Goal: Contribute content: Contribute content

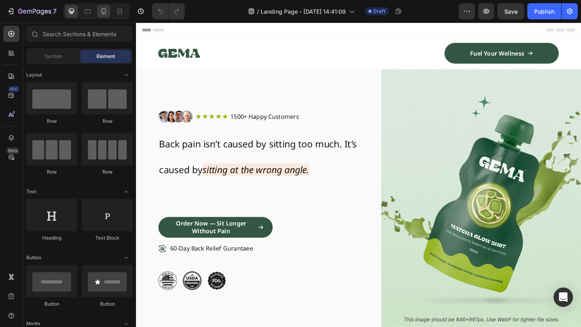
click at [102, 11] on icon at bounding box center [104, 11] width 8 height 8
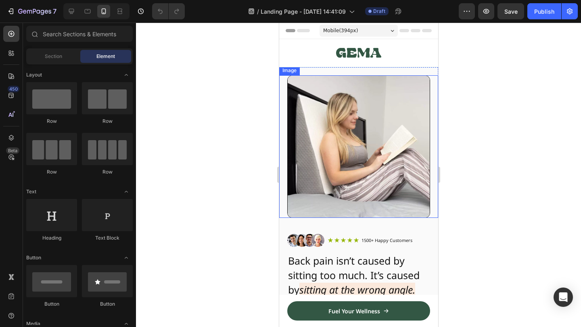
click at [402, 165] on img at bounding box center [358, 146] width 143 height 143
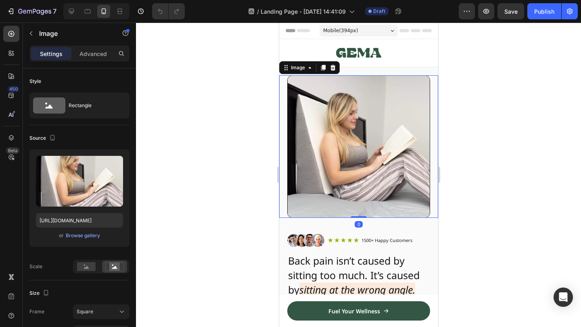
click at [453, 160] on div at bounding box center [358, 175] width 445 height 305
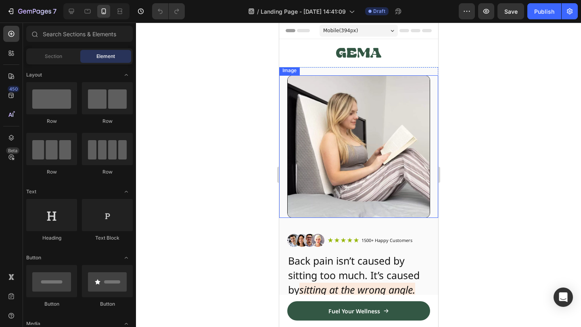
click at [394, 170] on img at bounding box center [358, 146] width 143 height 143
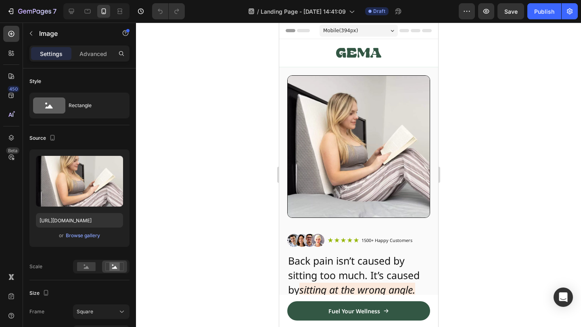
click at [378, 170] on img at bounding box center [358, 146] width 143 height 143
click at [406, 150] on img at bounding box center [358, 146] width 143 height 143
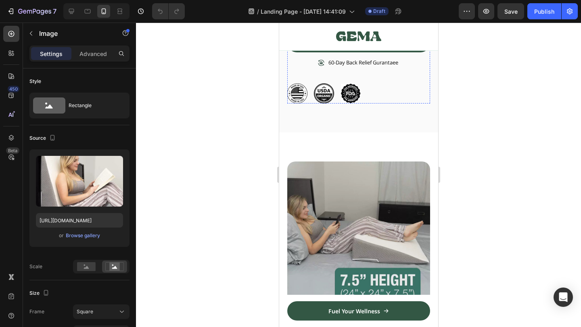
scroll to position [269, 0]
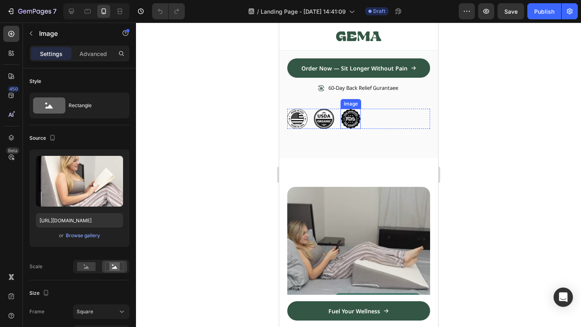
click at [356, 117] on img at bounding box center [350, 119] width 20 height 20
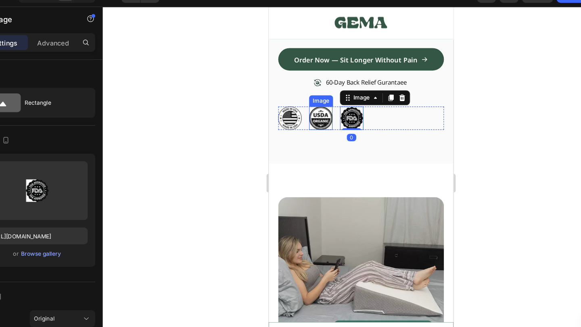
click at [322, 102] on img at bounding box center [313, 103] width 20 height 20
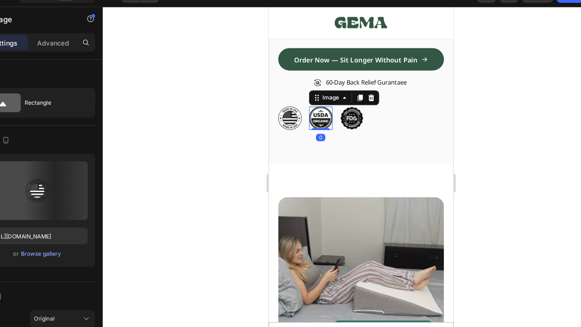
click at [288, 102] on img at bounding box center [286, 103] width 20 height 20
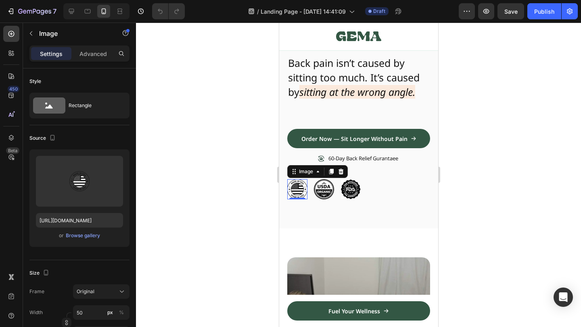
scroll to position [198, 0]
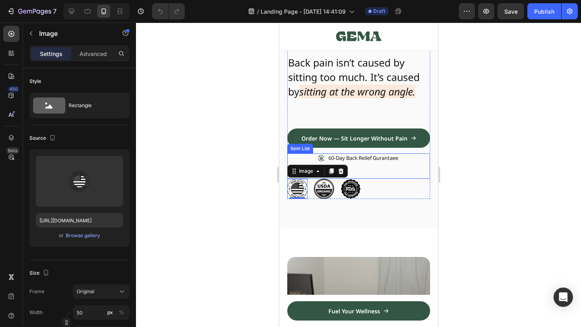
click at [375, 157] on p "60-Day Back Relief Gurantaee" at bounding box center [363, 158] width 70 height 7
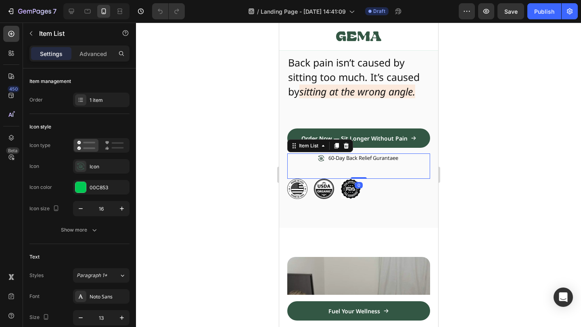
click at [361, 160] on p "60-Day Back Relief Gurantaee" at bounding box center [363, 158] width 70 height 7
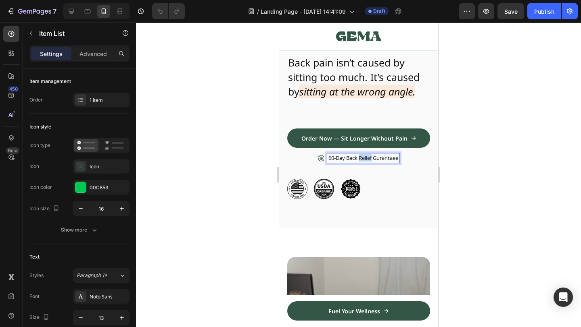
click at [361, 160] on p "60-Day Back Relief Gurantaee" at bounding box center [363, 158] width 70 height 7
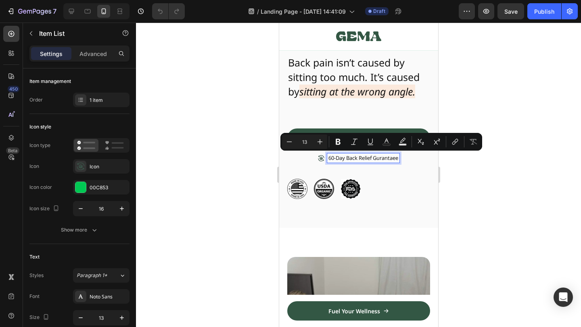
click at [342, 159] on p "60-Day Back Relief Gurantaee" at bounding box center [363, 158] width 70 height 7
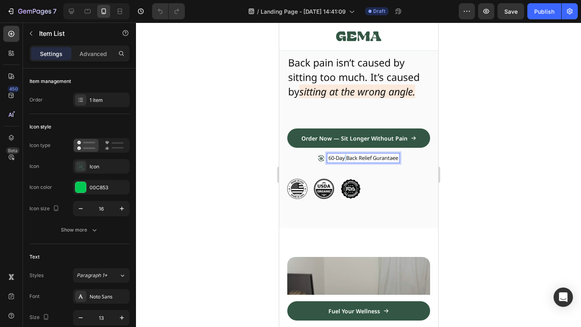
click at [342, 159] on p "60-Day Back Relief Gurantaee" at bounding box center [363, 158] width 70 height 7
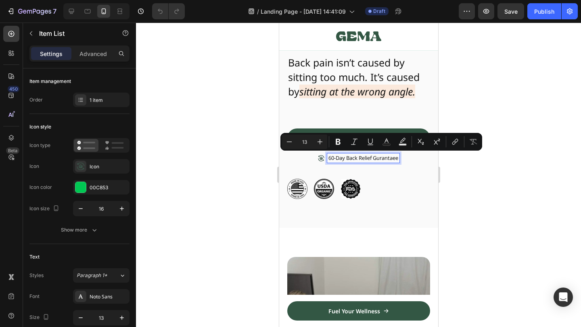
click at [346, 159] on p "60-Day Back Relief Gurantaee" at bounding box center [363, 158] width 70 height 7
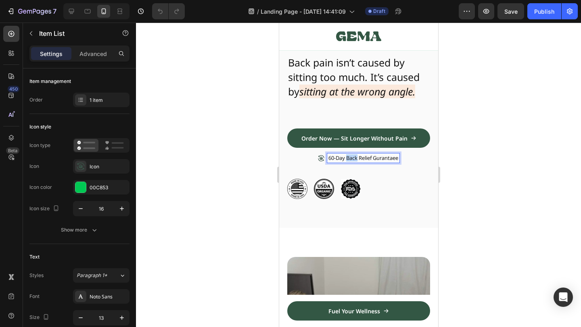
click at [346, 159] on p "60-Day Back Relief Gurantaee" at bounding box center [363, 158] width 70 height 7
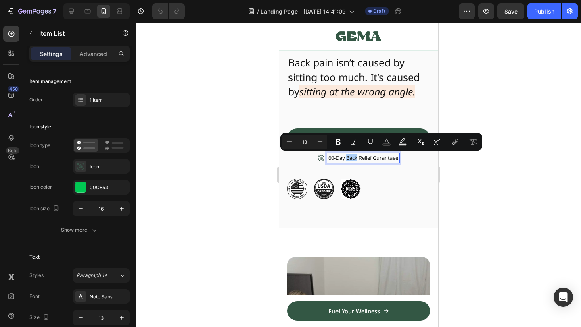
click at [489, 169] on div at bounding box center [358, 175] width 445 height 305
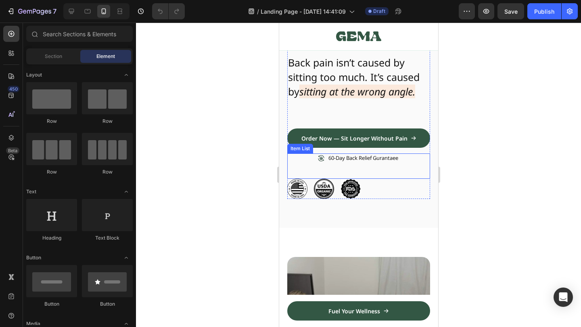
click at [313, 158] on div "60-Day Back Relief Gurantaee" at bounding box center [358, 166] width 143 height 25
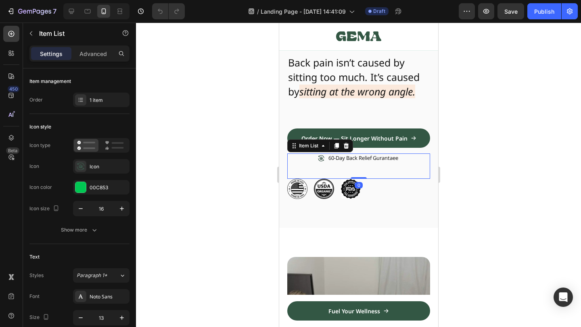
click at [314, 158] on div "60-Day Back Relief Gurantaee" at bounding box center [358, 166] width 143 height 25
click at [494, 158] on div at bounding box center [358, 175] width 445 height 305
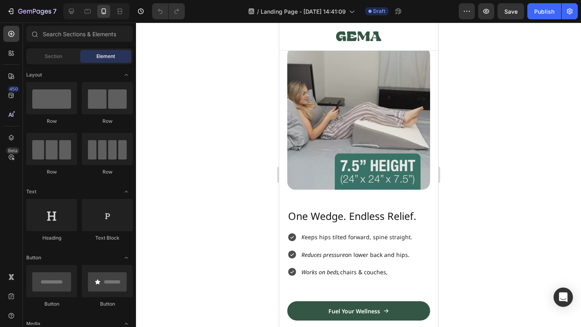
scroll to position [646, 0]
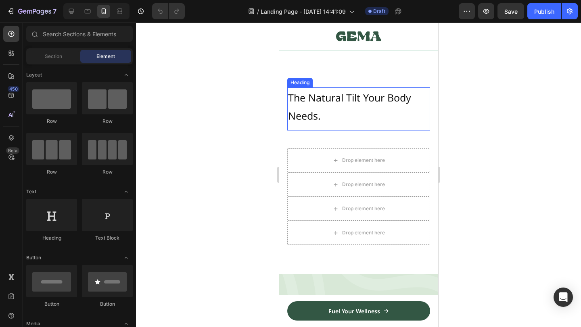
click at [367, 112] on h2 "The Natural Tilt Your Body Needs." at bounding box center [358, 105] width 143 height 37
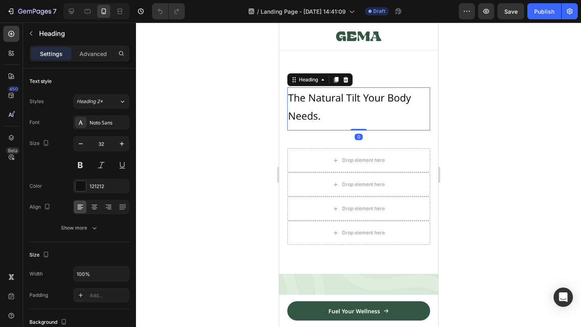
click at [367, 112] on h2 "The Natural Tilt Your Body Needs." at bounding box center [358, 105] width 143 height 37
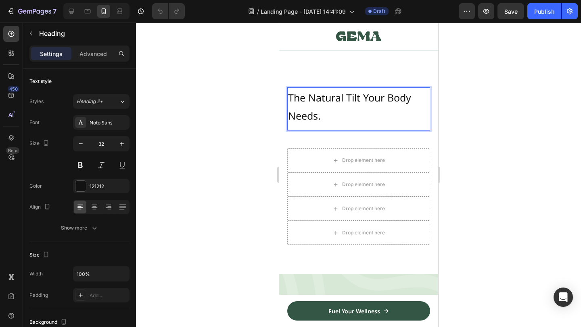
click at [367, 95] on span "The Natural Tilt Your Body Needs." at bounding box center [348, 107] width 123 height 32
click at [359, 97] on span "The Natural Tilt Your Body Needs." at bounding box center [348, 107] width 123 height 32
click at [365, 97] on span "The Natural Tilt Your Body Needs." at bounding box center [348, 107] width 123 height 32
click at [325, 116] on span "The Natural Tilt For Your Body Needs." at bounding box center [357, 107] width 141 height 32
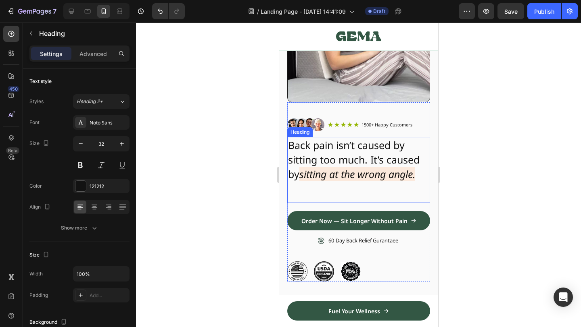
scroll to position [544, 0]
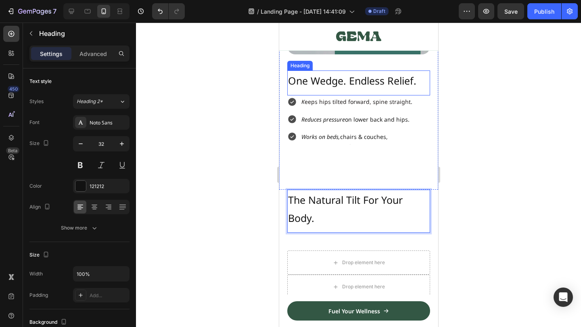
click at [387, 83] on span "One Wedge. Endless Relief." at bounding box center [351, 81] width 128 height 14
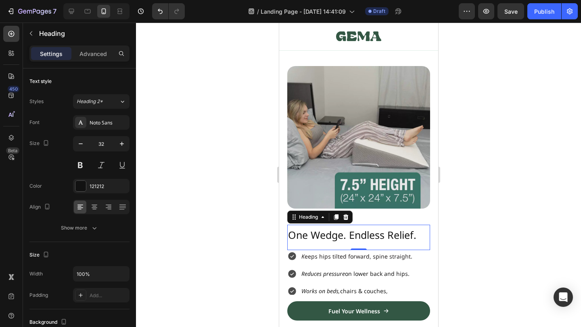
scroll to position [396, 0]
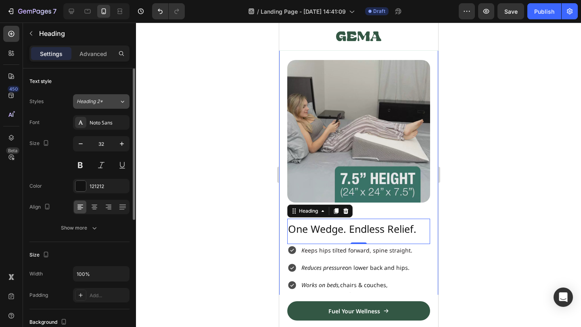
click at [92, 103] on span "Heading 2*" at bounding box center [90, 101] width 26 height 7
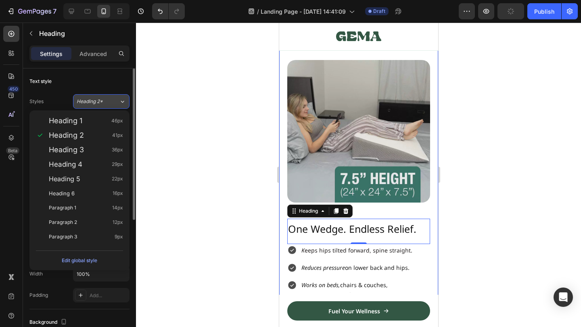
click at [100, 103] on span "Heading 2*" at bounding box center [90, 101] width 26 height 7
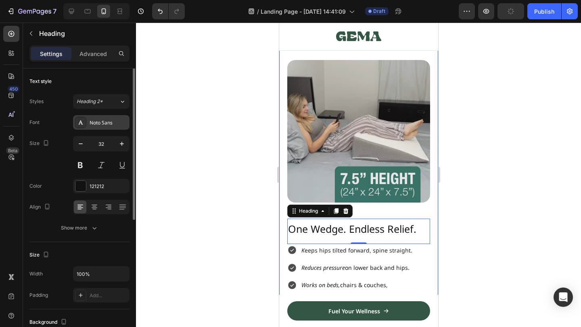
click at [94, 121] on div "Noto Sans" at bounding box center [109, 122] width 38 height 7
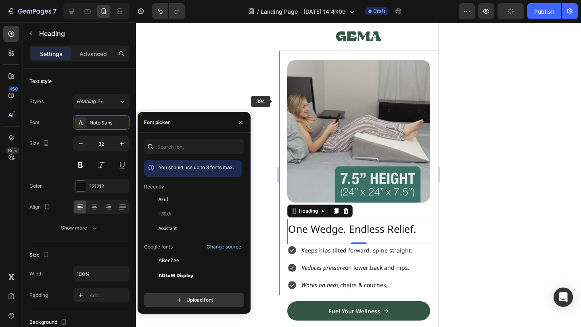
click at [279, 101] on div "Image One Wedge. Endless Relief. Heading 0 K eeps hips tilted forward, spine st…" at bounding box center [358, 184] width 159 height 307
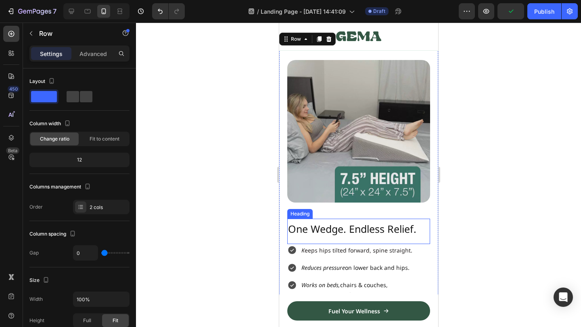
click at [326, 233] on span "One Wedge. Endless Relief." at bounding box center [351, 229] width 128 height 14
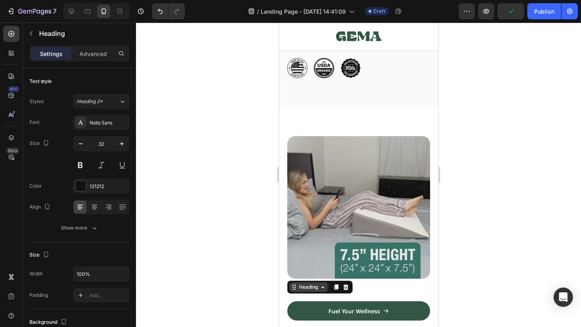
scroll to position [219, 0]
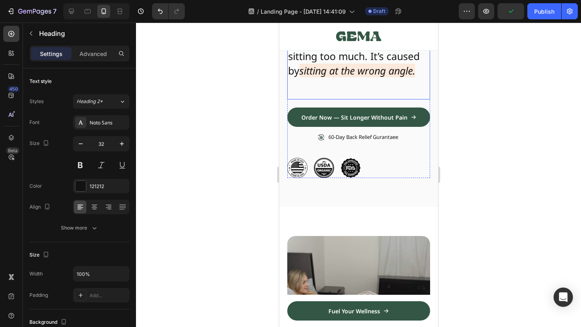
click at [337, 57] on span "Back pain isn’t caused by sitting too much. It’s caused by" at bounding box center [352, 56] width 131 height 43
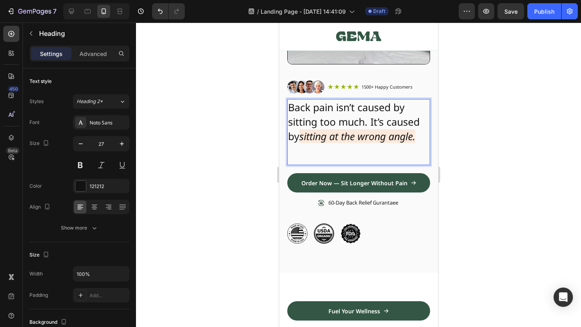
click at [348, 115] on p "Back pain isn’t caused by sitting too much. It’s caused by sitting at the wrong…" at bounding box center [357, 129] width 141 height 58
click at [318, 115] on span "Back pain isn’t caused by sitting too much. It’s caused by" at bounding box center [352, 121] width 131 height 43
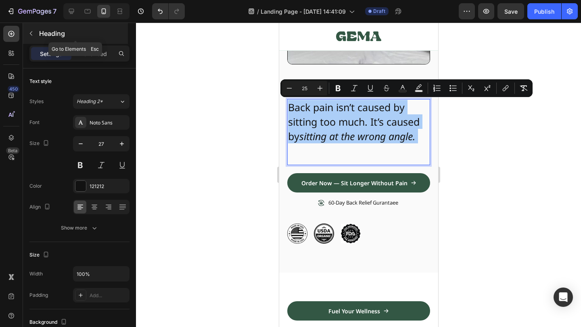
click at [33, 29] on button "button" at bounding box center [31, 33] width 13 height 13
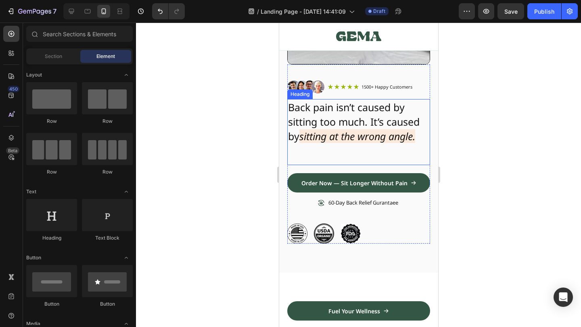
click at [339, 103] on span "Back pain isn’t caused by sitting too much. It’s caused by" at bounding box center [352, 121] width 131 height 43
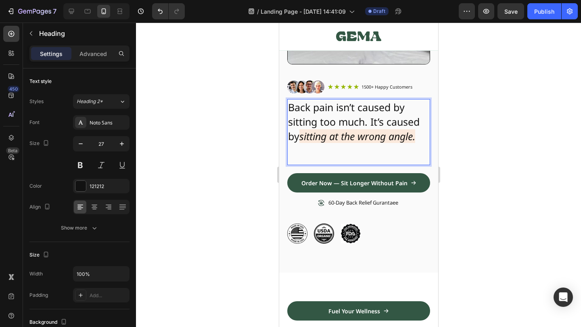
click at [334, 108] on span "Back pain isn’t caused by sitting too much. It’s caused by" at bounding box center [352, 121] width 131 height 43
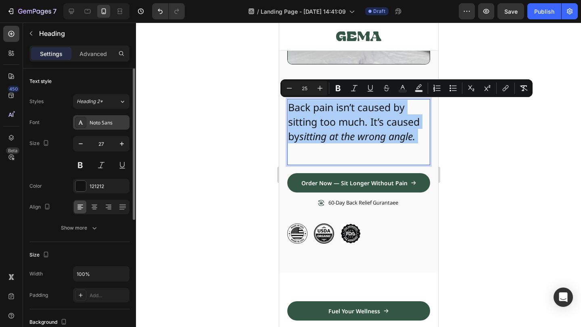
click at [115, 120] on div "Noto Sans" at bounding box center [109, 122] width 38 height 7
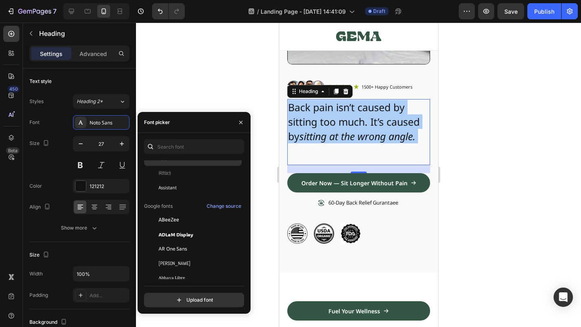
scroll to position [0, 0]
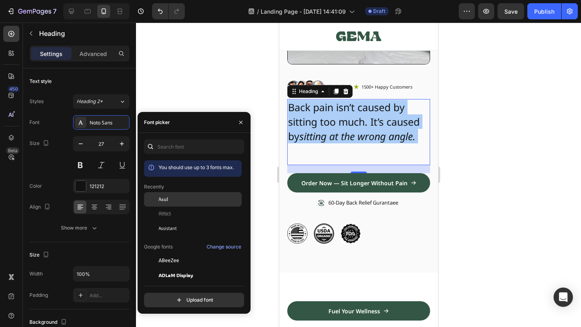
click at [190, 202] on div "Asul" at bounding box center [198, 199] width 81 height 7
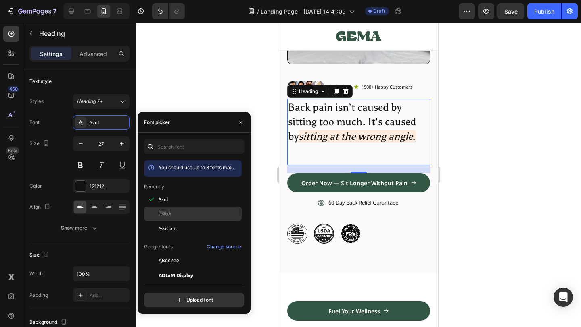
click at [186, 212] on div "Astloch" at bounding box center [198, 213] width 81 height 7
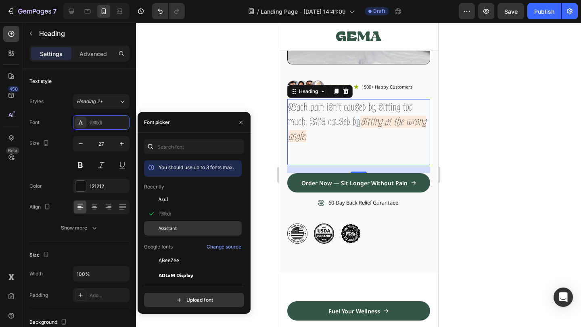
click at [182, 223] on div "Assistant" at bounding box center [193, 228] width 98 height 15
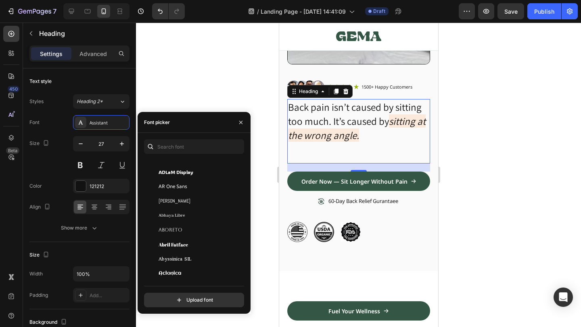
scroll to position [117, 0]
click at [242, 121] on icon "button" at bounding box center [240, 122] width 6 height 6
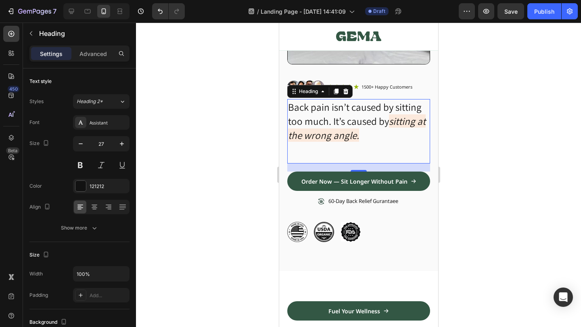
scroll to position [0, 0]
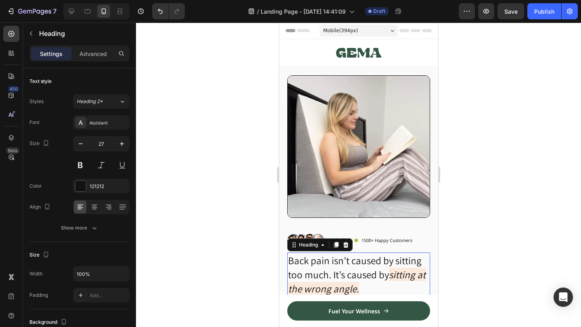
click at [500, 96] on div at bounding box center [358, 175] width 445 height 305
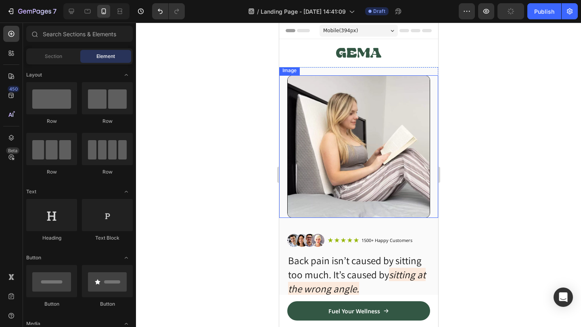
scroll to position [33, 0]
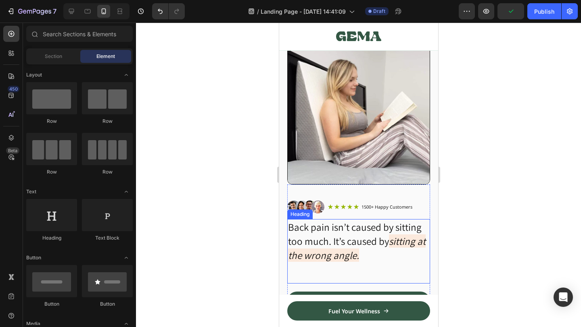
click at [358, 238] on span "Back pain isn’t caused by sitting too much. It’s caused by" at bounding box center [353, 234] width 133 height 27
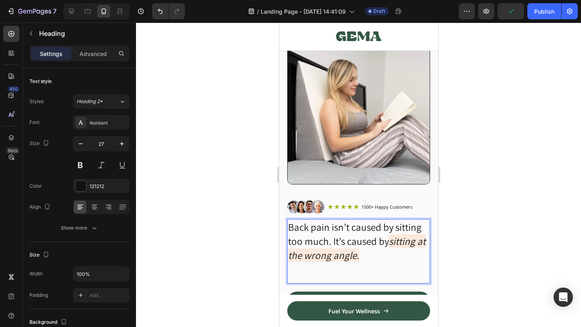
click at [372, 238] on span "Back pain isn’t caused by sitting too much. It’s caused by" at bounding box center [353, 234] width 133 height 27
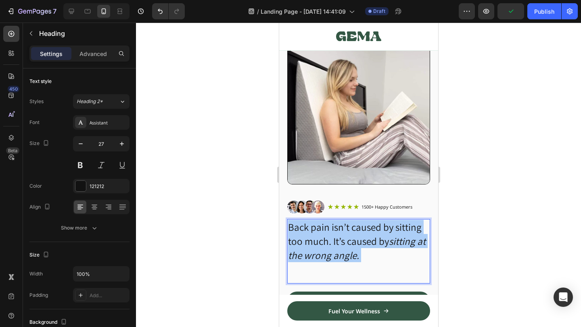
click at [499, 145] on div at bounding box center [358, 175] width 445 height 305
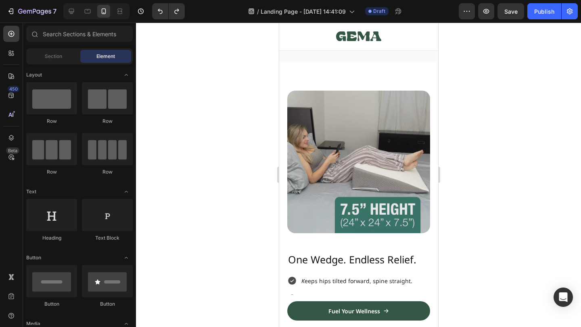
scroll to position [380, 0]
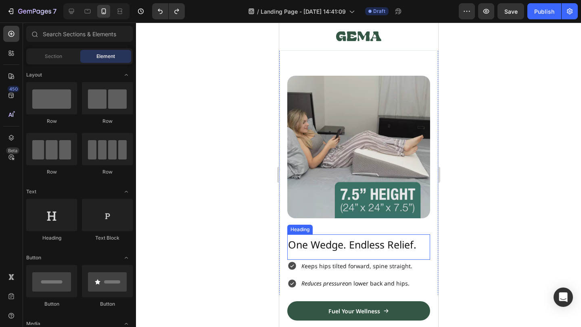
click at [387, 243] on span "One Wedge. Endless Relief." at bounding box center [351, 245] width 128 height 14
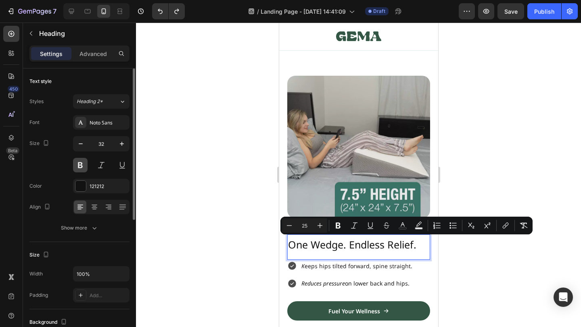
click at [82, 165] on button at bounding box center [80, 165] width 15 height 15
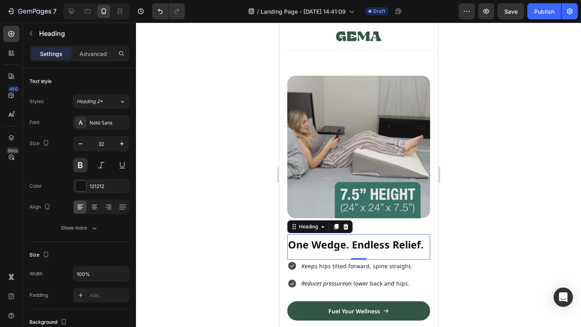
click at [505, 161] on div at bounding box center [358, 175] width 445 height 305
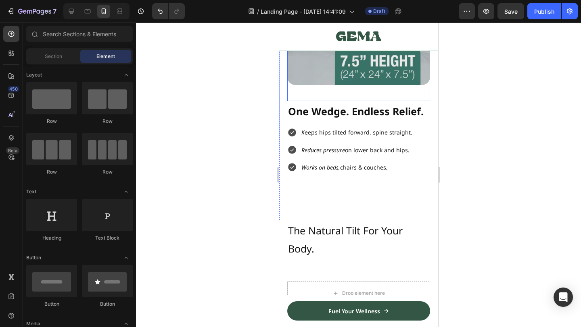
scroll to position [515, 0]
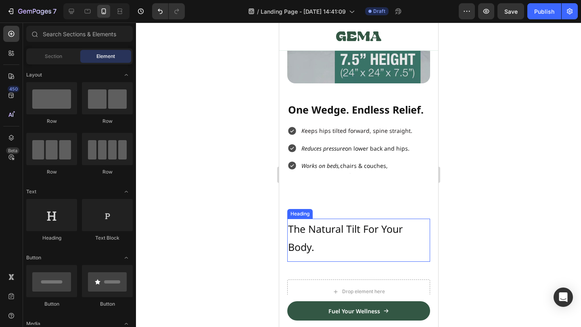
click at [351, 235] on span "The Natural Tilt For Your Body." at bounding box center [344, 238] width 115 height 32
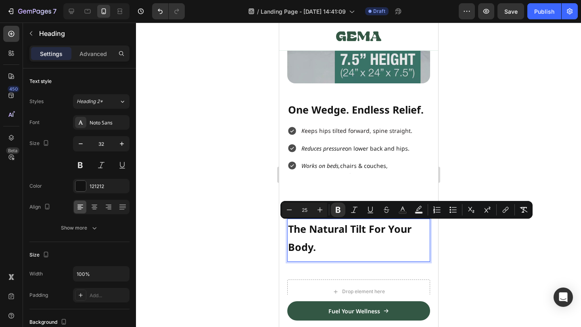
click at [482, 147] on div at bounding box center [358, 175] width 445 height 305
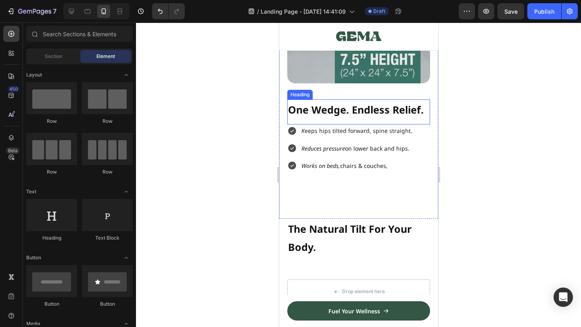
click at [378, 130] on span "K eeps hips tilted forward, spine straight." at bounding box center [356, 131] width 111 height 8
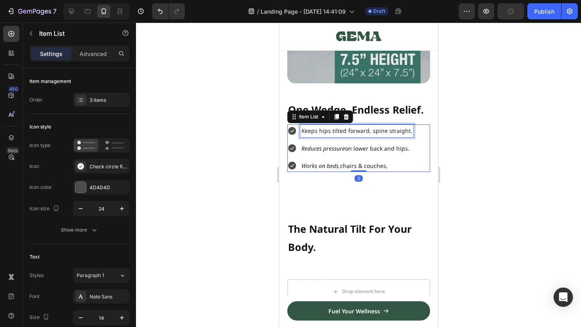
click at [378, 130] on span "K eeps hips tilted forward, spine straight." at bounding box center [356, 131] width 111 height 8
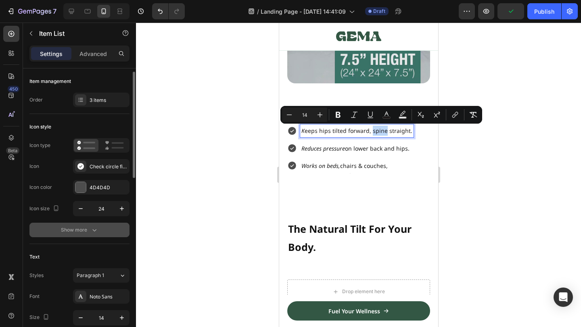
scroll to position [46, 0]
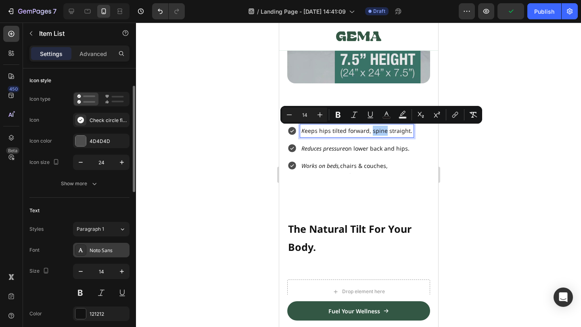
click at [99, 246] on div "Noto Sans" at bounding box center [101, 250] width 56 height 15
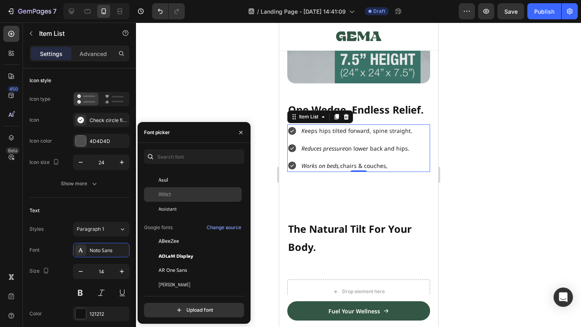
scroll to position [0, 0]
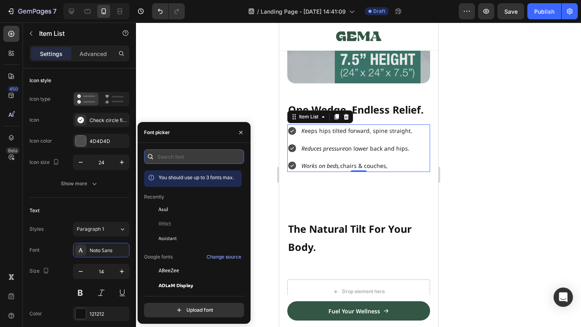
click at [202, 159] on input "text" at bounding box center [194, 157] width 100 height 15
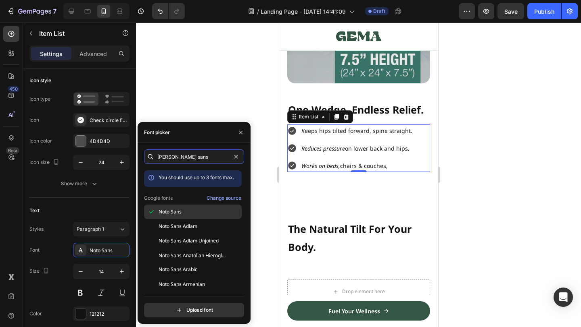
type input "noto sans"
click at [209, 210] on div "Noto Sans" at bounding box center [198, 211] width 81 height 7
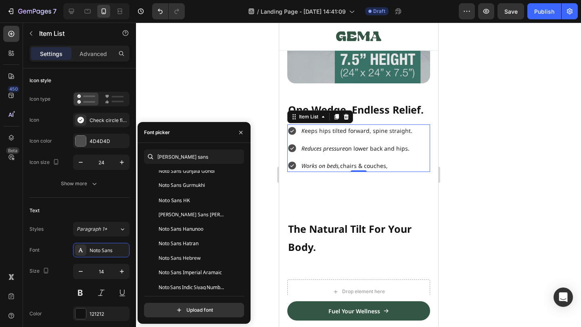
scroll to position [619, 0]
click at [195, 199] on div "Noto Sans HK" at bounding box center [198, 199] width 81 height 7
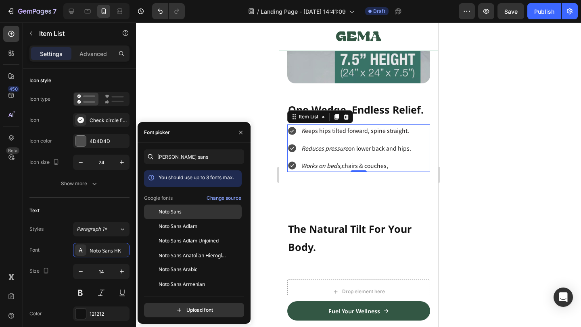
click at [183, 211] on div "Noto Sans" at bounding box center [198, 211] width 81 height 7
click at [228, 117] on div at bounding box center [358, 175] width 445 height 305
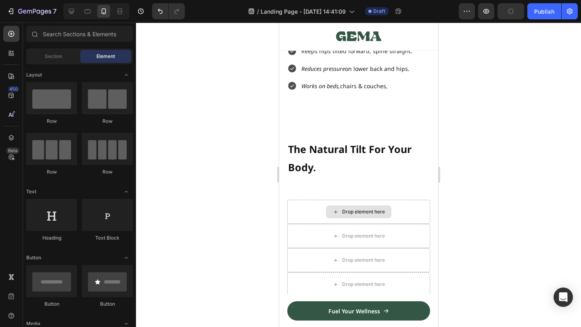
scroll to position [600, 0]
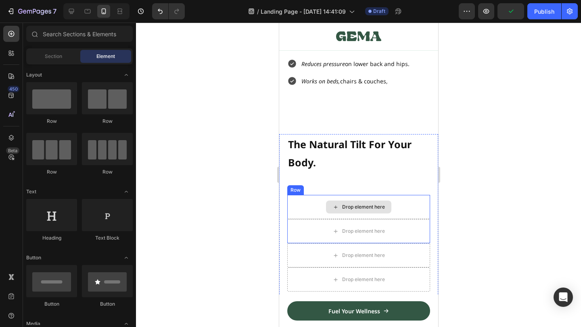
click at [362, 210] on div "Drop element here" at bounding box center [363, 207] width 43 height 6
click at [353, 203] on div "Drop element here" at bounding box center [357, 207] width 65 height 13
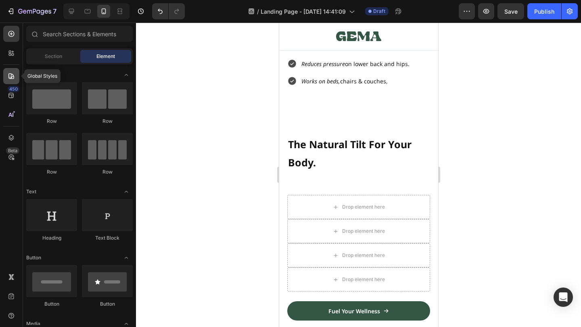
click at [10, 76] on icon at bounding box center [11, 76] width 8 height 8
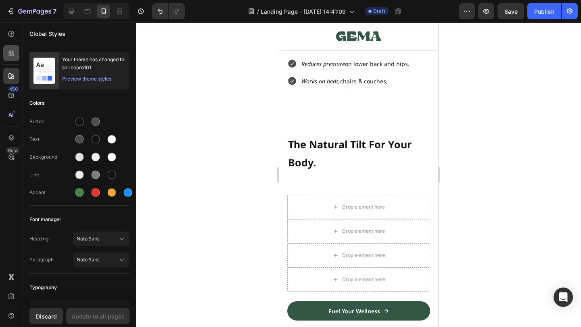
click at [18, 58] on div at bounding box center [11, 53] width 16 height 16
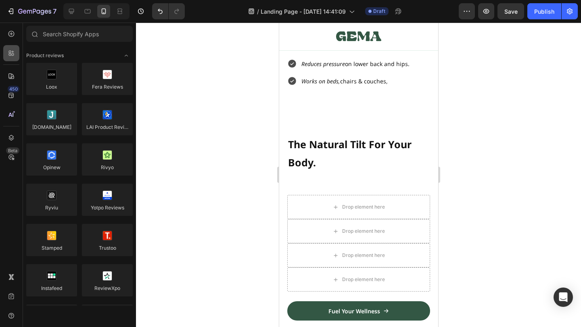
click at [16, 54] on div at bounding box center [11, 53] width 16 height 16
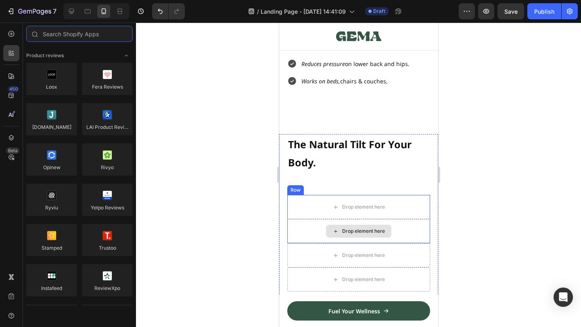
scroll to position [611, 0]
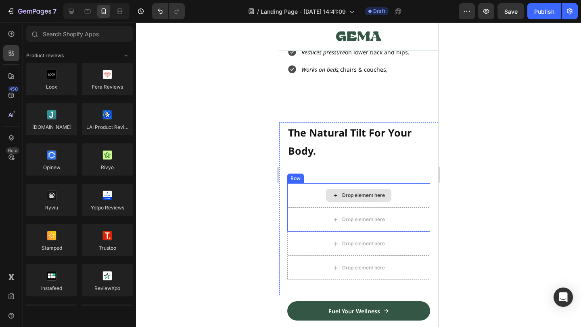
click at [354, 187] on div "Drop element here" at bounding box center [358, 195] width 143 height 24
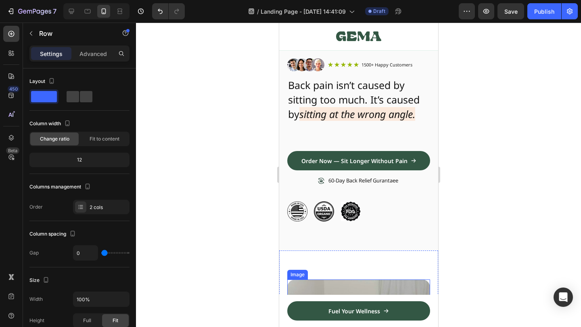
scroll to position [177, 0]
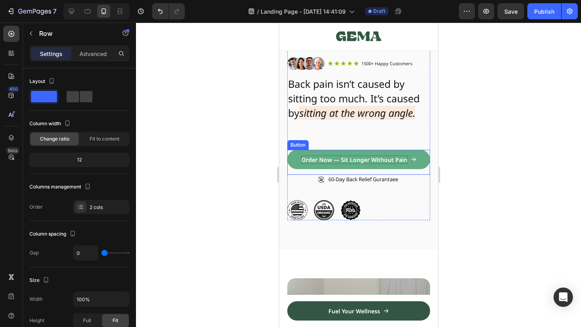
click at [399, 162] on p "Order Now — Sit Longer Without Pain" at bounding box center [354, 160] width 106 height 8
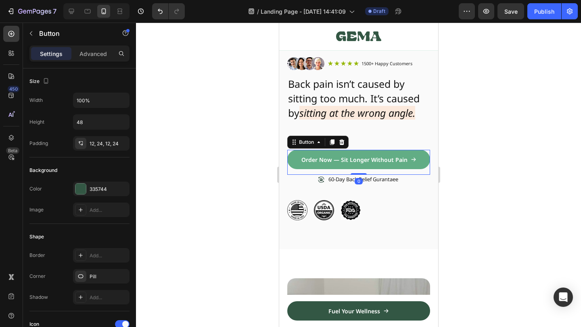
click at [419, 156] on link "Order Now — Sit Longer Without Pain" at bounding box center [358, 159] width 143 height 19
click at [390, 152] on link "Order Now — Sit Longer Without Pain" at bounding box center [358, 159] width 143 height 19
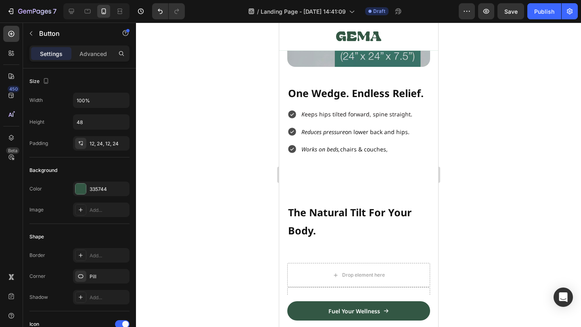
scroll to position [539, 0]
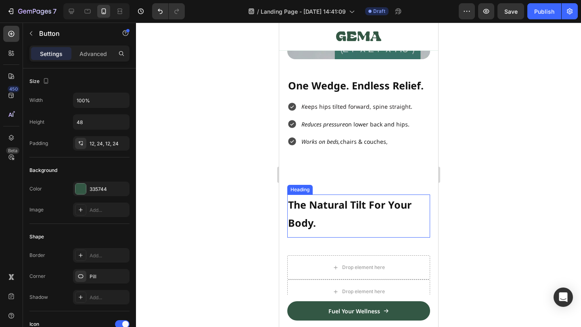
click at [354, 215] on h2 "The Natural Tilt For Your Body." at bounding box center [358, 213] width 143 height 37
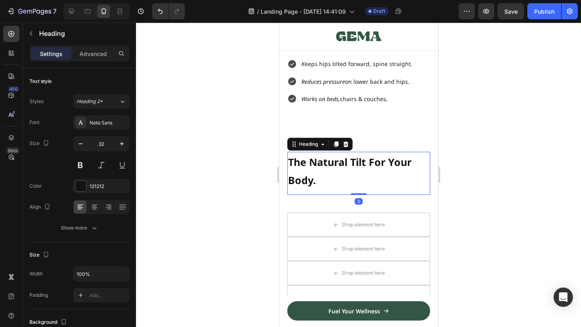
scroll to position [587, 0]
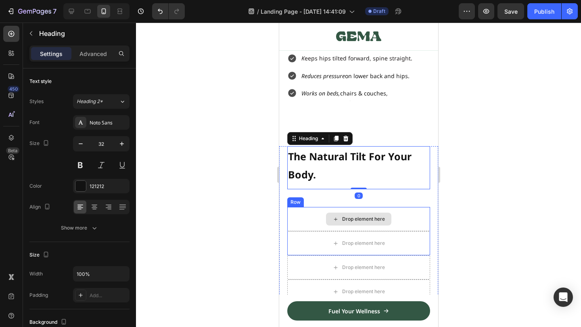
click at [408, 212] on div "Drop element here" at bounding box center [358, 219] width 143 height 24
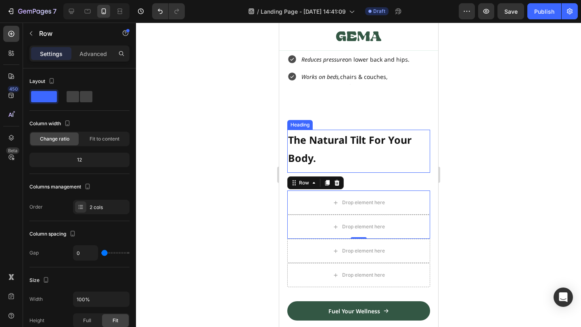
scroll to position [563, 0]
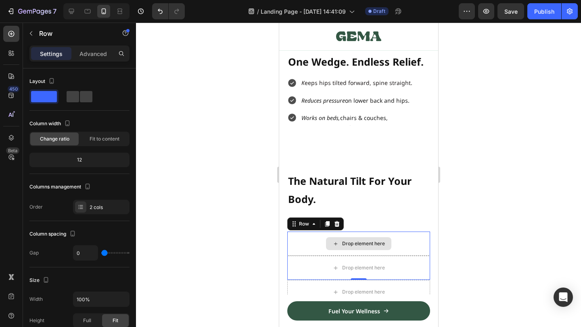
click at [382, 244] on div "Drop element here" at bounding box center [363, 244] width 43 height 6
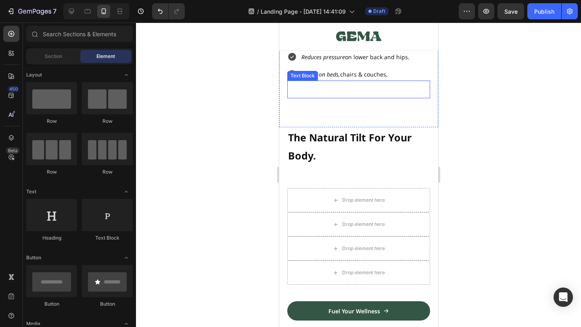
scroll to position [612, 0]
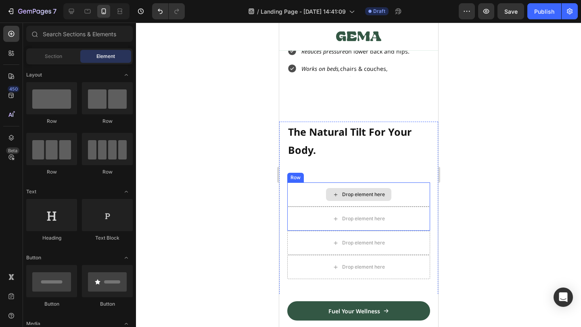
click at [365, 192] on div "Drop element here" at bounding box center [363, 195] width 43 height 6
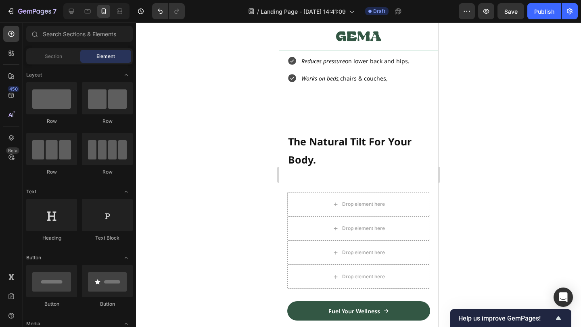
scroll to position [621, 0]
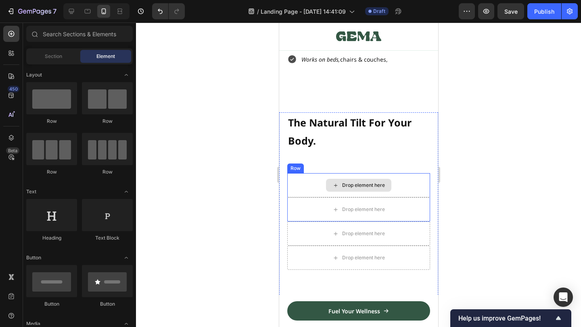
click at [352, 176] on div "Drop element here" at bounding box center [358, 185] width 143 height 24
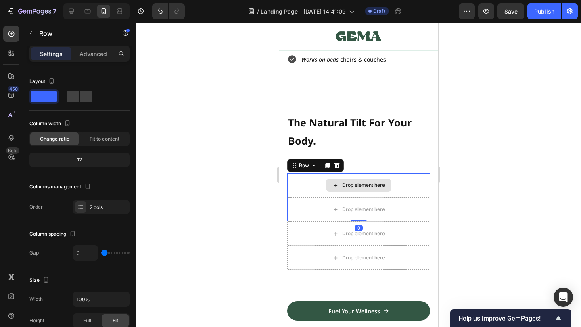
click at [341, 183] on div "Drop element here" at bounding box center [357, 185] width 65 height 13
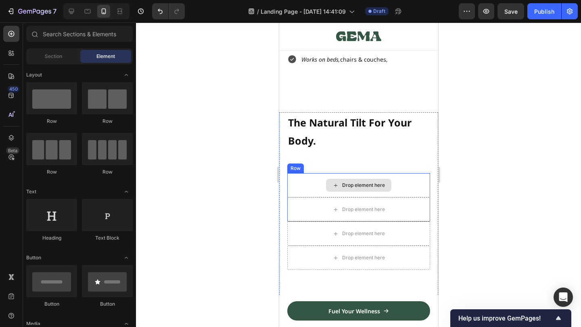
click at [381, 188] on div "Drop element here" at bounding box center [363, 185] width 43 height 6
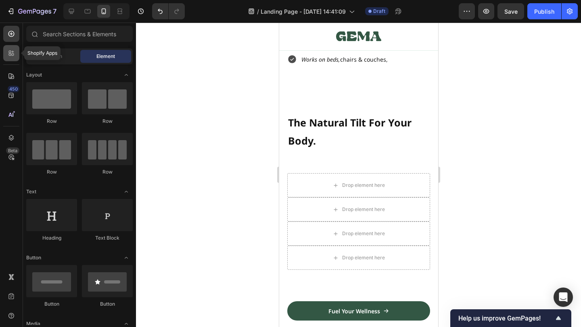
click at [12, 52] on icon at bounding box center [13, 52] width 2 height 2
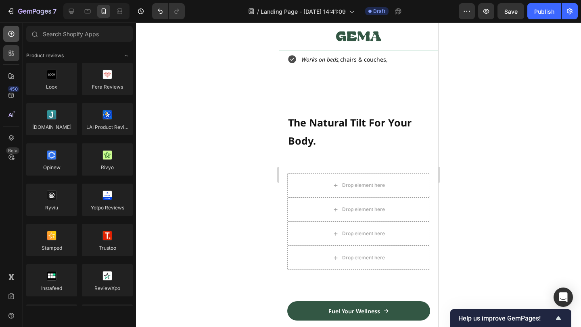
click at [9, 37] on icon at bounding box center [11, 34] width 8 height 8
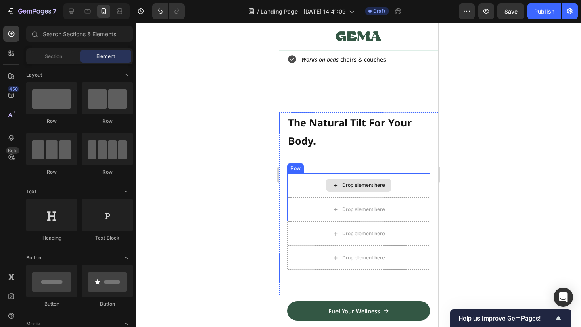
click at [354, 188] on div "Drop element here" at bounding box center [363, 185] width 43 height 6
click at [356, 187] on div "Drop element here" at bounding box center [363, 185] width 43 height 6
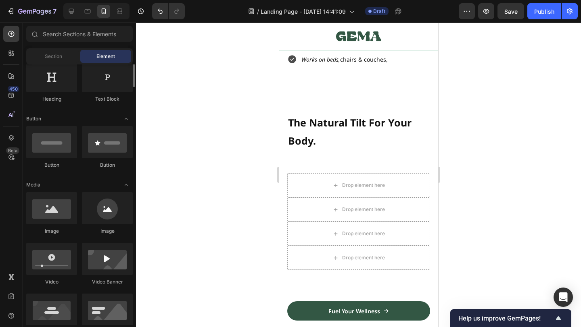
scroll to position [148, 0]
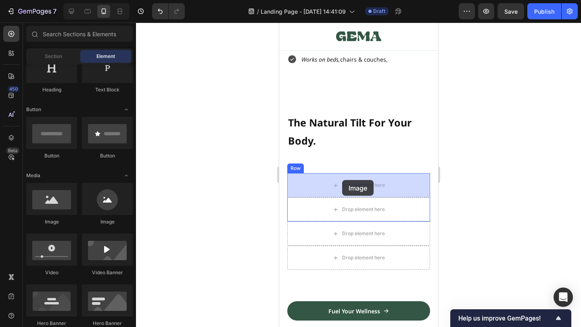
drag, startPoint x: 321, startPoint y: 227, endPoint x: 347, endPoint y: 185, distance: 49.3
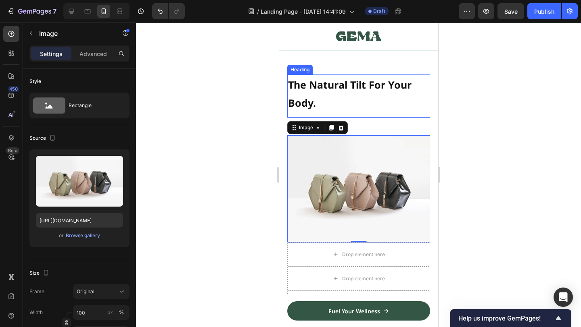
scroll to position [667, 0]
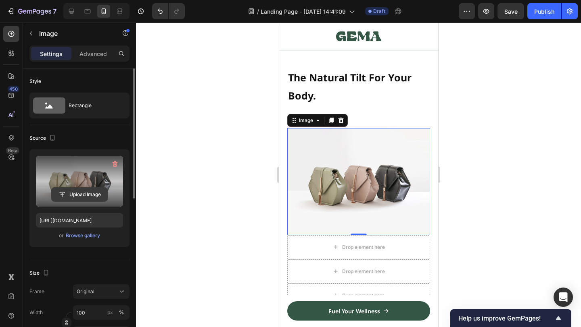
click at [105, 192] on input "file" at bounding box center [80, 195] width 56 height 14
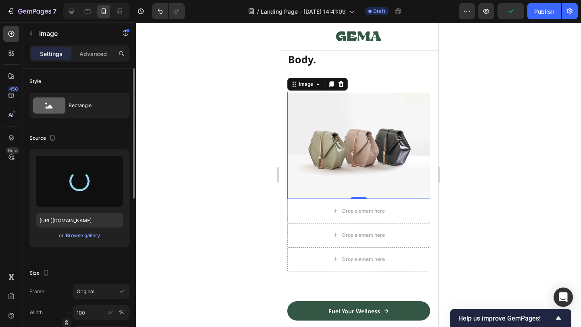
scroll to position [660, 0]
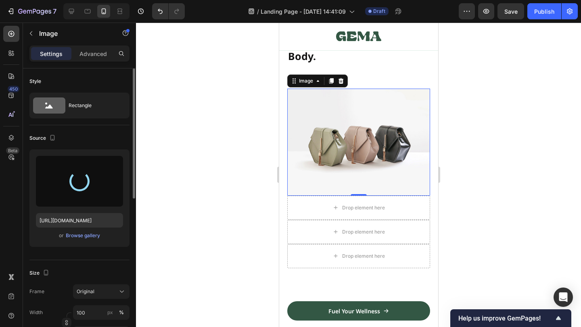
type input "https://cdn.shopify.com/s/files/1/0914/0417/3689/files/gempages_575809327634317…"
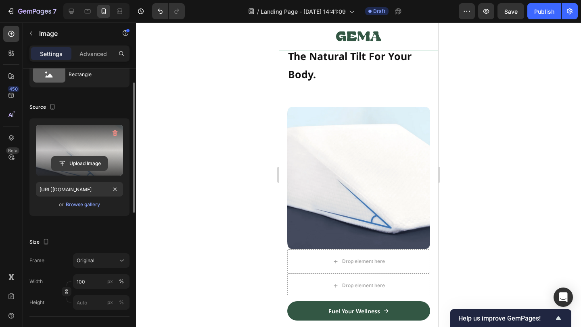
scroll to position [0, 0]
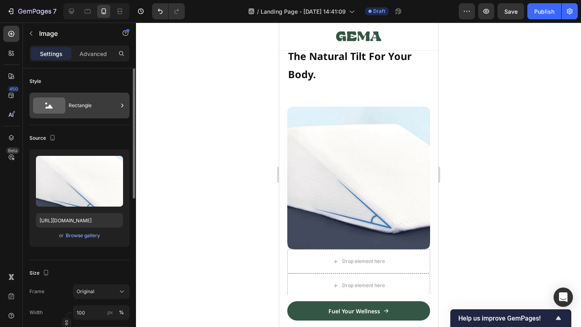
click at [86, 112] on div "Rectangle" at bounding box center [93, 105] width 49 height 19
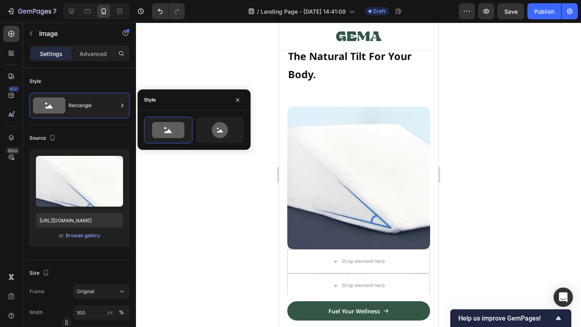
click at [200, 117] on div at bounding box center [220, 130] width 48 height 27
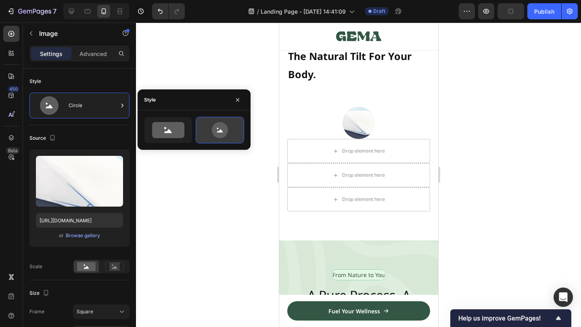
click at [209, 124] on icon at bounding box center [220, 130] width 38 height 16
click at [171, 126] on icon at bounding box center [168, 130] width 32 height 16
type input "100"
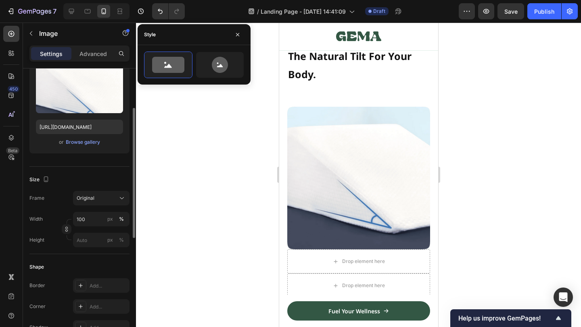
scroll to position [96, 0]
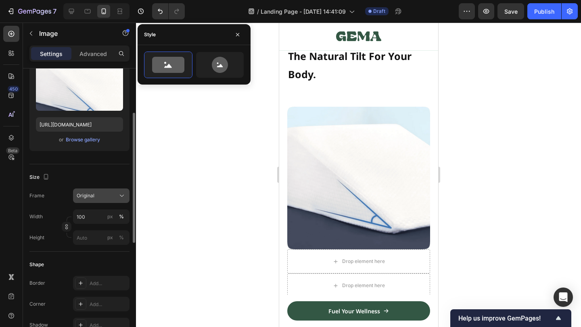
click at [97, 191] on button "Original" at bounding box center [101, 196] width 56 height 15
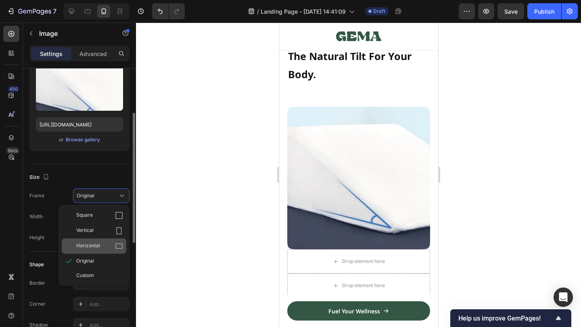
click at [87, 244] on span "Horizontal" at bounding box center [88, 246] width 24 height 8
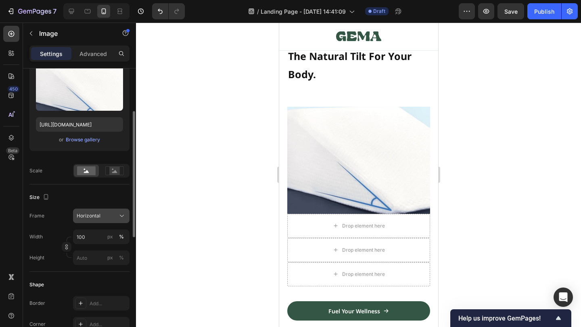
click at [90, 215] on span "Horizontal" at bounding box center [89, 215] width 24 height 7
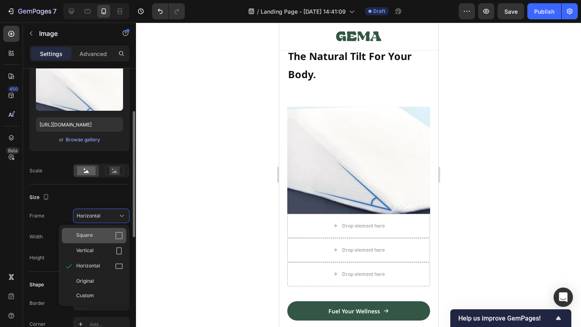
click at [104, 234] on div "Square" at bounding box center [99, 236] width 47 height 8
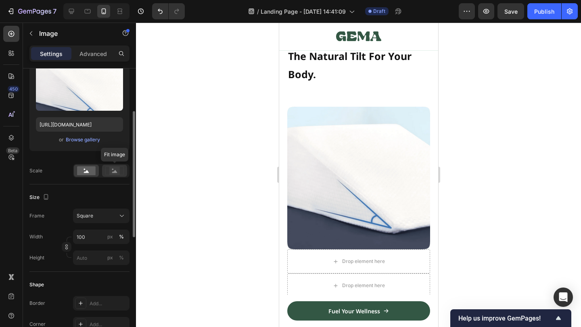
click at [112, 168] on rect at bounding box center [114, 171] width 10 height 8
click at [111, 174] on rect at bounding box center [114, 171] width 10 height 8
click at [84, 173] on icon at bounding box center [86, 171] width 5 height 3
click at [113, 171] on rect at bounding box center [114, 171] width 10 height 8
click at [87, 171] on icon at bounding box center [86, 171] width 5 height 3
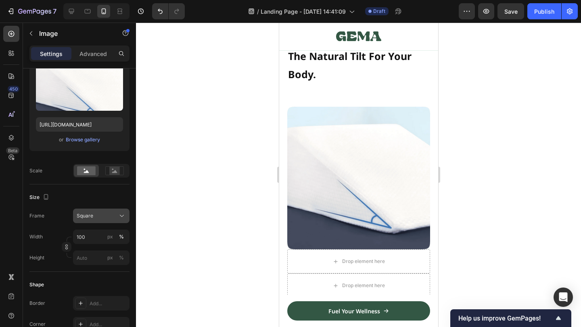
click at [100, 219] on div "Square" at bounding box center [97, 215] width 40 height 7
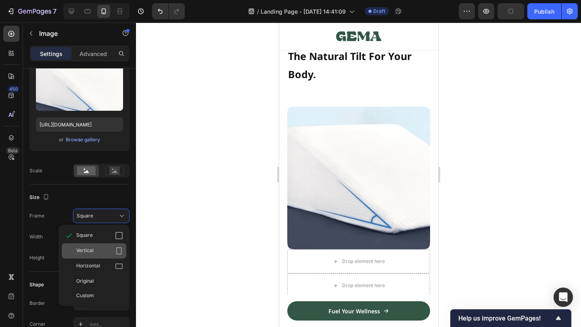
click at [85, 247] on span "Vertical" at bounding box center [84, 251] width 17 height 8
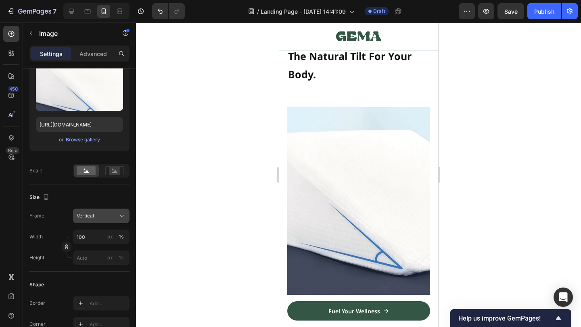
click at [115, 219] on div "Vertical" at bounding box center [97, 215] width 40 height 7
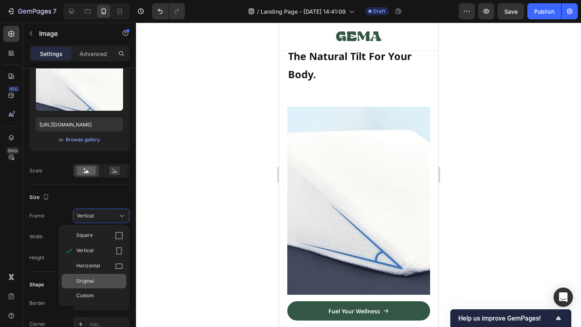
click at [93, 279] on span "Original" at bounding box center [85, 281] width 18 height 7
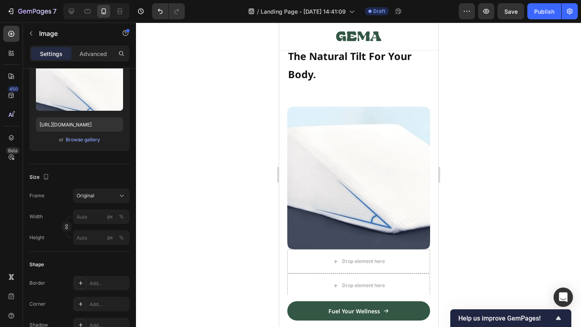
click at [120, 188] on div "Size Frame Original Width px % Height px %" at bounding box center [79, 208] width 100 height 87
click at [109, 191] on button "Original" at bounding box center [101, 196] width 56 height 15
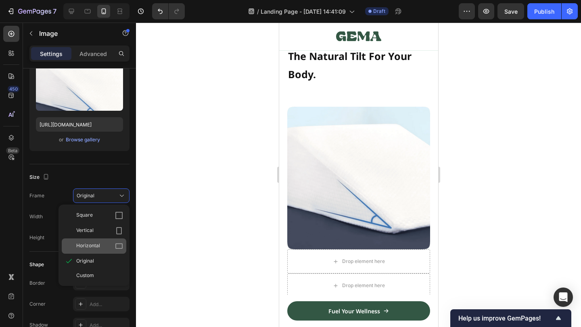
click at [109, 242] on div "Horizontal" at bounding box center [99, 246] width 47 height 8
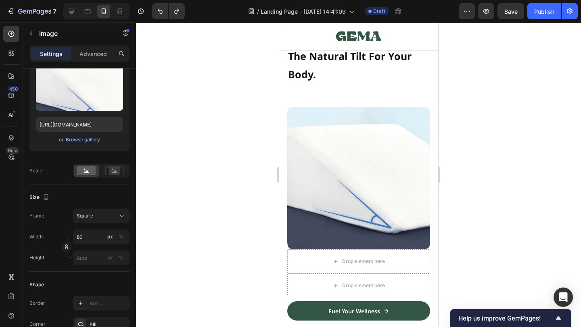
type input "100"
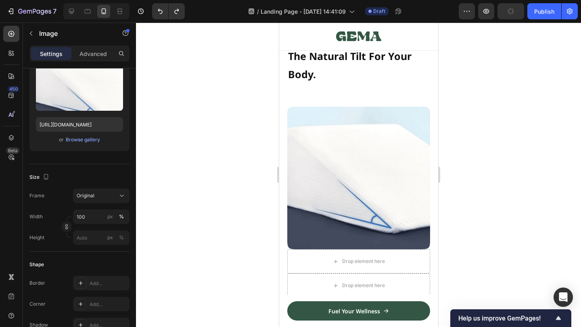
type input "[URL][DOMAIN_NAME]"
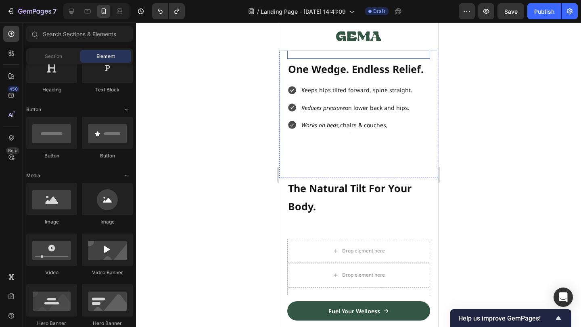
scroll to position [623, 0]
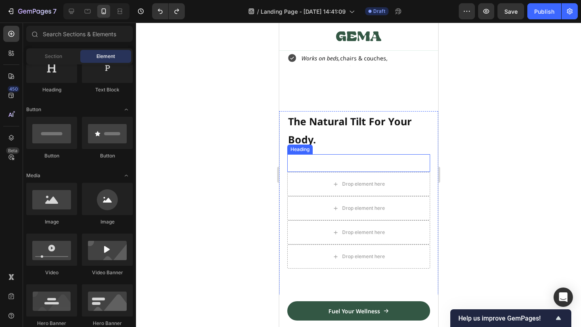
click at [369, 157] on div "Heading" at bounding box center [358, 163] width 143 height 18
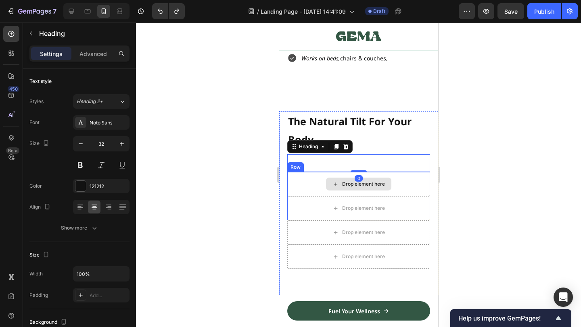
click at [334, 185] on icon at bounding box center [335, 184] width 6 height 7
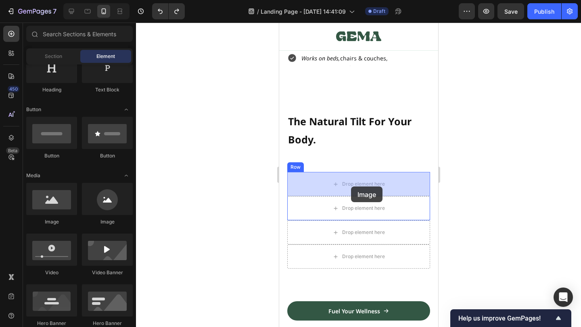
drag, startPoint x: 331, startPoint y: 228, endPoint x: 350, endPoint y: 187, distance: 45.8
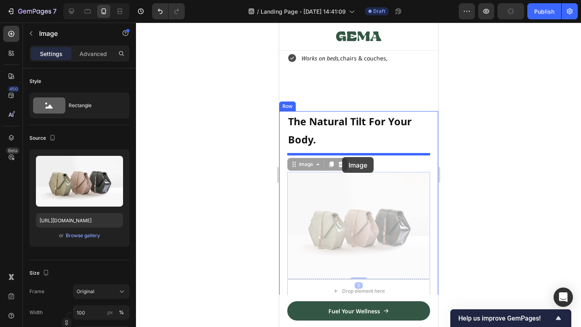
drag, startPoint x: 346, startPoint y: 202, endPoint x: 342, endPoint y: 158, distance: 44.2
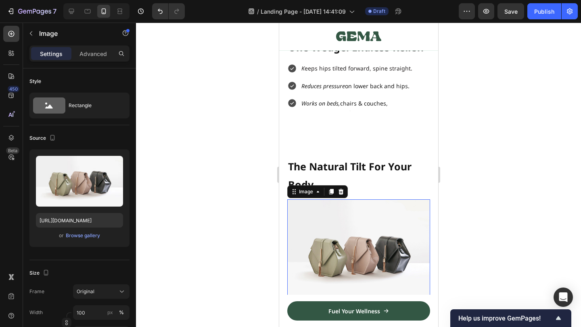
scroll to position [580, 0]
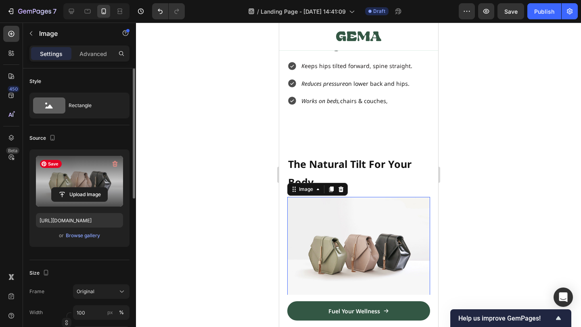
click at [97, 187] on label at bounding box center [79, 181] width 87 height 51
click at [97, 188] on input "file" at bounding box center [80, 195] width 56 height 14
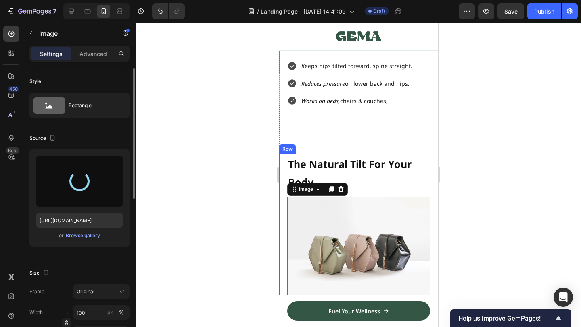
type input "https://cdn.shopify.com/s/files/1/0914/0417/3689/files/gempages_575809327634317…"
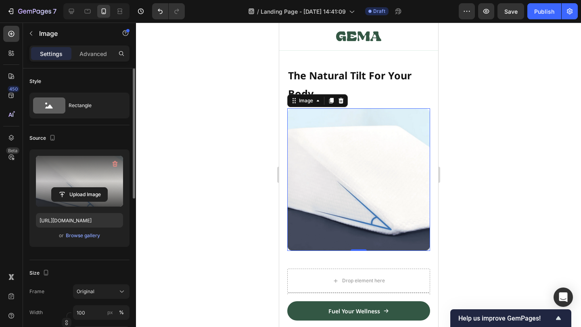
scroll to position [692, 0]
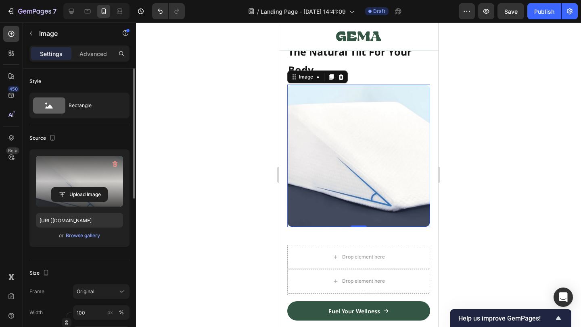
click at [482, 144] on div at bounding box center [358, 175] width 445 height 305
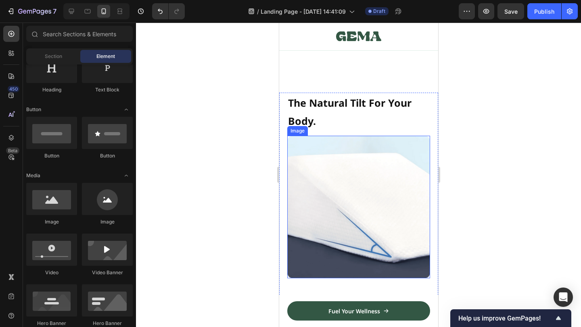
scroll to position [603, 0]
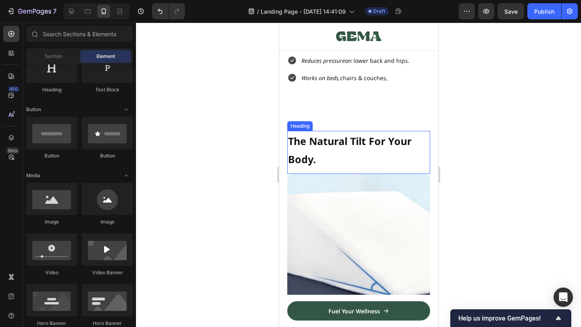
click at [335, 145] on strong "The Natural Tilt For Your Body." at bounding box center [348, 150] width 123 height 32
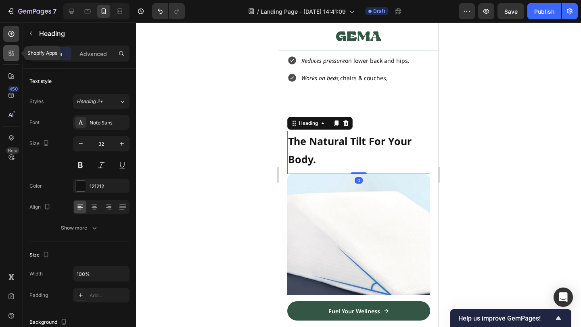
click at [12, 55] on icon at bounding box center [13, 55] width 2 height 2
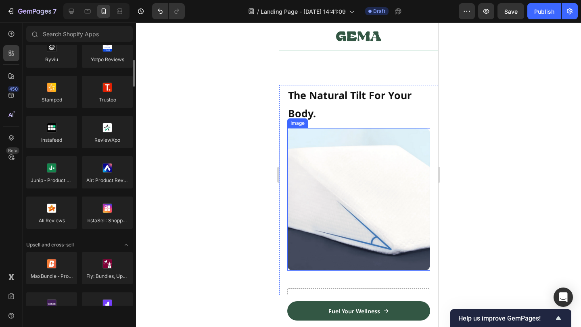
scroll to position [651, 0]
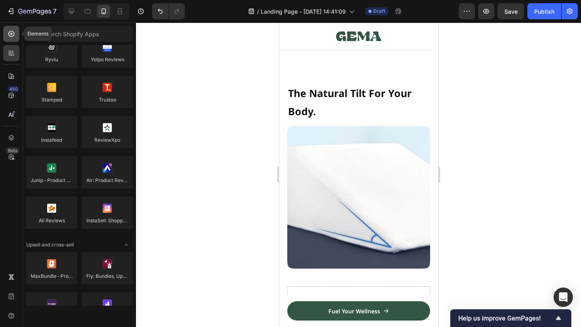
click at [8, 39] on div at bounding box center [11, 34] width 16 height 16
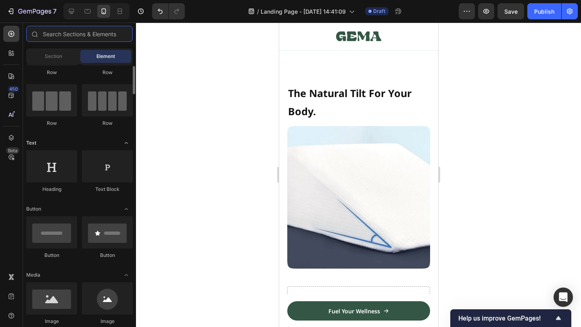
scroll to position [56, 0]
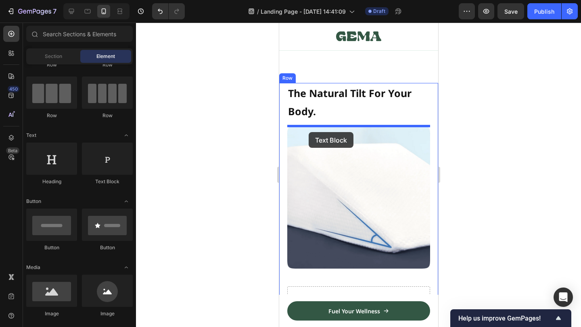
drag, startPoint x: 446, startPoint y: 180, endPoint x: 306, endPoint y: 126, distance: 150.7
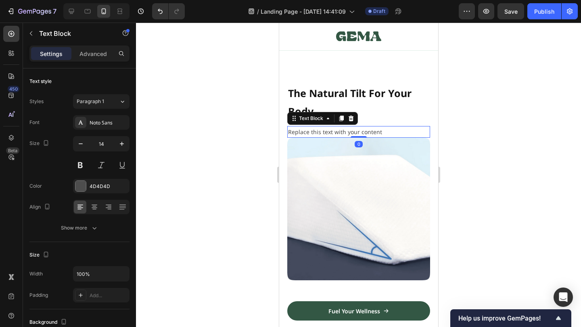
click at [371, 131] on div "Replace this text with your content" at bounding box center [358, 132] width 143 height 12
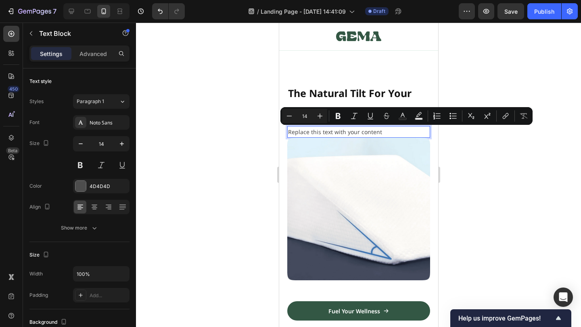
click at [347, 130] on p "Replace this text with your content" at bounding box center [357, 132] width 141 height 10
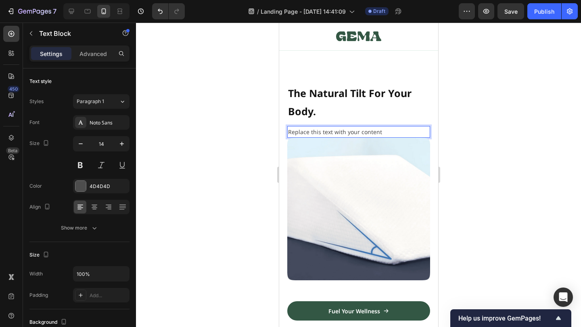
scroll to position [633, 0]
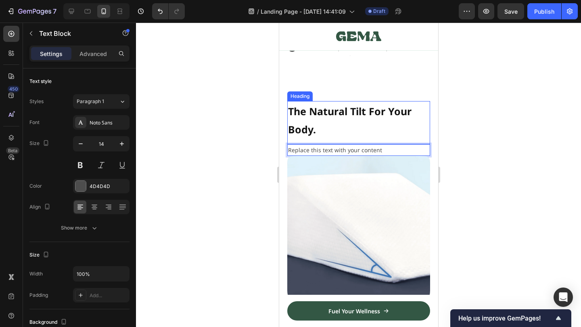
click at [317, 125] on h2 "The Natural Tilt For Your Body." at bounding box center [358, 119] width 143 height 37
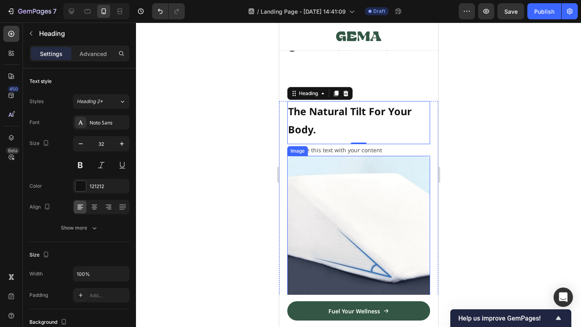
click at [375, 186] on img at bounding box center [358, 227] width 143 height 143
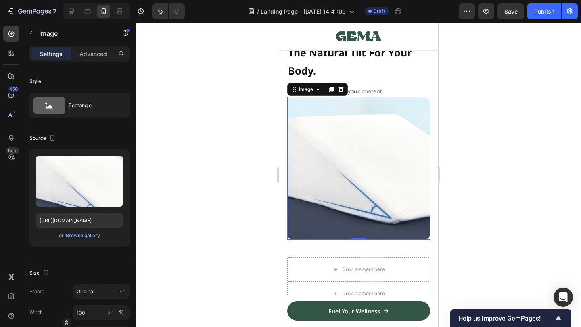
scroll to position [692, 0]
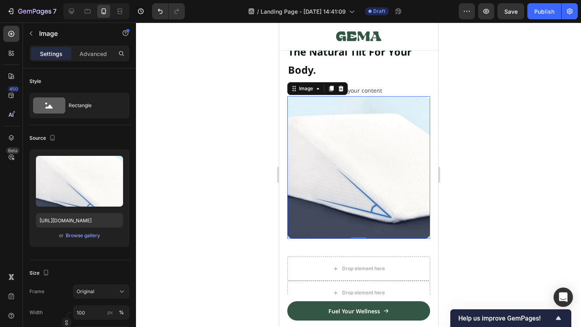
click at [339, 177] on img at bounding box center [358, 167] width 143 height 143
click at [466, 160] on div at bounding box center [358, 175] width 445 height 305
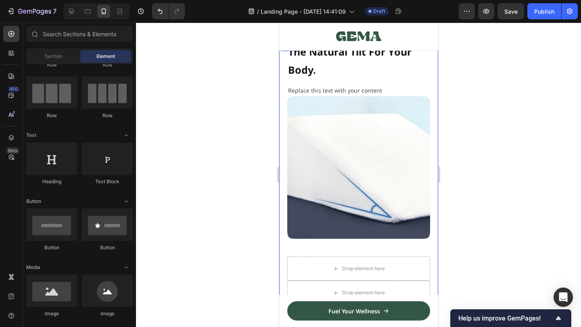
click at [385, 173] on img at bounding box center [358, 167] width 143 height 143
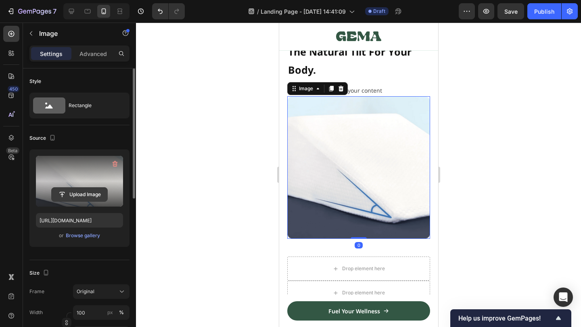
click at [90, 190] on input "file" at bounding box center [80, 195] width 56 height 14
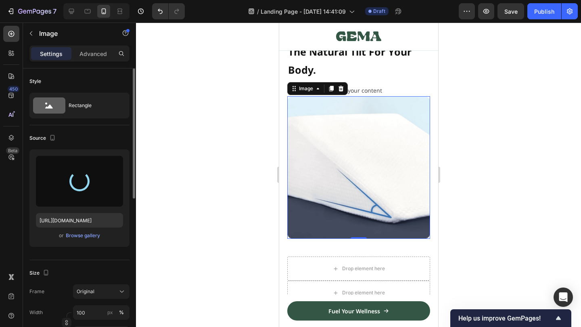
click at [467, 182] on div at bounding box center [358, 175] width 445 height 305
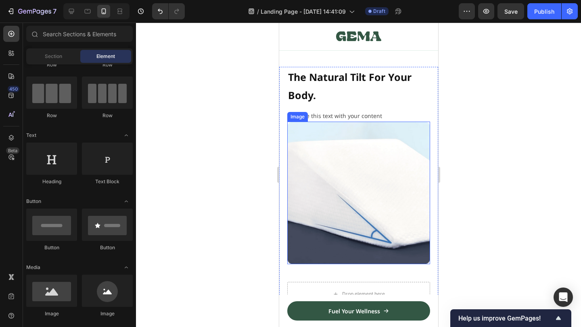
scroll to position [637, 0]
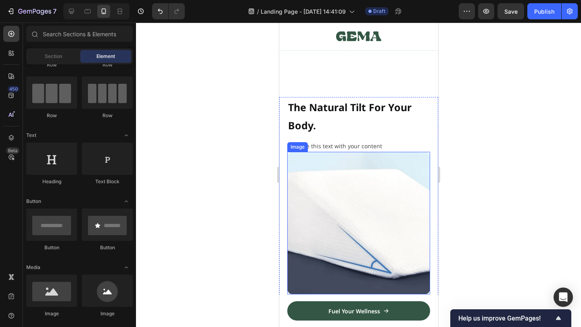
click at [369, 166] on img at bounding box center [358, 223] width 143 height 143
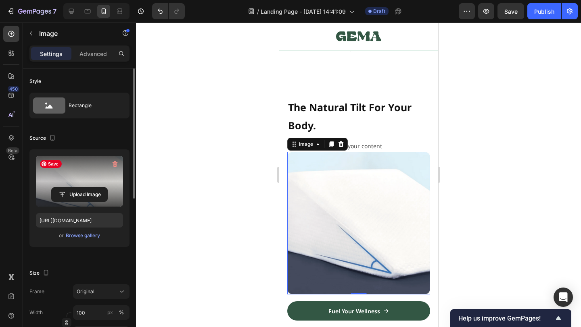
click at [105, 183] on label at bounding box center [79, 181] width 87 height 51
click at [105, 188] on input "file" at bounding box center [80, 195] width 56 height 14
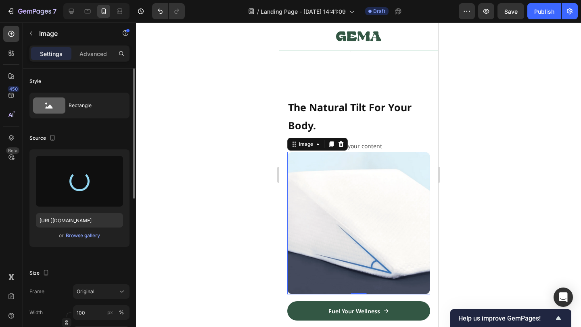
type input "https://cdn.shopify.com/s/files/1/0914/0417/3689/files/gempages_575809327634317…"
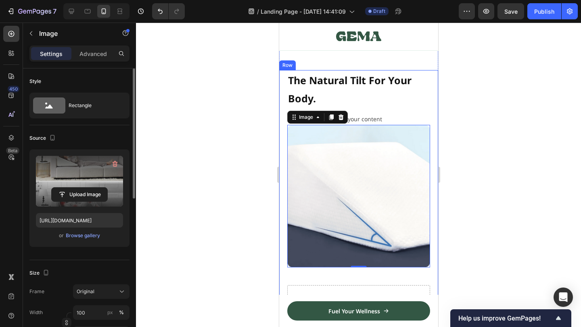
scroll to position [665, 0]
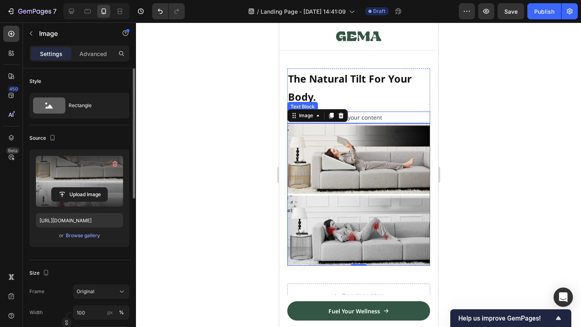
click at [372, 114] on p "Replace this text with your content" at bounding box center [357, 117] width 141 height 10
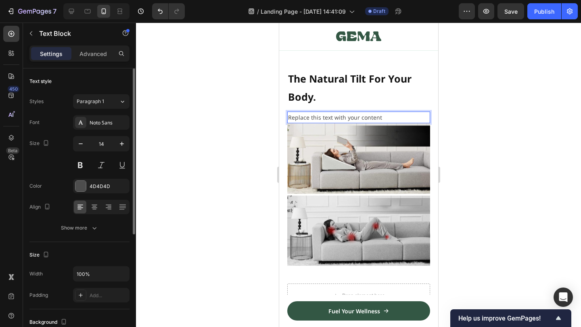
click at [377, 118] on p "Replace this text with your content" at bounding box center [357, 117] width 141 height 10
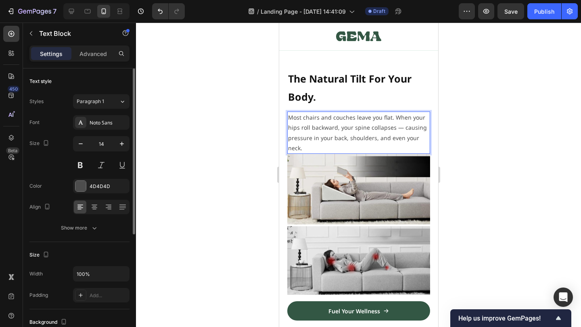
click at [368, 133] on p "Most chairs and couches leave you flat. When your hips roll backward, your spin…" at bounding box center [357, 132] width 141 height 41
click at [394, 117] on p "Most chairs and couches leave you flat. When your hips roll backward, your spin…" at bounding box center [357, 132] width 141 height 41
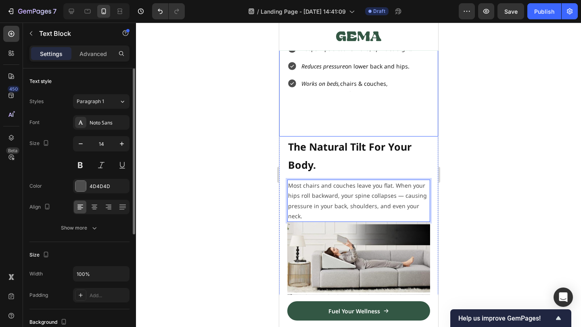
scroll to position [602, 0]
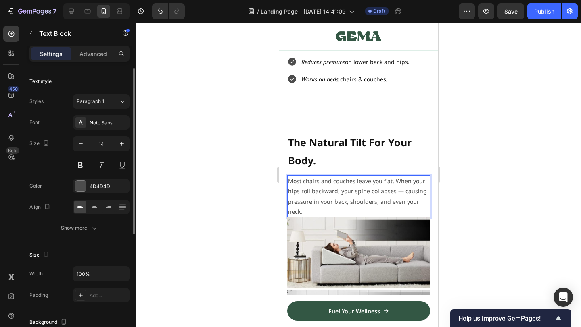
click at [339, 210] on p "Most chairs and couches leave you flat. When your hips roll backward, your spin…" at bounding box center [357, 196] width 141 height 41
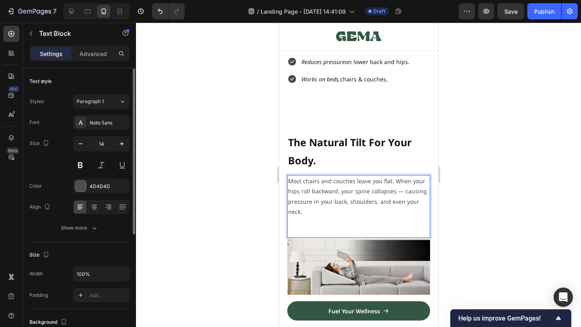
click at [345, 198] on p "Most chairs and couches leave you flat. When your hips roll backward, your spin…" at bounding box center [357, 196] width 141 height 41
click at [354, 81] on p "Works on beds, chairs & couches," at bounding box center [356, 79] width 111 height 10
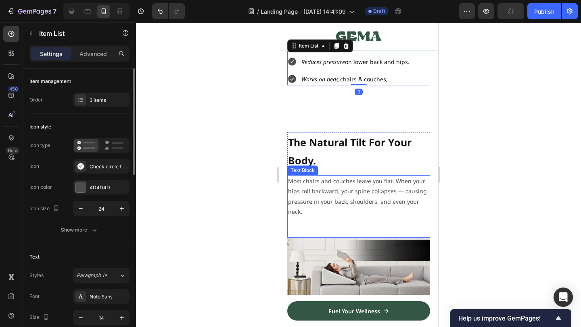
click at [317, 199] on p "Most chairs and couches leave you flat. When your hips roll backward, your spin…" at bounding box center [357, 196] width 141 height 41
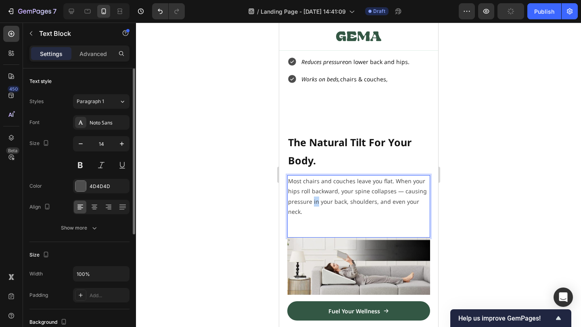
click at [312, 206] on p "Most chairs and couches leave you flat. When your hips roll backward, your spin…" at bounding box center [357, 196] width 141 height 41
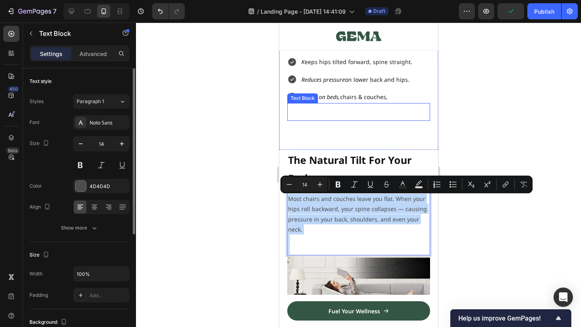
scroll to position [582, 0]
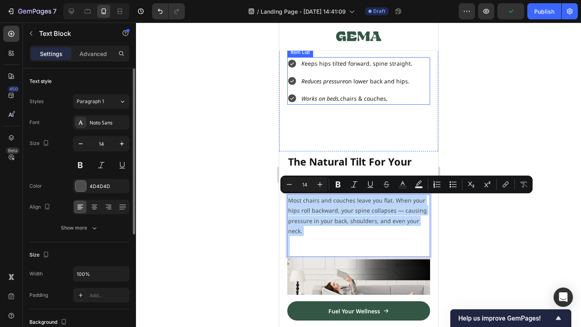
click at [331, 96] on icon "Works on beds," at bounding box center [320, 99] width 39 height 8
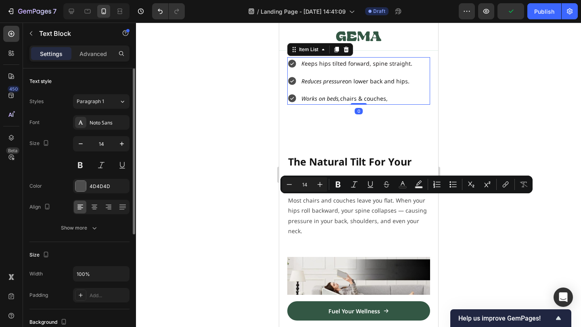
click at [331, 96] on icon "Works on beds," at bounding box center [320, 99] width 39 height 8
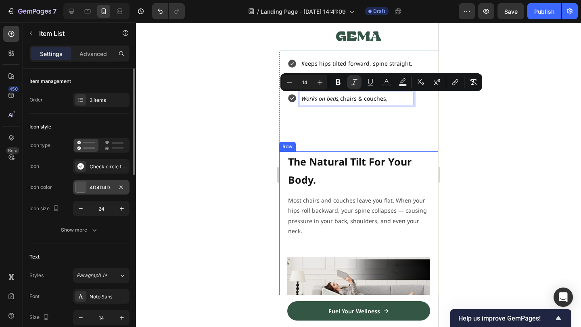
click at [83, 191] on div at bounding box center [80, 187] width 10 height 10
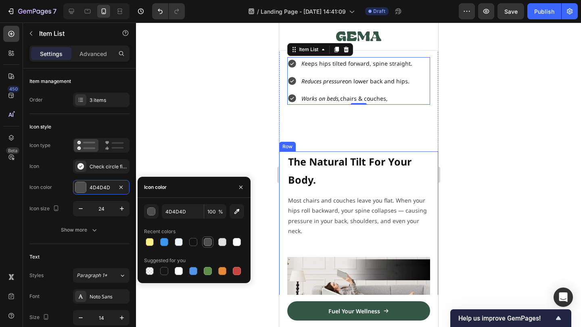
click at [204, 243] on div at bounding box center [208, 242] width 8 height 8
click at [194, 242] on div at bounding box center [193, 242] width 8 height 8
click at [204, 243] on div at bounding box center [208, 242] width 8 height 8
type input "3C96EE"
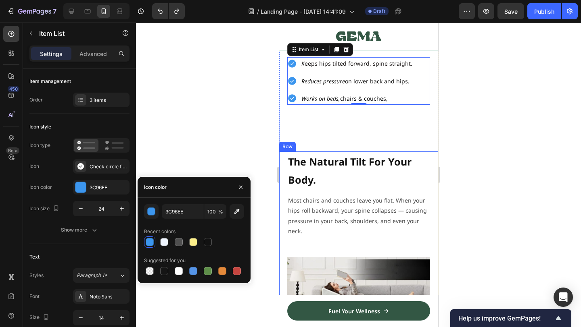
click at [227, 164] on div at bounding box center [358, 175] width 445 height 305
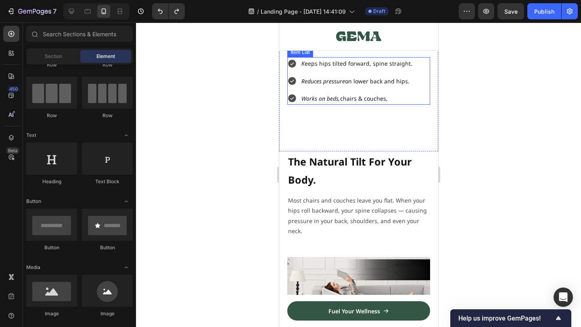
click at [348, 103] on p "Works on beds, chairs & couches," at bounding box center [356, 99] width 111 height 10
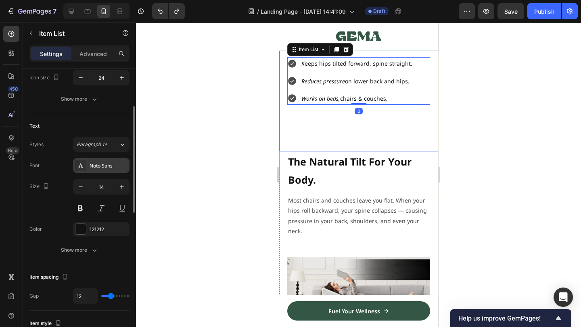
scroll to position [134, 0]
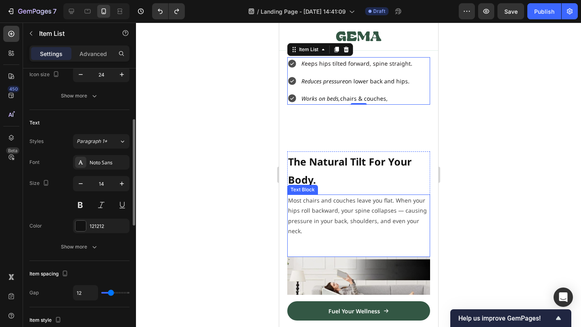
click at [315, 210] on p "Most chairs and couches leave you flat. When your hips roll backward, your spin…" at bounding box center [357, 216] width 141 height 41
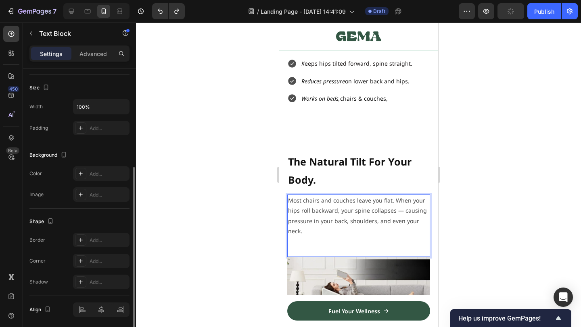
scroll to position [196, 0]
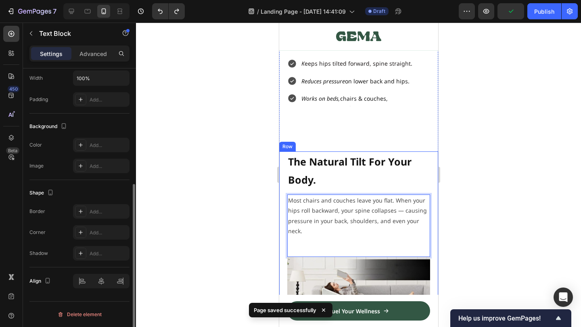
click at [362, 228] on p "Most chairs and couches leave you flat. When your hips roll backward, your spin…" at bounding box center [357, 216] width 141 height 41
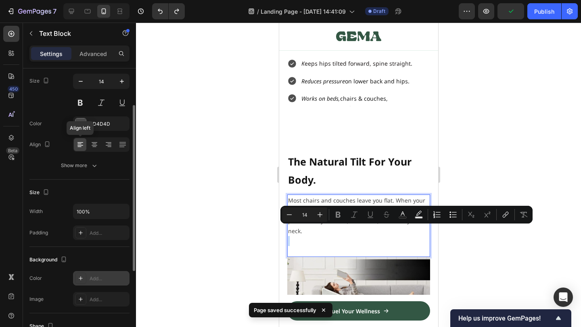
scroll to position [57, 0]
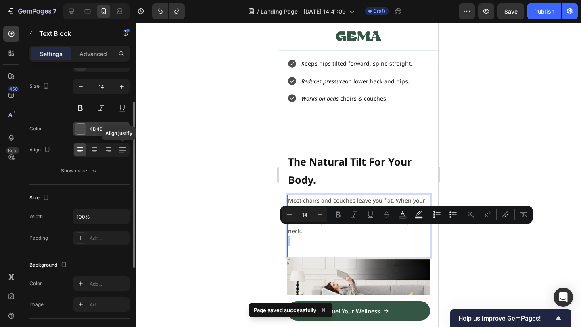
click at [90, 123] on div "4D4D4D" at bounding box center [101, 129] width 56 height 15
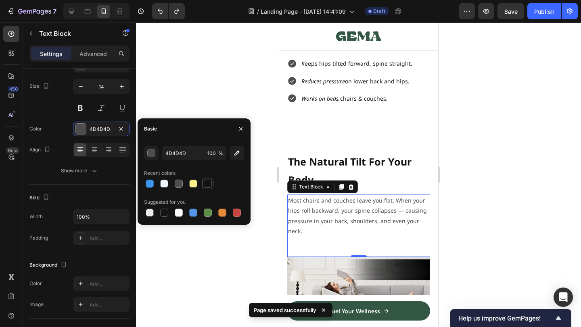
click at [209, 184] on div at bounding box center [208, 184] width 8 height 8
type input "121212"
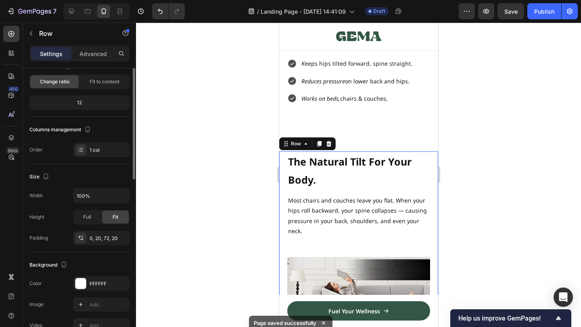
scroll to position [0, 0]
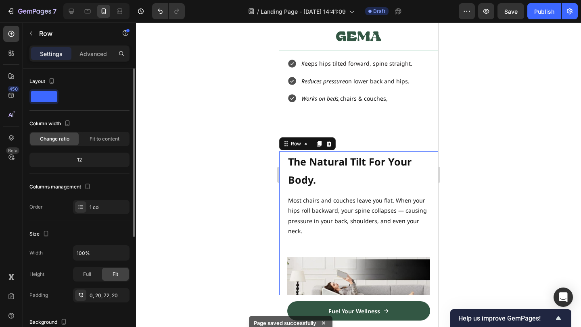
click at [312, 204] on p "Most chairs and couches leave you flat. When your hips roll backward, your spin…" at bounding box center [357, 216] width 141 height 41
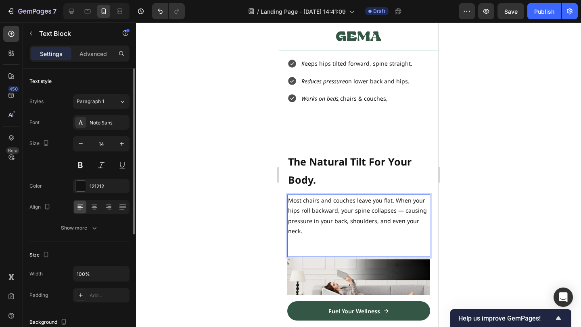
click at [366, 230] on p "Most chairs and couches leave you flat. When your hips roll backward, your spin…" at bounding box center [357, 216] width 141 height 41
click at [342, 225] on p "Most chairs and couches leave you flat. When your hips roll backward, your spin…" at bounding box center [357, 216] width 141 height 41
click at [343, 231] on p "Most chairs and couches leave you flat. When your hips roll backward, your spin…" at bounding box center [357, 216] width 141 height 41
click at [337, 239] on p "Rich Text Editor. Editing area: main" at bounding box center [357, 241] width 141 height 10
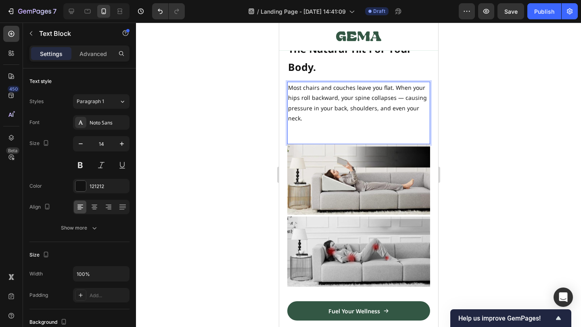
scroll to position [697, 0]
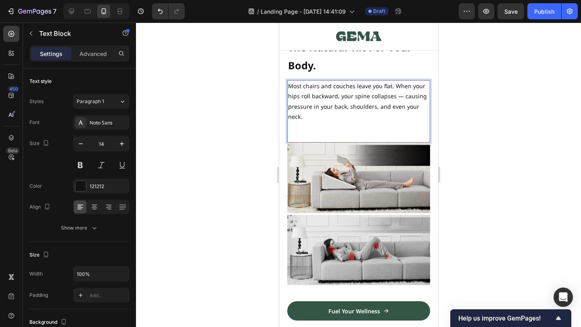
click at [367, 102] on p "Most chairs and couches leave you flat. When your hips roll backward, your spin…" at bounding box center [357, 101] width 141 height 41
drag, startPoint x: 400, startPoint y: 94, endPoint x: 375, endPoint y: 105, distance: 26.7
click at [375, 105] on p "Most chairs and couches leave you flat. When your hips roll backward, your spin…" at bounding box center [357, 101] width 141 height 41
click at [404, 101] on p "Most chairs and couches leave you flat. When your hips roll backward, your spin…" at bounding box center [357, 101] width 141 height 41
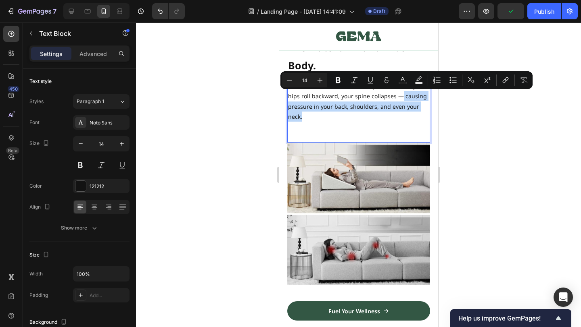
drag, startPoint x: 400, startPoint y: 96, endPoint x: 398, endPoint y: 114, distance: 18.3
click at [398, 114] on p "Most chairs and couches leave you flat. When your hips roll backward, your spin…" at bounding box center [357, 101] width 141 height 41
click at [396, 117] on p "Most chairs and couches leave you flat. When your hips roll backward, your spin…" at bounding box center [357, 101] width 141 height 41
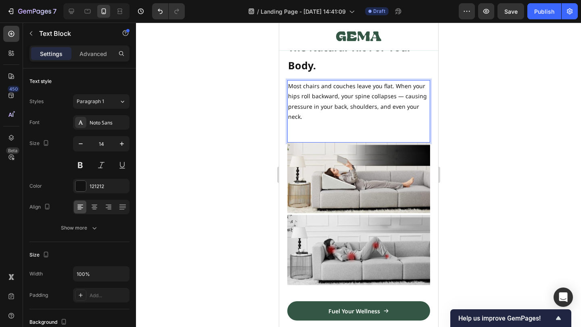
drag, startPoint x: 370, startPoint y: 114, endPoint x: 362, endPoint y: 114, distance: 8.5
click at [362, 114] on p "Most chairs and couches leave you flat. When your hips roll backward, your spin…" at bounding box center [357, 101] width 141 height 41
click at [357, 114] on p "Most chairs and couches leave you flat. When your hips roll backward, your spin…" at bounding box center [357, 101] width 141 height 41
drag, startPoint x: 290, startPoint y: 105, endPoint x: 360, endPoint y: 105, distance: 69.8
click at [360, 105] on p "Most chairs and couches leave you flat. When your hips roll backward, your spin…" at bounding box center [357, 101] width 141 height 41
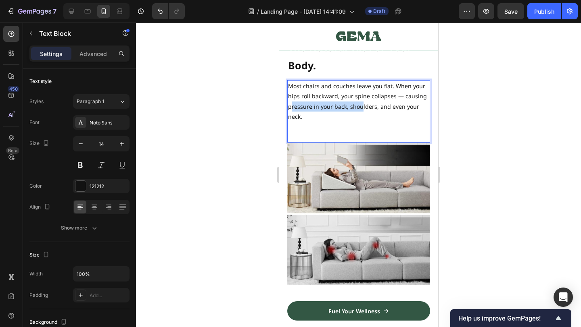
click at [360, 105] on p "Most chairs and couches leave you flat. When your hips roll backward, your spin…" at bounding box center [357, 101] width 141 height 41
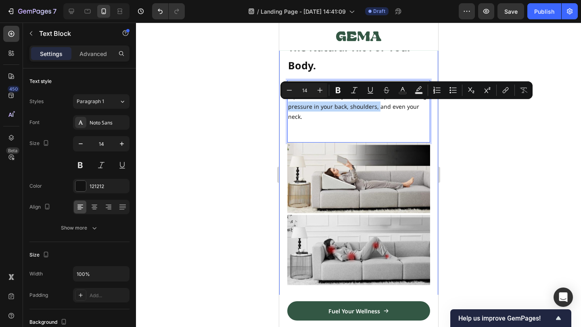
drag, startPoint x: 376, startPoint y: 106, endPoint x: 281, endPoint y: 106, distance: 94.8
click at [281, 106] on div "The Natural Tilt For Your Body. Heading Most chairs and couches leave you flat.…" at bounding box center [358, 233] width 159 height 392
click at [338, 106] on p "Most chairs and couches leave you flat. When your hips roll backward, your spin…" at bounding box center [357, 101] width 141 height 41
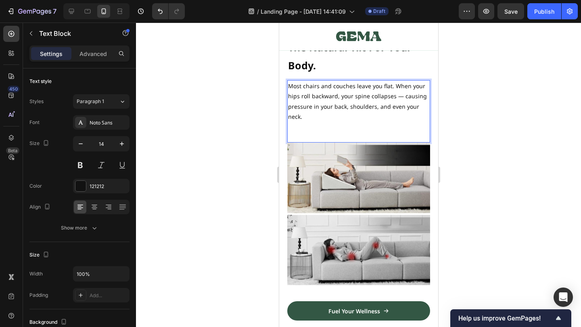
click at [385, 105] on p "Most chairs and couches leave you flat. When your hips roll backward, your spin…" at bounding box center [357, 101] width 141 height 41
drag, startPoint x: 374, startPoint y: 105, endPoint x: 237, endPoint y: 105, distance: 136.3
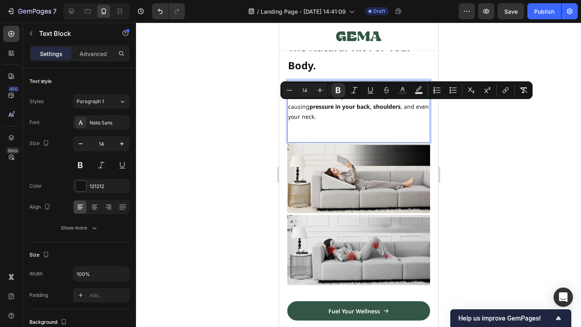
click at [339, 125] on p "Rich Text Editor. Editing area: main" at bounding box center [357, 127] width 141 height 10
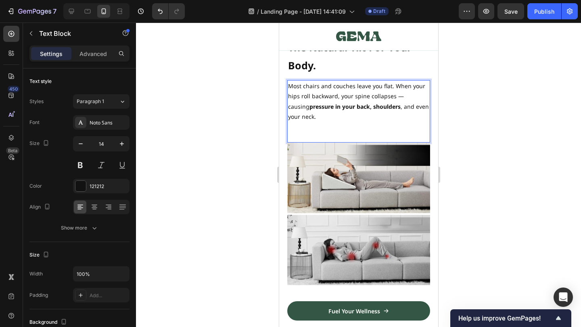
click at [363, 121] on p "Most chairs and couches leave you flat. When your hips roll backward, your spin…" at bounding box center [357, 101] width 141 height 41
click at [341, 127] on p "Rich Text Editor. Editing area: main" at bounding box center [357, 127] width 141 height 10
click at [410, 94] on p "Most chairs and couches leave you flat. When your hips roll backward, your spin…" at bounding box center [357, 101] width 141 height 41
click at [400, 116] on p "Most chairs and couches leave you flat. When your hips roll backward, your spin…" at bounding box center [357, 101] width 141 height 41
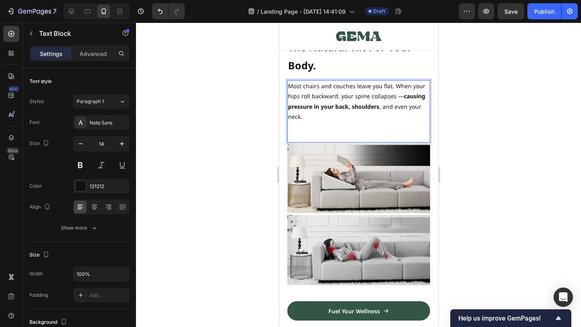
click at [372, 133] on p "Rich Text Editor. Editing area: main" at bounding box center [357, 137] width 141 height 10
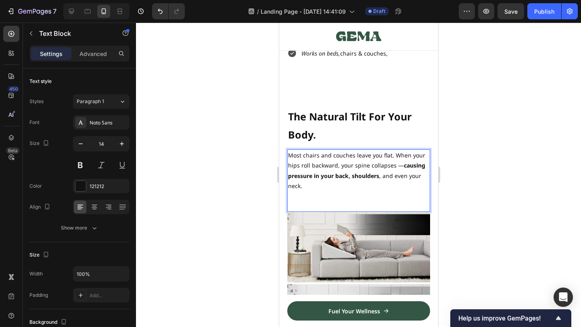
scroll to position [634, 0]
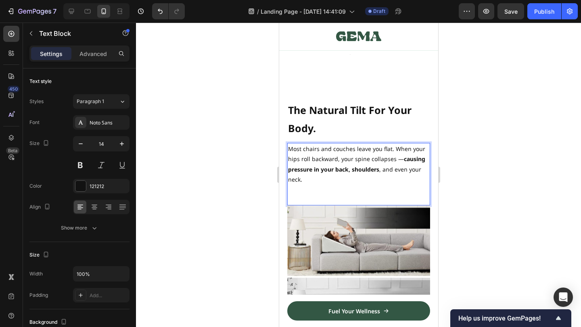
click at [318, 197] on p "Rich Text Editor. Editing area: main" at bounding box center [357, 200] width 141 height 10
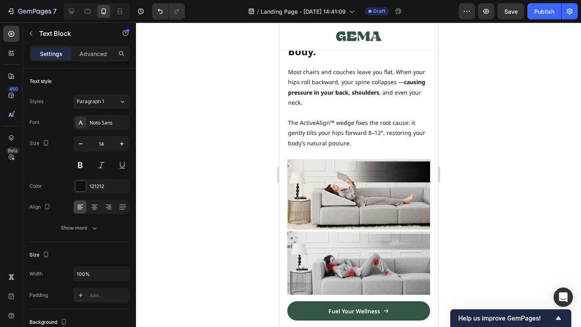
scroll to position [716, 0]
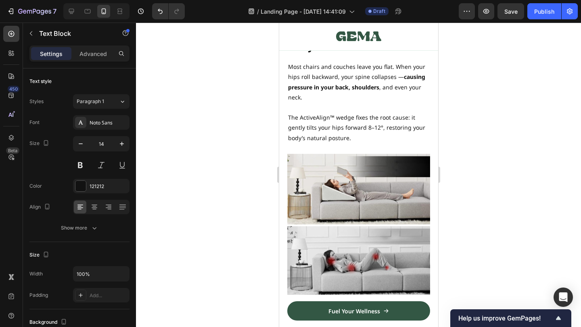
click at [371, 123] on p "The ActiveAlign™ wedge fixes the root cause: it gently tilts your hips forward …" at bounding box center [357, 127] width 141 height 31
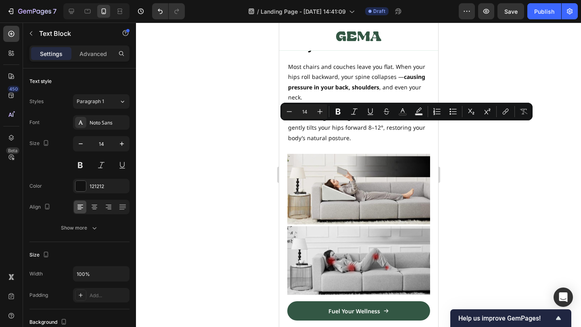
click at [327, 121] on p "The ActiveAlign™ wedge fixes the root cause: it gently tilts your hips forward …" at bounding box center [357, 127] width 141 height 31
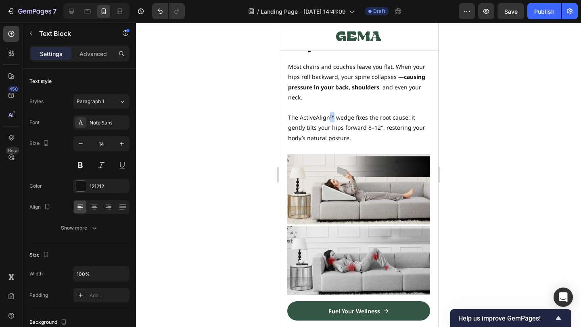
click at [327, 121] on p "The ActiveAlign™ wedge fixes the root cause: it gently tilts your hips forward …" at bounding box center [357, 127] width 141 height 31
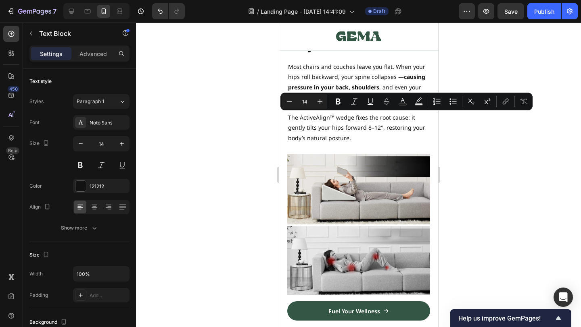
click at [321, 120] on p "The ActiveAlign™ wedge fixes the root cause: it gently tilts your hips forward …" at bounding box center [357, 127] width 141 height 31
click at [351, 136] on p "The ActiveAlign™ wedge fixes the root cause: it gently tilts your hips forward …" at bounding box center [357, 127] width 141 height 31
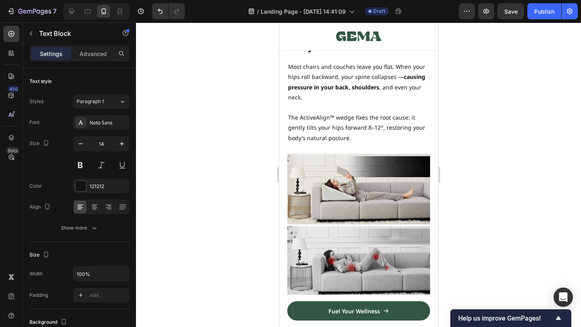
click at [354, 136] on p "The ActiveAlign™ wedge fixes the root cause: it gently tilts your hips forward …" at bounding box center [357, 127] width 141 height 31
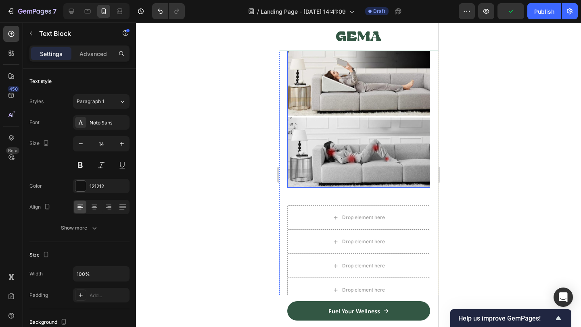
scroll to position [828, 0]
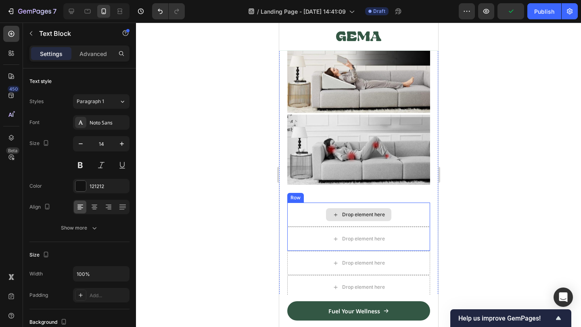
click at [325, 208] on div "Drop element here" at bounding box center [358, 215] width 143 height 24
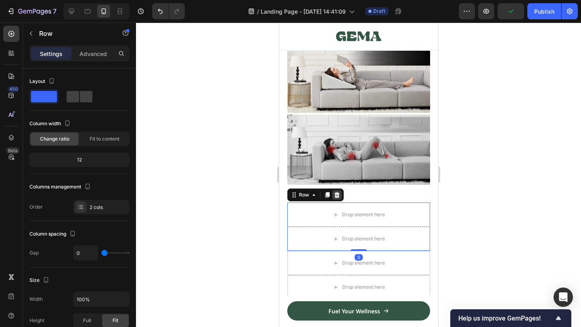
click at [334, 193] on icon at bounding box center [336, 195] width 5 height 6
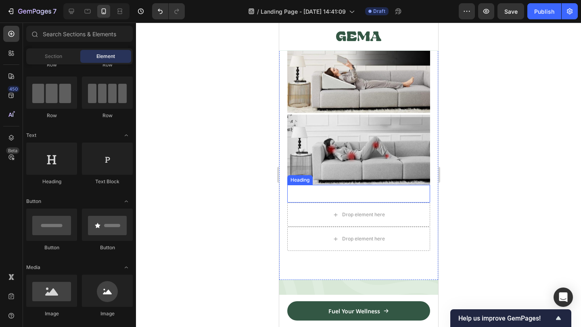
click at [333, 209] on div "Drop element here" at bounding box center [357, 214] width 65 height 13
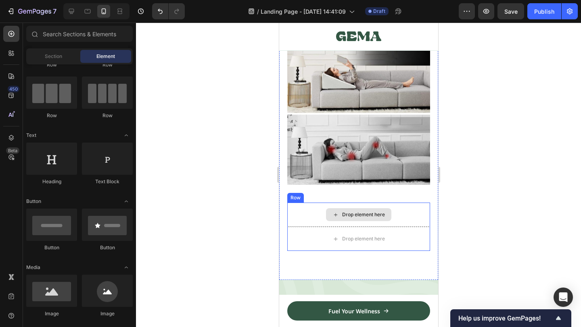
click at [310, 217] on div "Drop element here" at bounding box center [358, 215] width 143 height 24
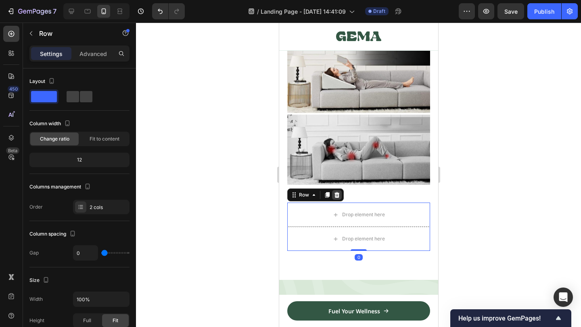
click at [335, 194] on icon at bounding box center [336, 195] width 5 height 6
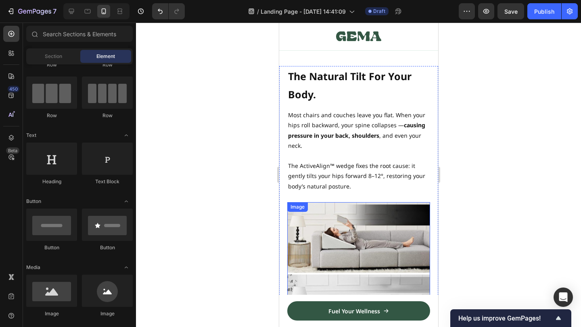
scroll to position [684, 0]
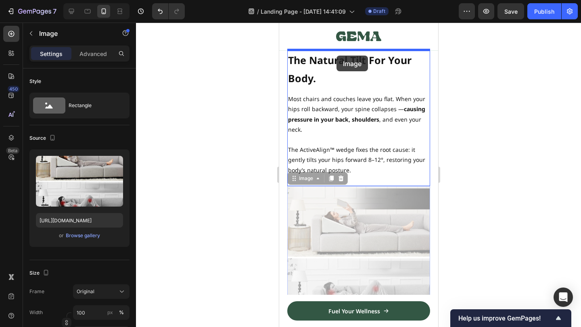
drag, startPoint x: 341, startPoint y: 234, endPoint x: 336, endPoint y: 56, distance: 178.7
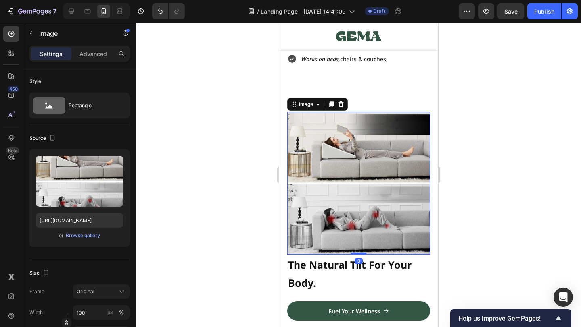
scroll to position [654, 0]
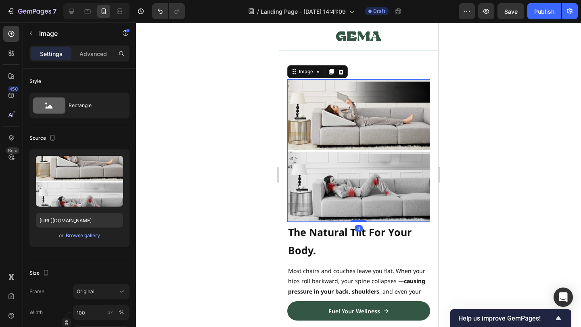
click at [316, 240] on h2 "The Natural Tilt For Your Body." at bounding box center [358, 240] width 143 height 37
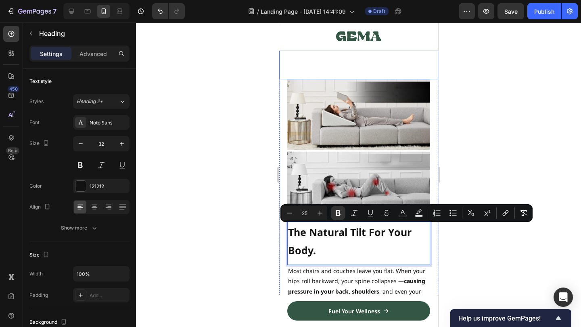
drag, startPoint x: 323, startPoint y: 238, endPoint x: 321, endPoint y: 73, distance: 165.3
click at [333, 233] on strong "The Natural Tilt For Your Body." at bounding box center [348, 241] width 123 height 32
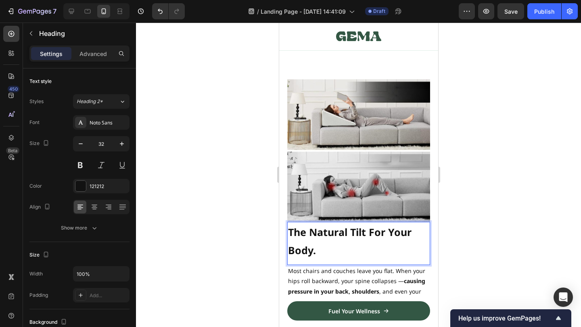
click at [523, 231] on div at bounding box center [358, 175] width 445 height 305
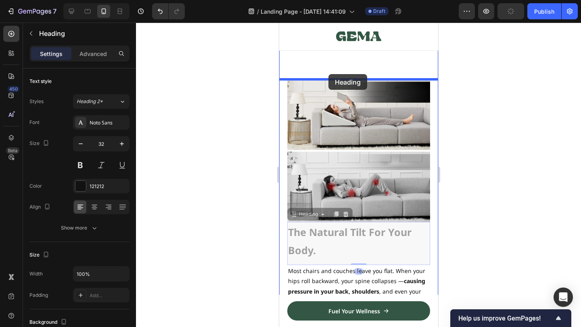
drag, startPoint x: 350, startPoint y: 247, endPoint x: 328, endPoint y: 74, distance: 174.0
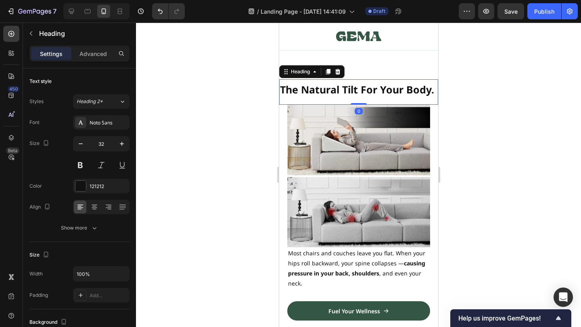
click at [505, 184] on div at bounding box center [358, 175] width 445 height 305
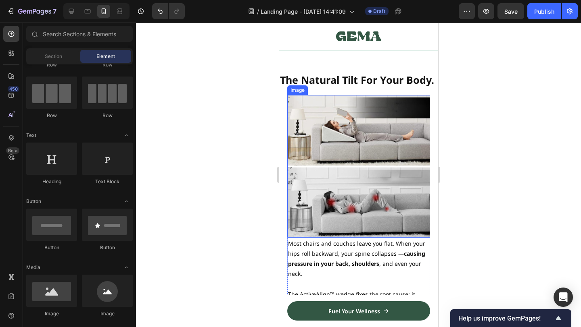
scroll to position [650, 0]
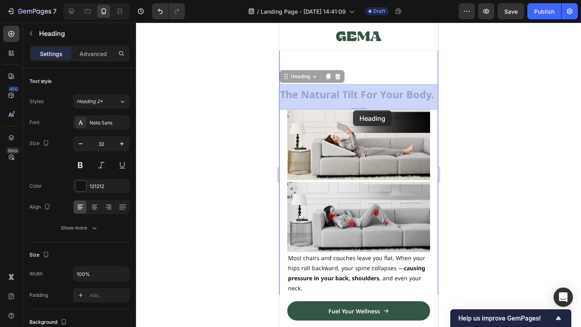
drag, startPoint x: 364, startPoint y: 87, endPoint x: 352, endPoint y: 110, distance: 26.0
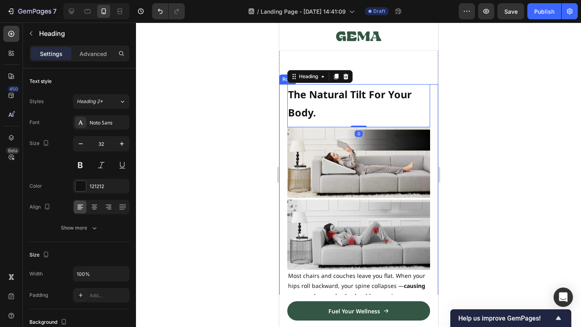
click at [485, 116] on div at bounding box center [358, 175] width 445 height 305
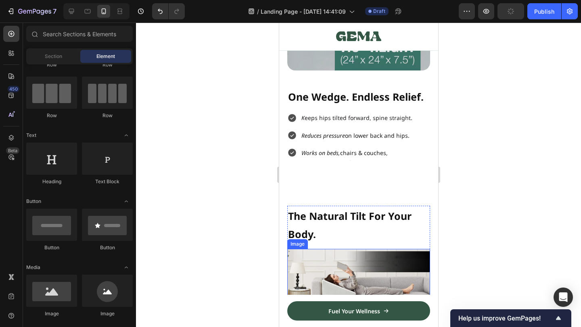
scroll to position [559, 0]
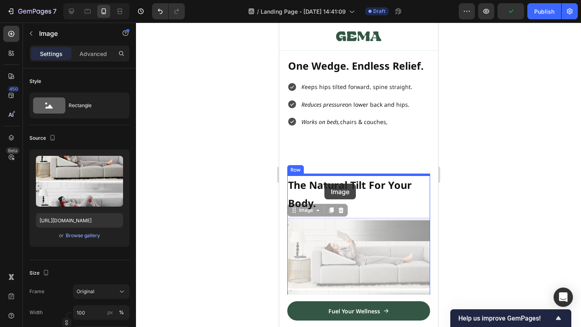
drag, startPoint x: 333, startPoint y: 262, endPoint x: 324, endPoint y: 184, distance: 78.8
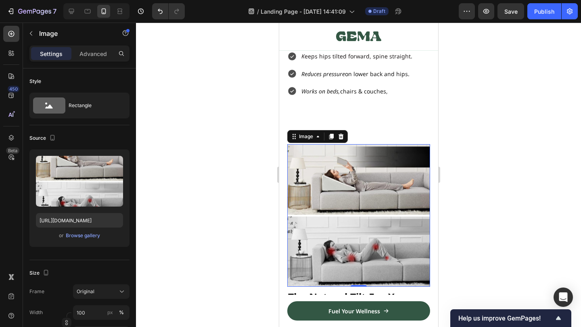
click at [487, 150] on div at bounding box center [358, 175] width 445 height 305
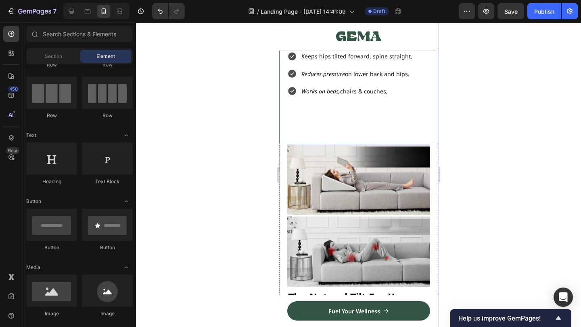
scroll to position [554, 0]
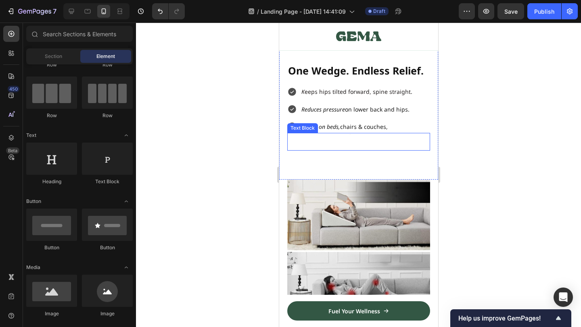
click at [331, 162] on div "Image One Wedge. Endless Relief. Heading K eeps hips tilted forward, spine stra…" at bounding box center [358, 26] width 159 height 307
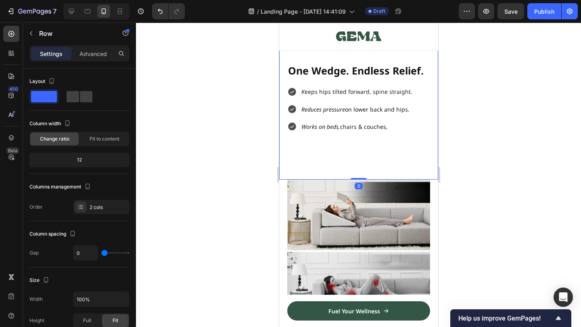
click at [371, 149] on div "Text Block" at bounding box center [358, 142] width 143 height 18
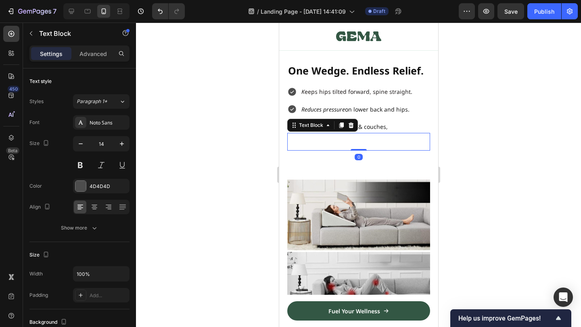
click at [371, 149] on div "Text Block 0" at bounding box center [358, 142] width 143 height 18
click at [516, 83] on div at bounding box center [358, 175] width 445 height 305
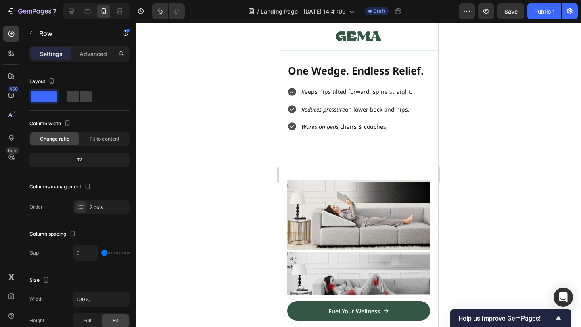
click at [407, 158] on div "Image One Wedge. Endless Relief. Heading K eeps hips tilted forward, spine stra…" at bounding box center [358, 26] width 159 height 307
click at [379, 144] on div "Text Block" at bounding box center [358, 142] width 143 height 18
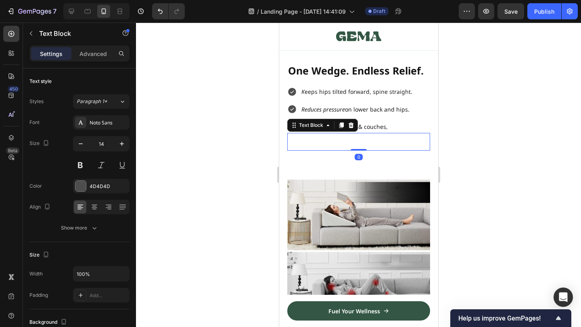
click at [379, 144] on div "Text Block 0" at bounding box center [358, 142] width 143 height 18
click at [347, 128] on icon at bounding box center [350, 125] width 6 height 6
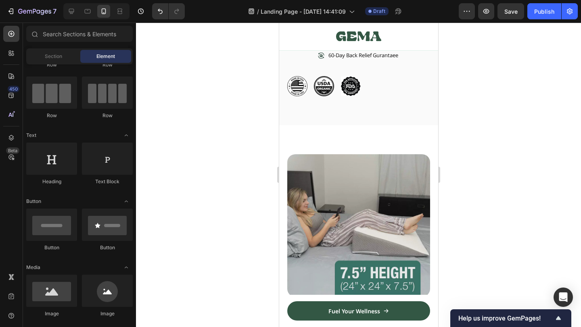
scroll to position [293, 0]
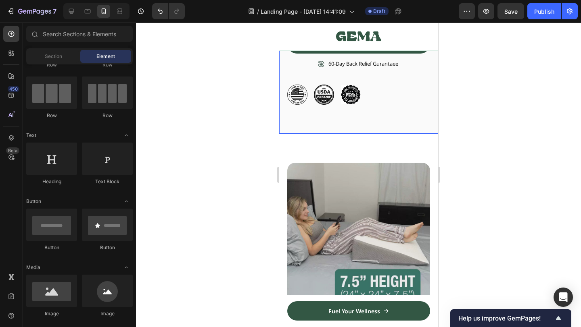
click at [356, 107] on div "Image Icon Icon Icon Icon Icon Icon List 1500+ Happy Customers Text Block Row R…" at bounding box center [358, 29] width 159 height 208
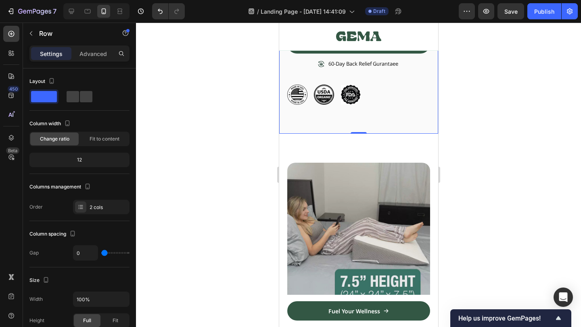
click at [356, 107] on div "Image Icon Icon Icon Icon Icon Icon List 1500+ Happy Customers Text Block Row R…" at bounding box center [358, 29] width 159 height 208
click at [351, 132] on div at bounding box center [358, 132] width 16 height 2
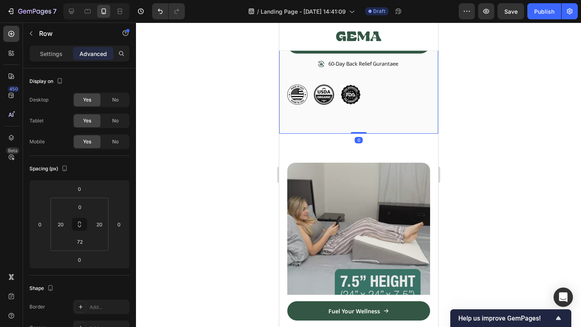
drag, startPoint x: 351, startPoint y: 132, endPoint x: 363, endPoint y: 90, distance: 43.5
click at [363, 90] on div "Image Icon Icon Icon Icon Icon Icon List 1500+ Happy Customers Text Block Row R…" at bounding box center [358, 29] width 159 height 208
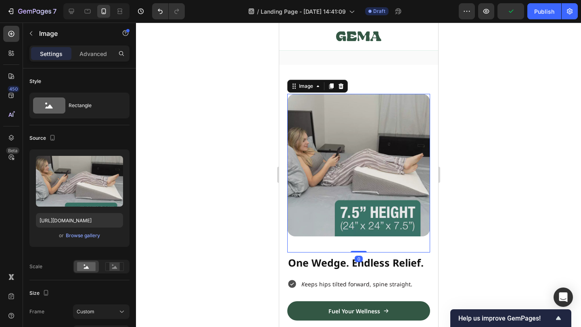
click at [385, 87] on div "Image 0 One Wedge. Endless Relief. Heading K eeps hips tilted forward, spine st…" at bounding box center [358, 210] width 159 height 290
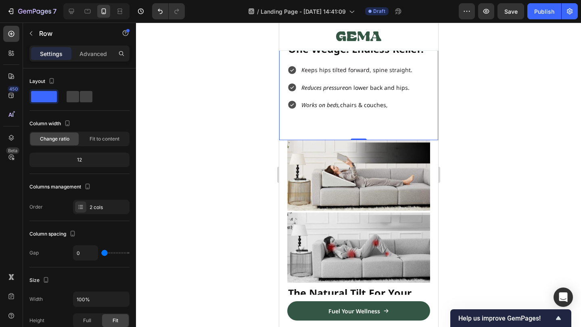
scroll to position [628, 0]
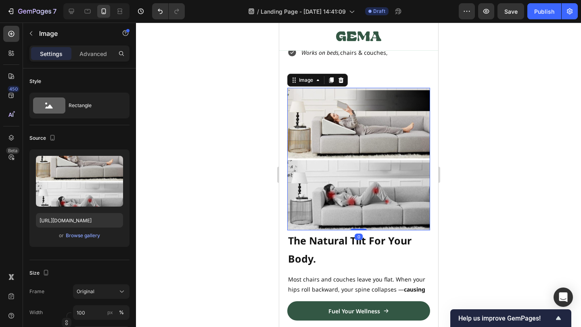
click at [347, 177] on img at bounding box center [358, 159] width 143 height 143
click at [488, 138] on div at bounding box center [358, 175] width 445 height 305
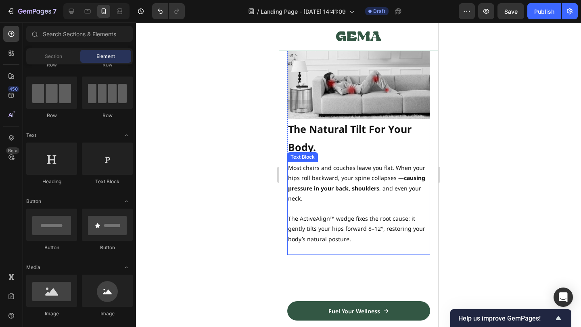
scroll to position [741, 0]
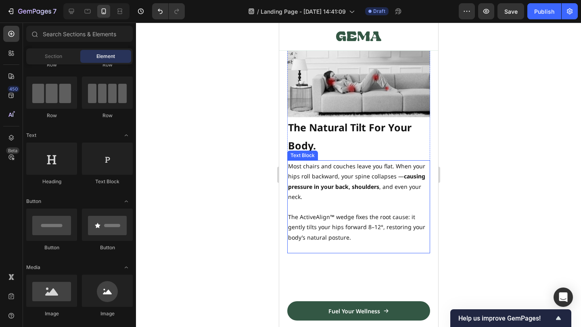
click at [362, 235] on p "The ActiveAlign™ wedge fixes the root cause: it gently tilts your hips forward …" at bounding box center [357, 227] width 141 height 31
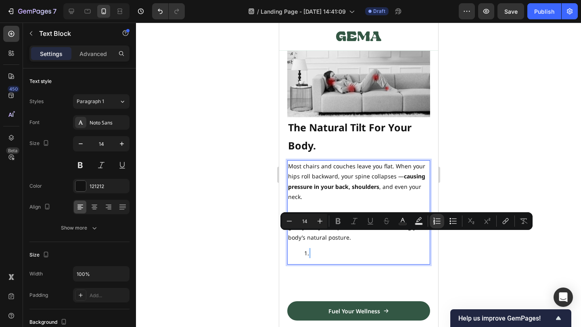
click at [471, 171] on div at bounding box center [358, 175] width 445 height 305
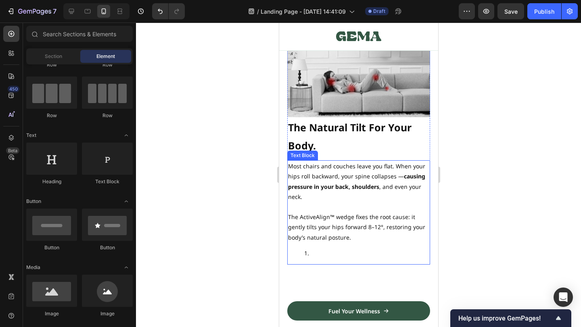
click at [357, 237] on p "The ActiveAlign™ wedge fixes the root cause: it gently tilts your hips forward …" at bounding box center [357, 227] width 141 height 31
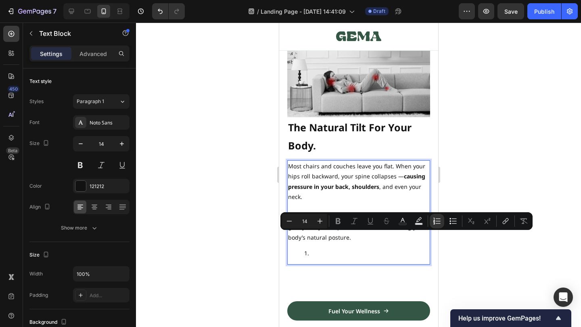
click at [346, 245] on div "Most chairs and couches leave you flat. When your hips roll backward, your spin…" at bounding box center [358, 212] width 143 height 104
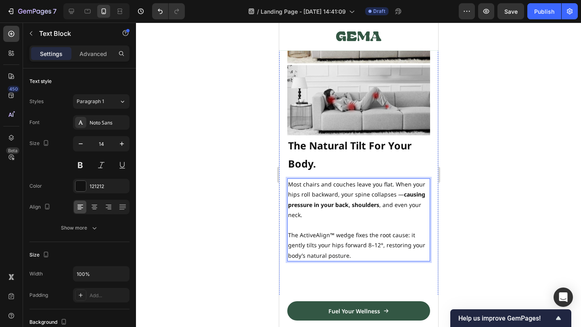
scroll to position [729, 0]
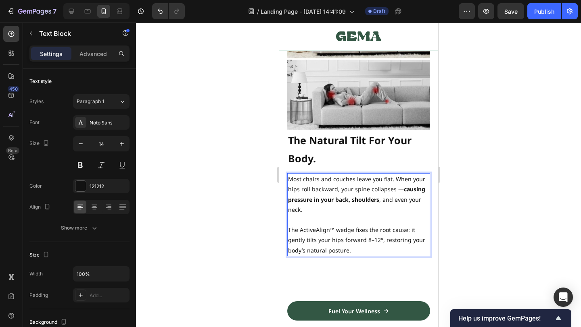
click at [461, 200] on div at bounding box center [358, 175] width 445 height 305
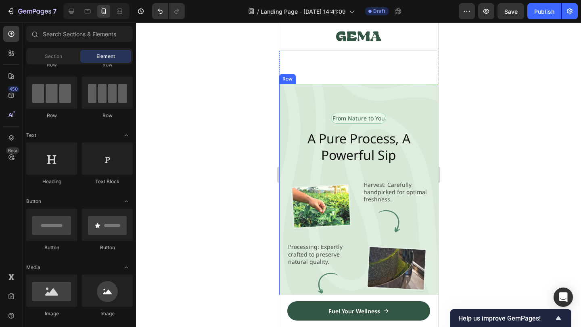
scroll to position [973, 0]
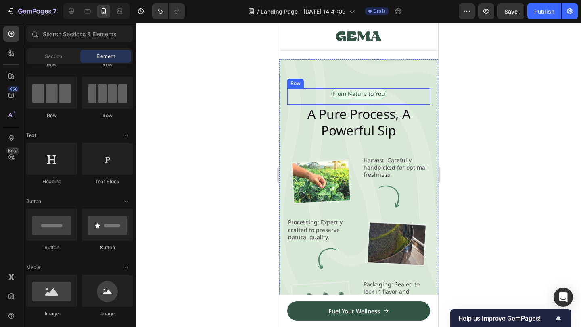
click at [411, 88] on div "From Nature to You Text Block Row" at bounding box center [358, 96] width 143 height 17
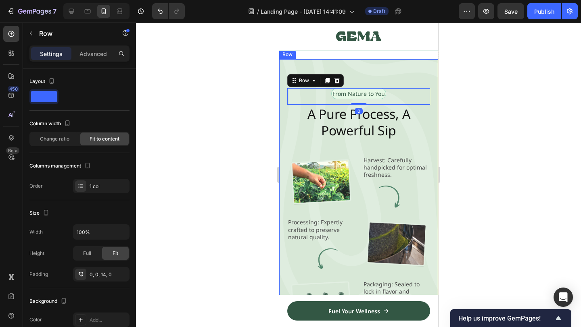
click at [425, 78] on div "From Nature to You Text Block Row 0 A Pure Process, A Powerful Sip Heading Imag…" at bounding box center [358, 208] width 159 height 299
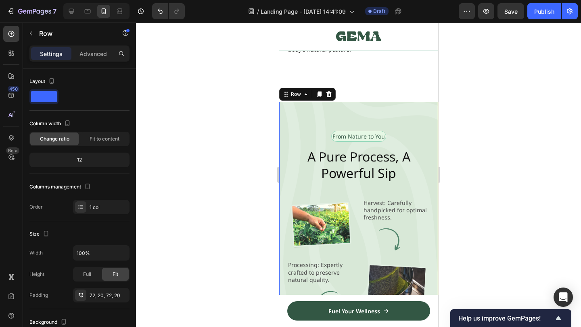
scroll to position [929, 0]
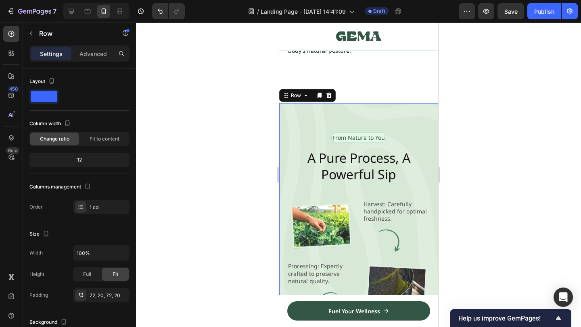
click at [377, 117] on div "From Nature to You Text Block Row A Pure Process, A Powerful Sip Heading Image …" at bounding box center [358, 252] width 159 height 299
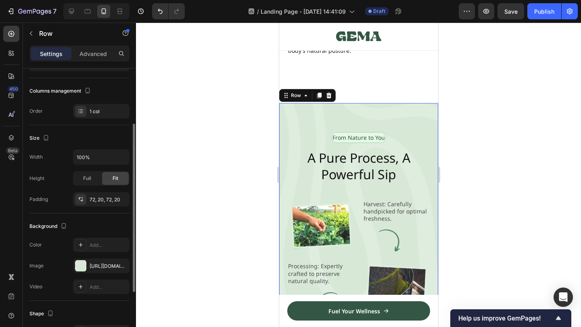
scroll to position [0, 0]
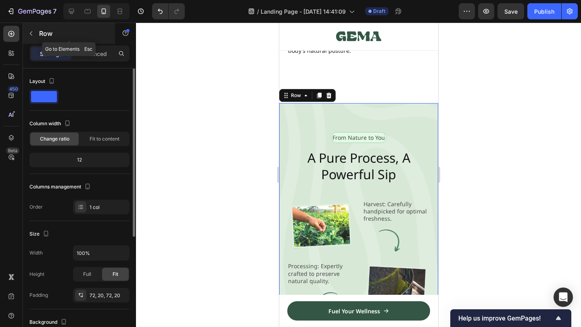
click at [33, 36] on button "button" at bounding box center [31, 33] width 13 height 13
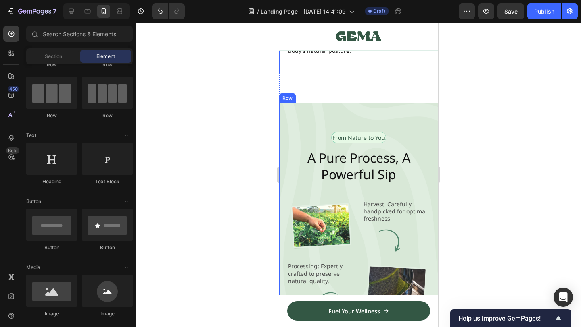
click at [302, 114] on div "From Nature to You Text Block Row A Pure Process, A Powerful Sip Heading Image …" at bounding box center [358, 252] width 159 height 299
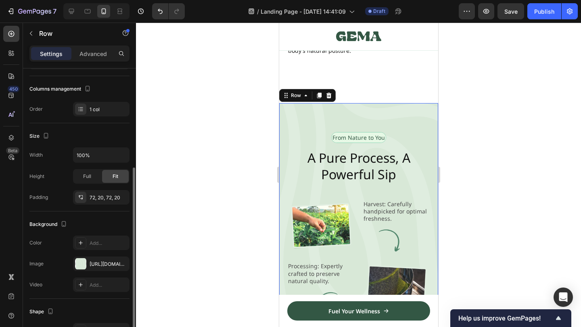
scroll to position [189, 0]
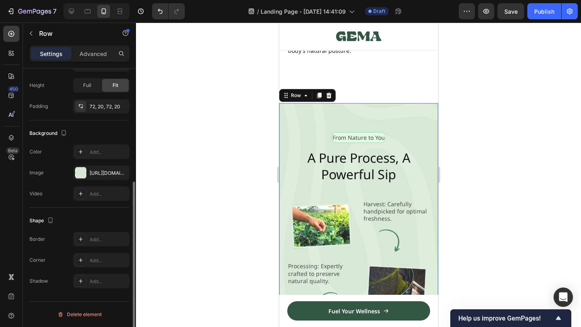
click at [97, 60] on div "Settings Advanced" at bounding box center [79, 54] width 100 height 16
click at [97, 51] on p "Advanced" at bounding box center [92, 54] width 27 height 8
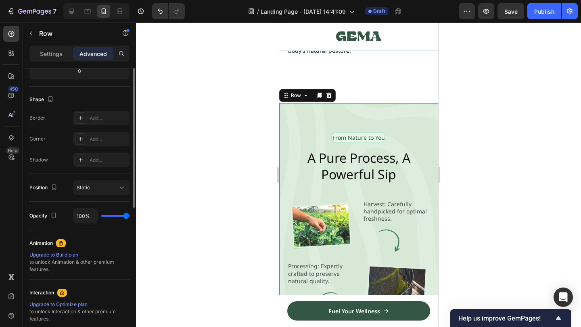
scroll to position [0, 0]
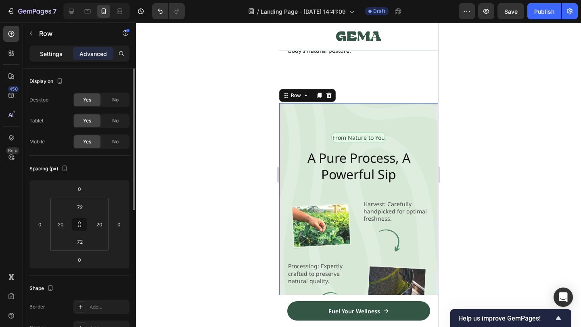
click at [58, 51] on p "Settings" at bounding box center [51, 54] width 23 height 8
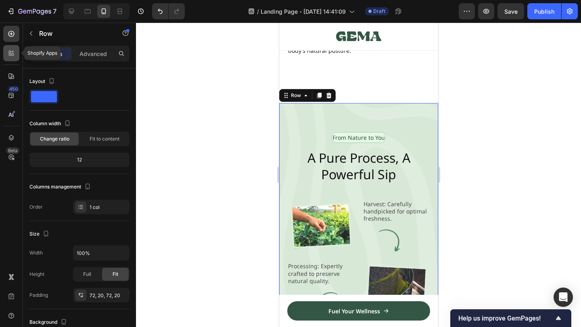
click at [9, 50] on icon at bounding box center [11, 53] width 8 height 8
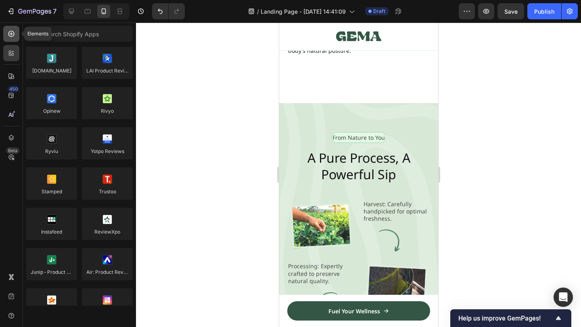
click at [10, 37] on div at bounding box center [11, 34] width 16 height 16
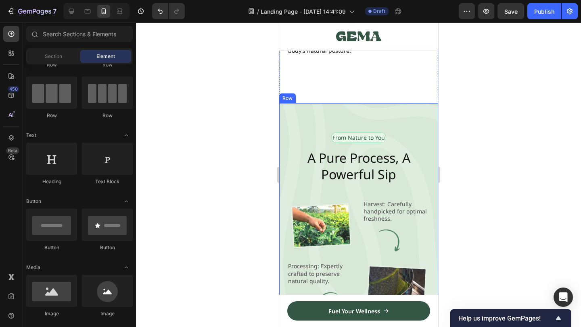
click at [325, 104] on div "From Nature to You Text Block Row A Pure Process, A Powerful Sip Heading Image …" at bounding box center [358, 252] width 159 height 299
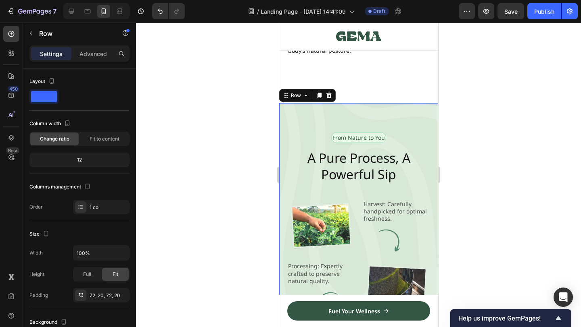
click at [309, 111] on div "From Nature to You Text Block Row A Pure Process, A Powerful Sip Heading Image …" at bounding box center [358, 252] width 159 height 299
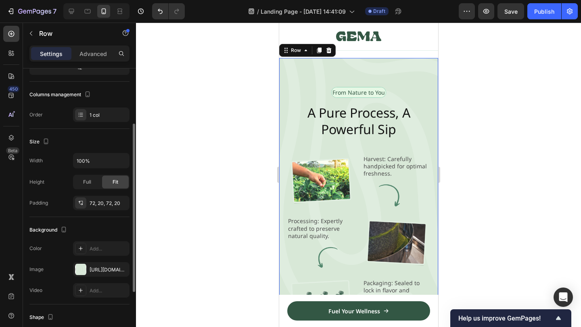
scroll to position [118, 0]
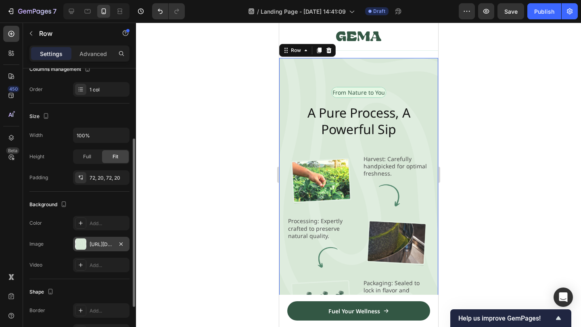
click at [92, 245] on div "[URL][DOMAIN_NAME]" at bounding box center [101, 244] width 23 height 7
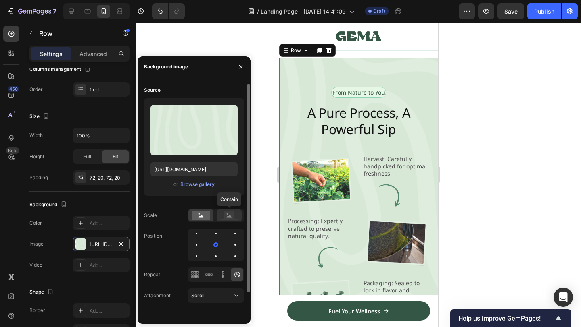
click at [225, 221] on div at bounding box center [229, 216] width 25 height 12
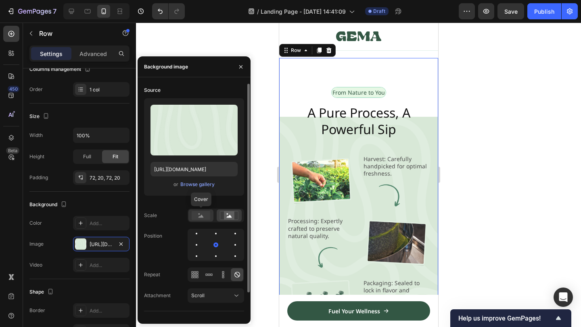
click at [201, 215] on icon at bounding box center [200, 216] width 5 height 3
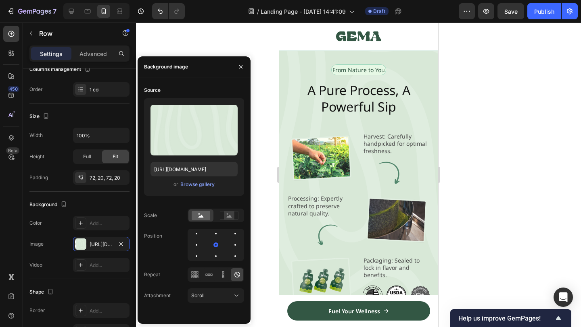
scroll to position [999, 0]
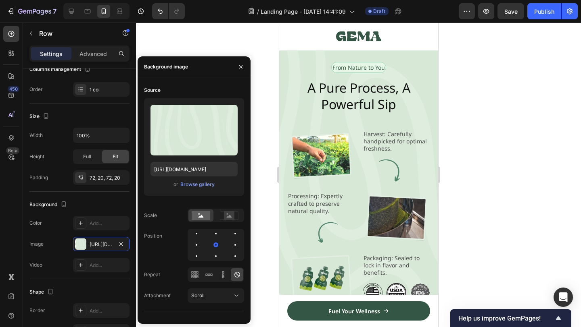
click at [468, 75] on div at bounding box center [358, 175] width 445 height 305
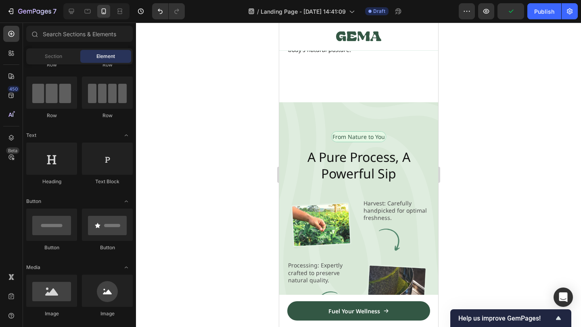
scroll to position [928, 0]
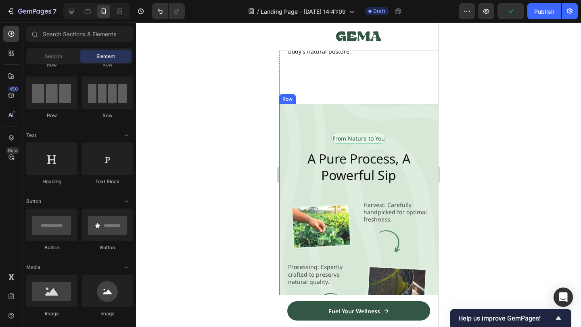
click at [406, 120] on div "From Nature to You Text Block Row A Pure Process, A Powerful Sip Heading Image …" at bounding box center [358, 253] width 159 height 299
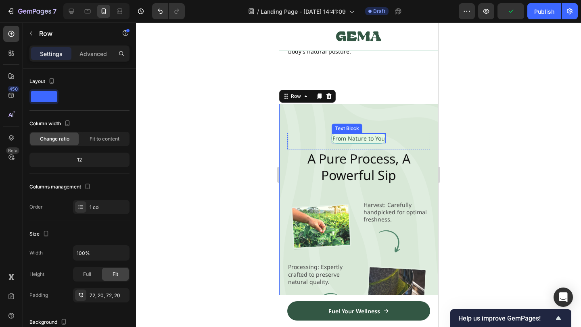
click at [376, 142] on p "From Nature to You" at bounding box center [358, 138] width 52 height 8
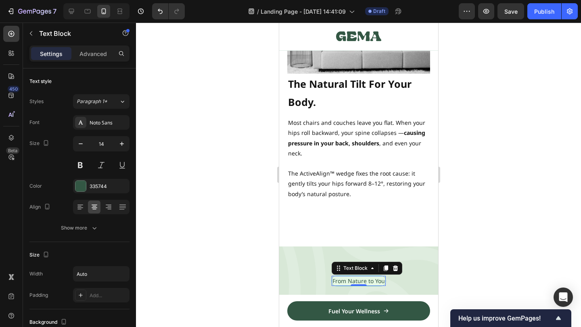
scroll to position [783, 0]
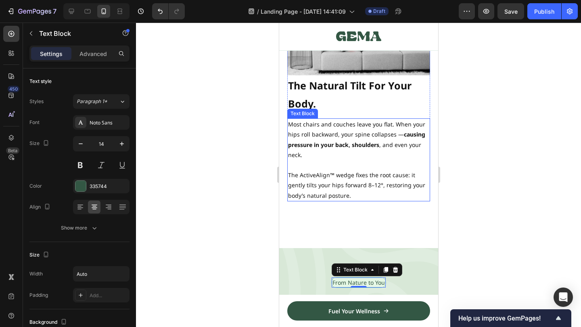
click at [363, 197] on p "The ActiveAlign™ wedge fixes the root cause: it gently tilts your hips forward …" at bounding box center [357, 185] width 141 height 31
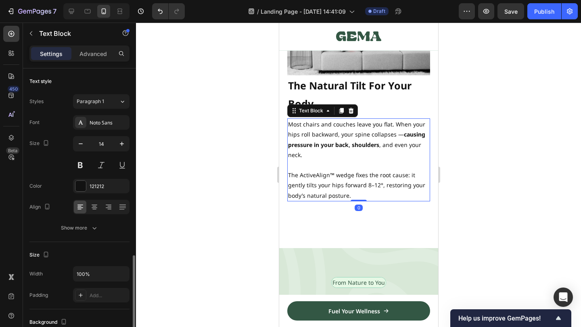
scroll to position [118, 0]
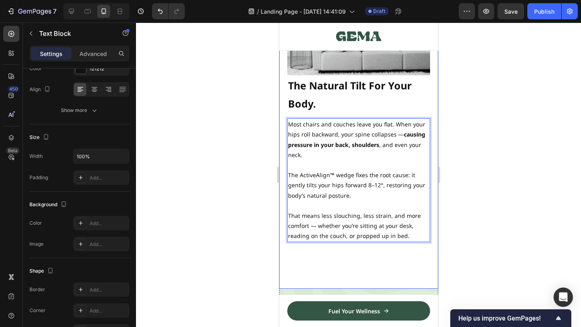
click at [471, 168] on div at bounding box center [358, 175] width 445 height 305
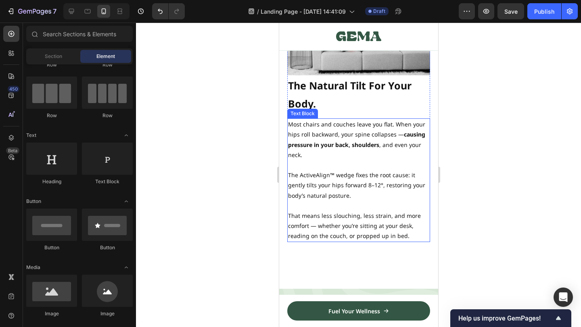
click at [413, 217] on p "That means less slouching, less strain, and more comfort — whether you’re sitti…" at bounding box center [357, 226] width 141 height 31
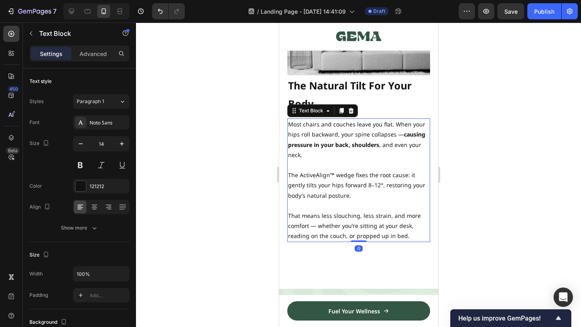
click at [471, 216] on div at bounding box center [358, 175] width 445 height 305
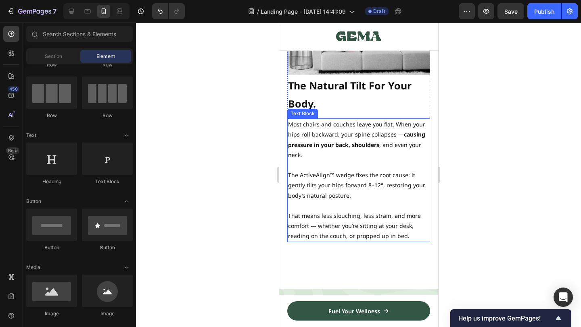
click at [395, 227] on p "That means less slouching, less strain, and more comfort — whether you’re sitti…" at bounding box center [357, 226] width 141 height 31
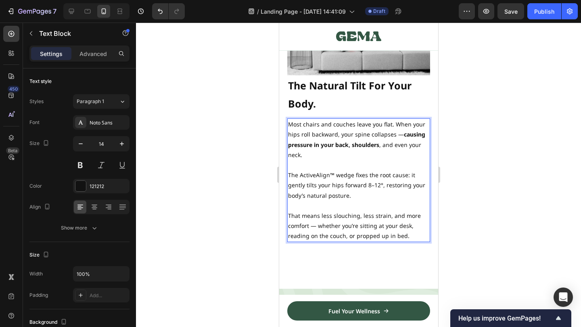
click at [447, 217] on div at bounding box center [358, 175] width 445 height 305
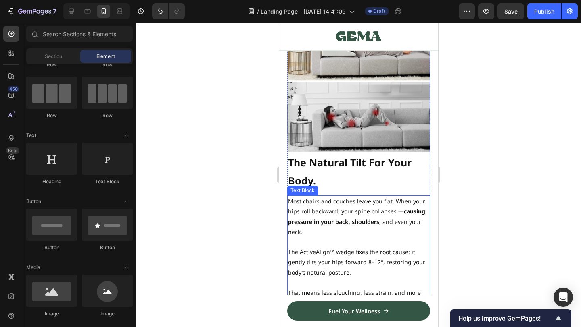
scroll to position [825, 0]
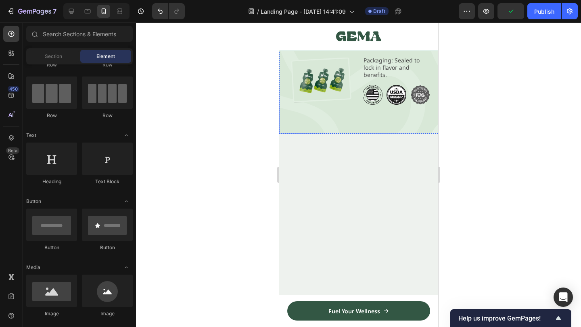
scroll to position [954, 0]
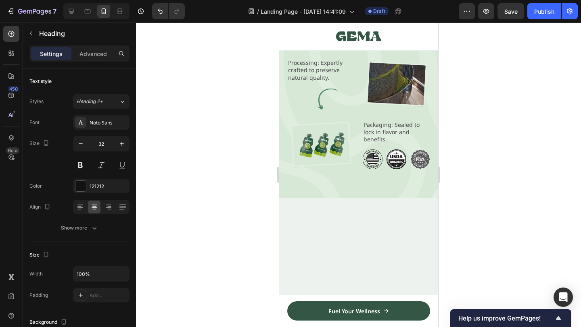
scroll to position [857, 0]
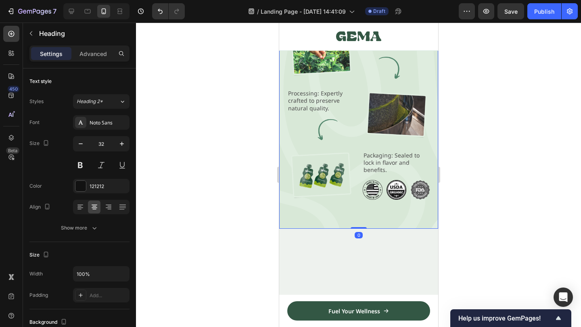
click at [312, 227] on div "From Nature to You Text Block Row A Pure Process, A Powerful Sip Heading Image …" at bounding box center [358, 79] width 159 height 299
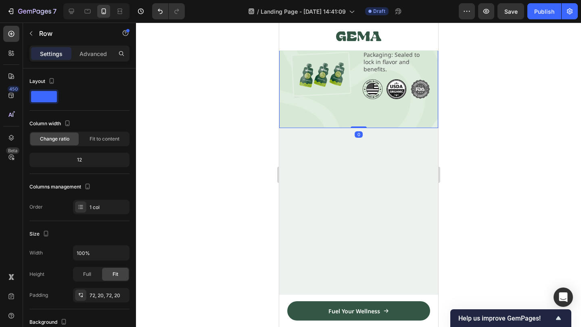
scroll to position [968, 0]
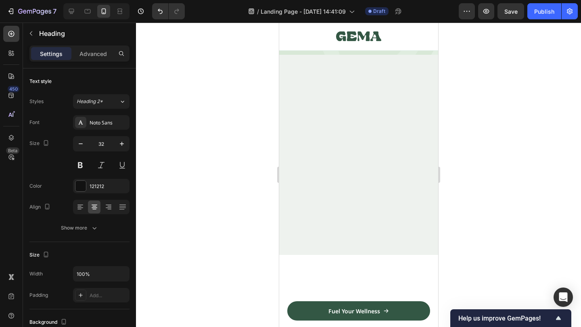
scroll to position [1026, 0]
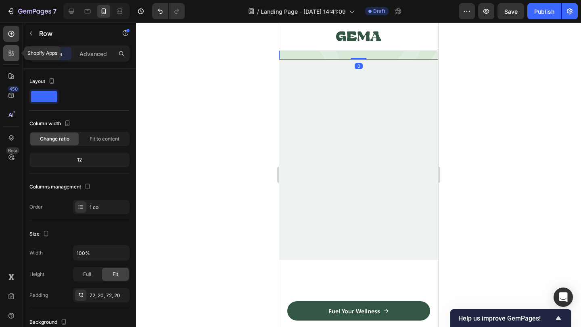
click at [11, 54] on icon at bounding box center [11, 53] width 8 height 8
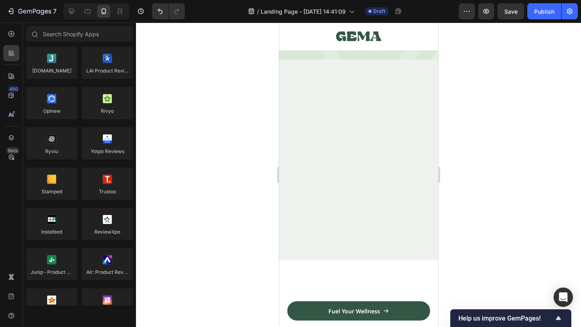
click at [20, 79] on div "450 Beta" at bounding box center [11, 175] width 23 height 305
click at [11, 72] on div at bounding box center [11, 76] width 16 height 16
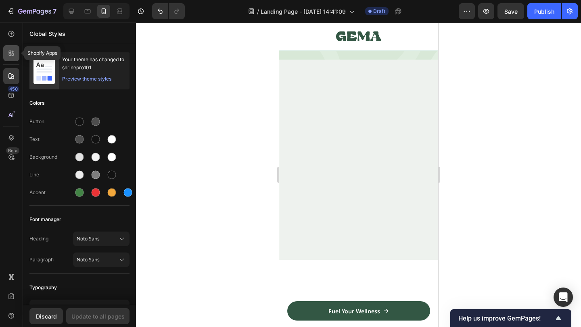
click at [13, 53] on icon at bounding box center [11, 53] width 8 height 8
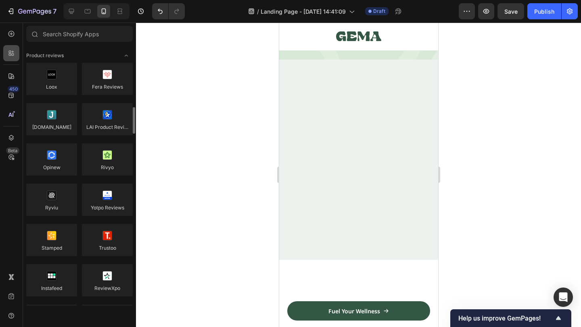
scroll to position [56, 0]
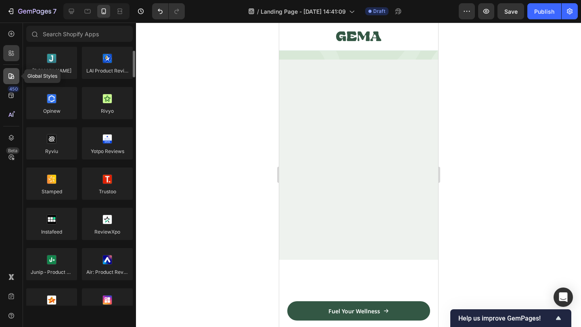
click at [8, 83] on div at bounding box center [11, 76] width 16 height 16
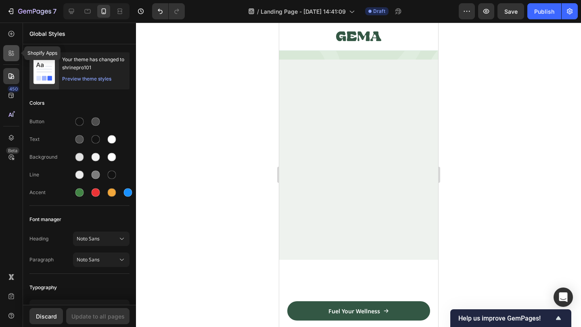
click at [14, 54] on icon at bounding box center [11, 53] width 8 height 8
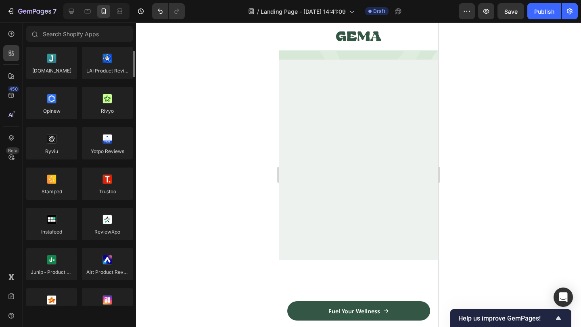
click at [12, 24] on div "450 Beta" at bounding box center [11, 175] width 23 height 305
click at [11, 29] on div at bounding box center [11, 34] width 16 height 16
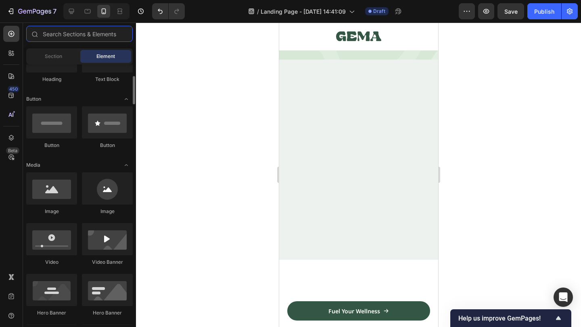
scroll to position [172, 0]
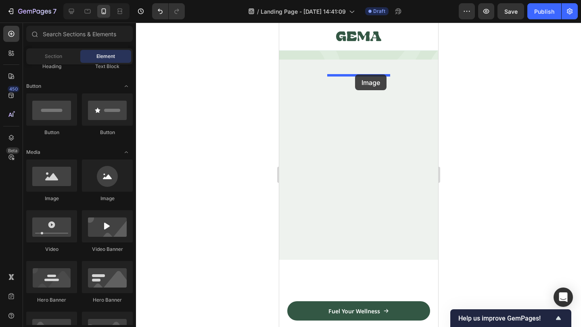
drag, startPoint x: 325, startPoint y: 203, endPoint x: 354, endPoint y: 75, distance: 131.9
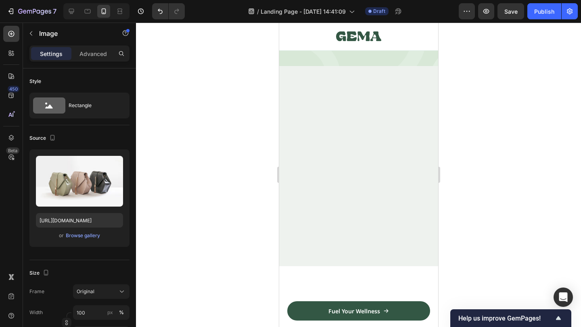
scroll to position [1062, 0]
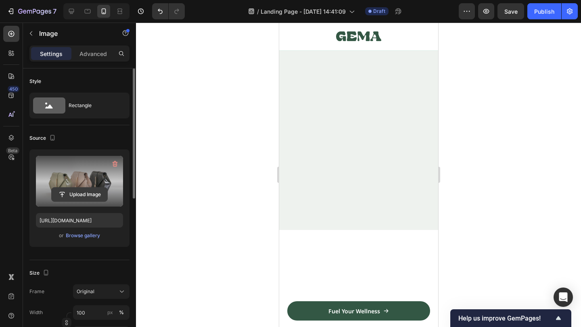
click at [81, 195] on input "file" at bounding box center [80, 195] width 56 height 14
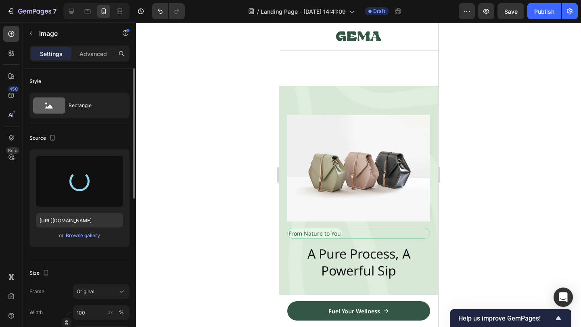
scroll to position [987, 0]
type input "[URL][DOMAIN_NAME]"
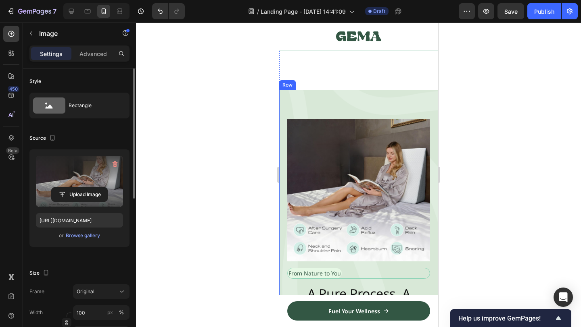
scroll to position [982, 0]
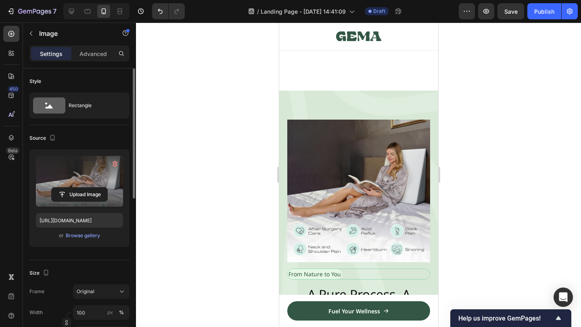
click at [450, 147] on div at bounding box center [358, 175] width 445 height 305
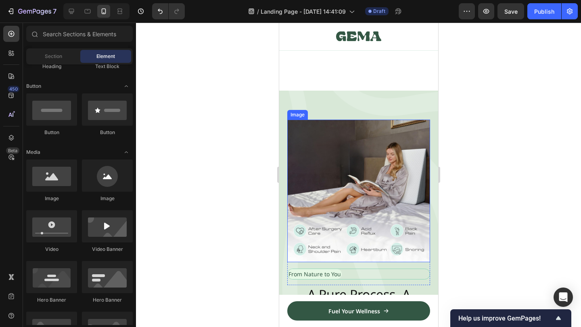
click at [392, 135] on img at bounding box center [358, 191] width 143 height 143
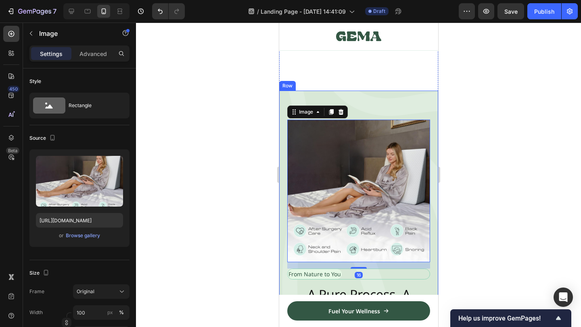
click at [414, 99] on div "Image 16 From Nature to You Text Block Row A Pure Process, A Powerful Sip Headi…" at bounding box center [358, 315] width 159 height 448
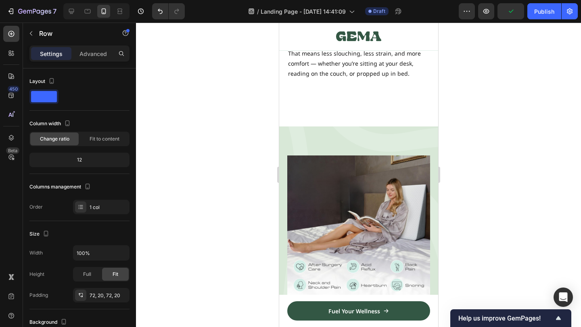
scroll to position [948, 0]
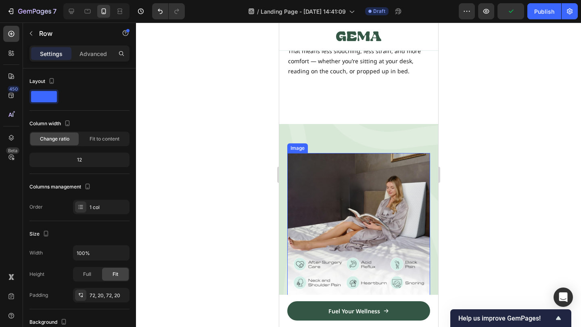
click at [378, 160] on img at bounding box center [358, 224] width 143 height 143
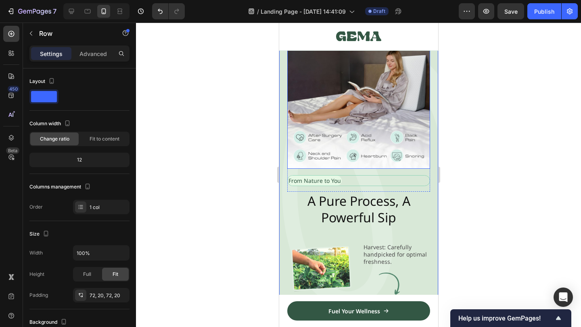
scroll to position [1091, 0]
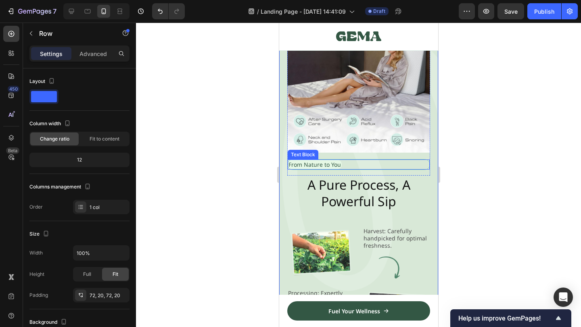
click at [351, 167] on div "From Nature to You" at bounding box center [358, 165] width 142 height 10
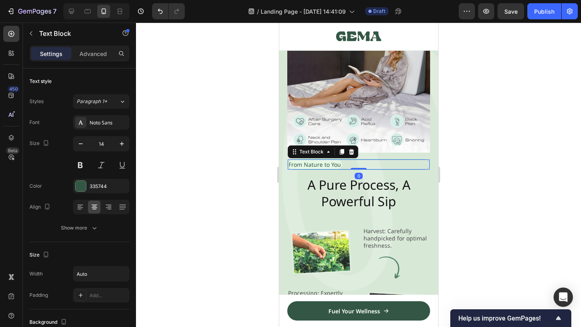
scroll to position [1095, 0]
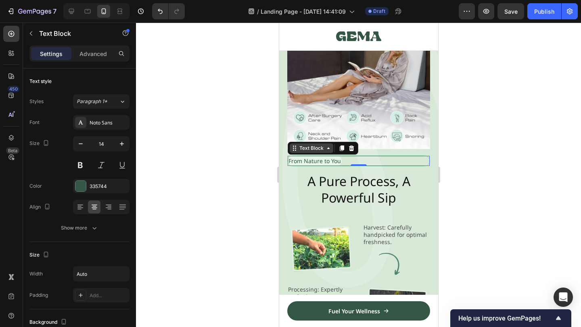
click at [321, 150] on div "Text Block" at bounding box center [310, 148] width 27 height 7
click at [348, 151] on icon at bounding box center [351, 148] width 6 height 6
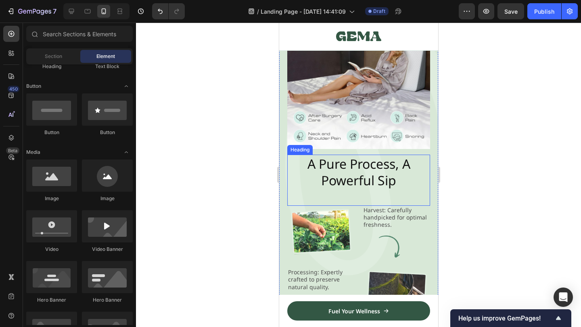
click at [348, 179] on h2 "A Pure Process, A Powerful Sip" at bounding box center [358, 172] width 143 height 35
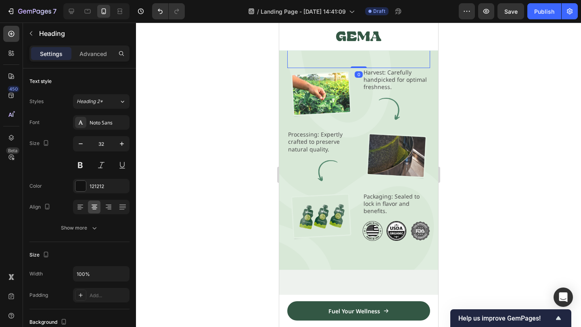
scroll to position [1235, 0]
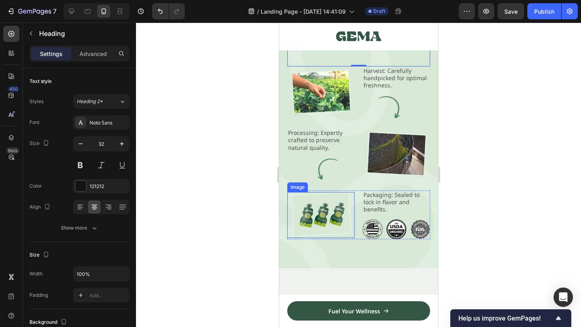
click at [326, 217] on img at bounding box center [321, 215] width 64 height 46
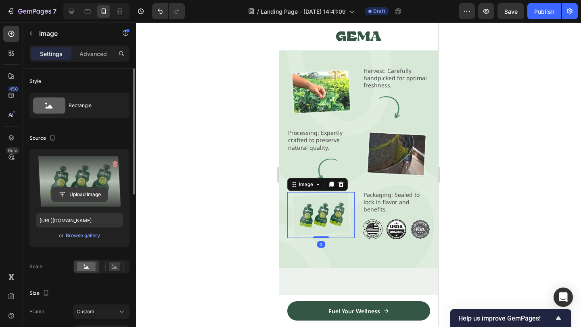
click at [89, 196] on input "file" at bounding box center [80, 195] width 56 height 14
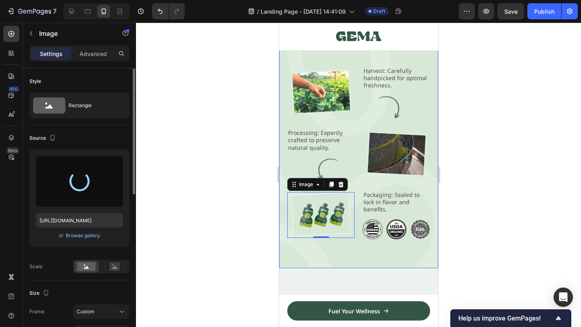
type input "[URL][DOMAIN_NAME]"
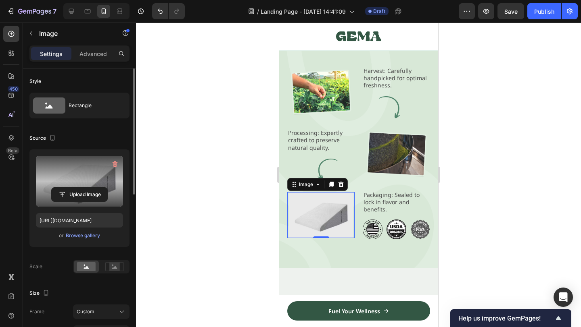
click at [262, 215] on div at bounding box center [358, 175] width 445 height 305
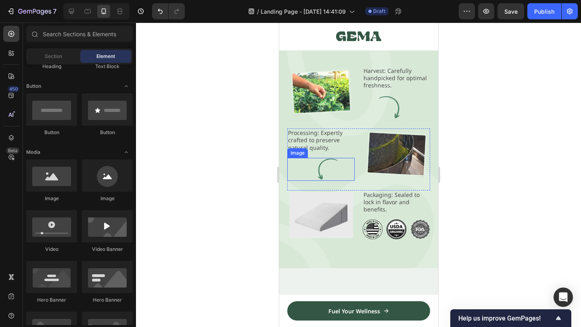
click at [317, 168] on img at bounding box center [320, 169] width 63 height 23
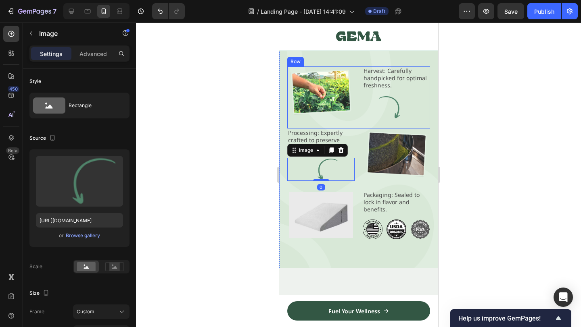
click at [397, 115] on img at bounding box center [395, 107] width 67 height 23
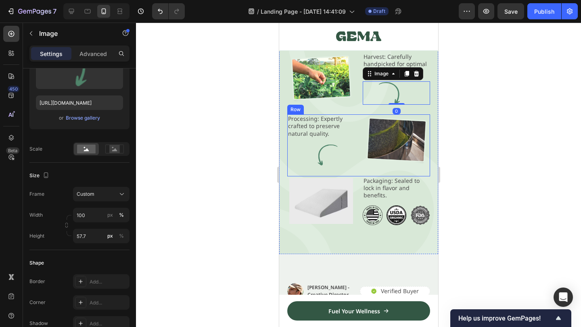
scroll to position [1250, 0]
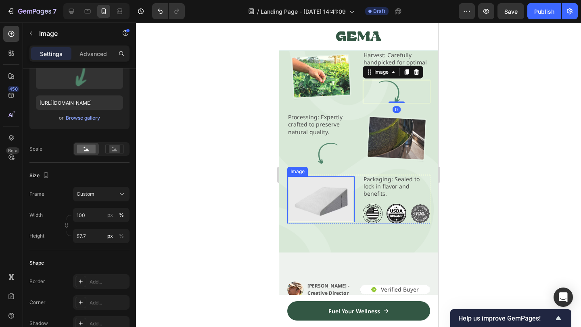
click at [308, 198] on img at bounding box center [321, 200] width 64 height 46
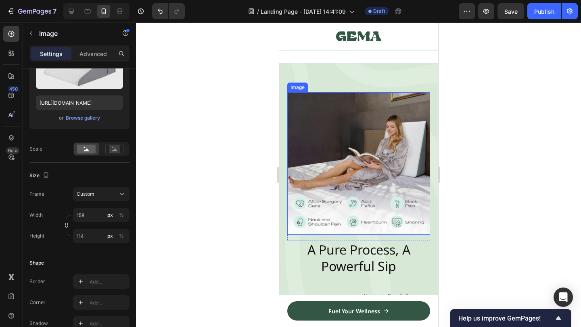
scroll to position [1022, 0]
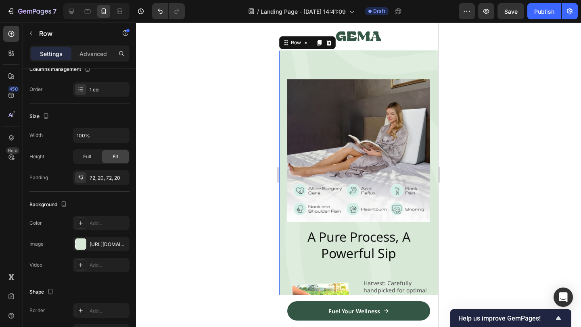
click at [410, 72] on div "Image Row A Pure Process, A Powerful Sip Heading Image Harvest: Carefully handp…" at bounding box center [358, 265] width 159 height 431
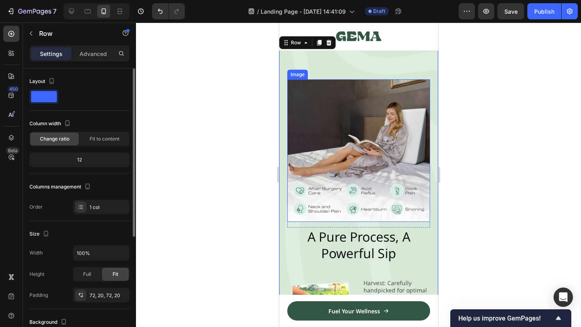
scroll to position [922, 0]
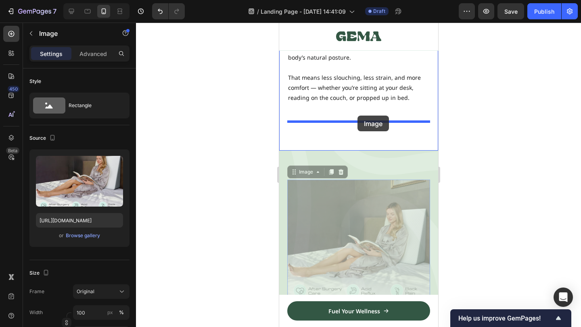
drag, startPoint x: 334, startPoint y: 243, endPoint x: 354, endPoint y: 120, distance: 124.2
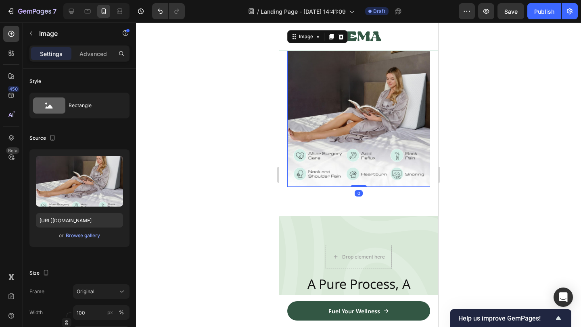
scroll to position [1015, 0]
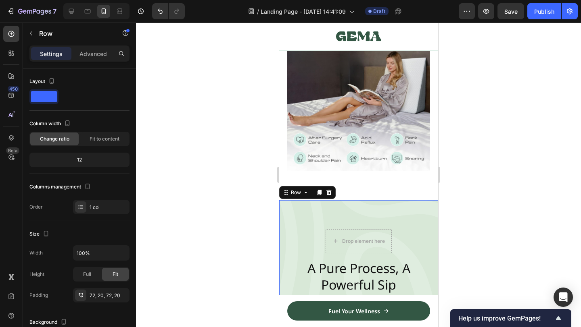
click at [362, 235] on div "Drop element here" at bounding box center [358, 241] width 66 height 24
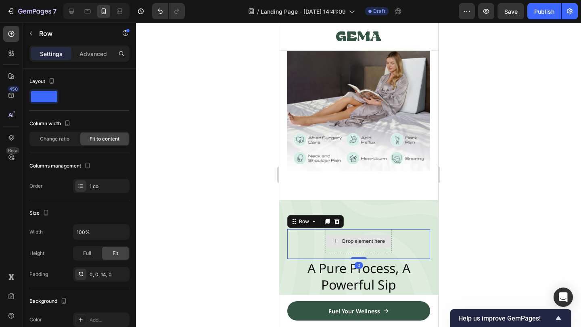
click at [362, 235] on div "Drop element here" at bounding box center [358, 241] width 66 height 24
click at [330, 217] on div at bounding box center [327, 222] width 10 height 10
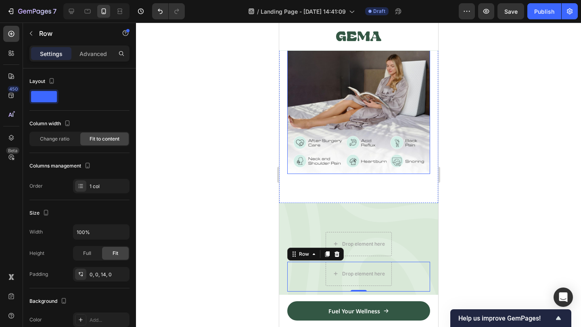
click at [383, 152] on img at bounding box center [358, 102] width 143 height 143
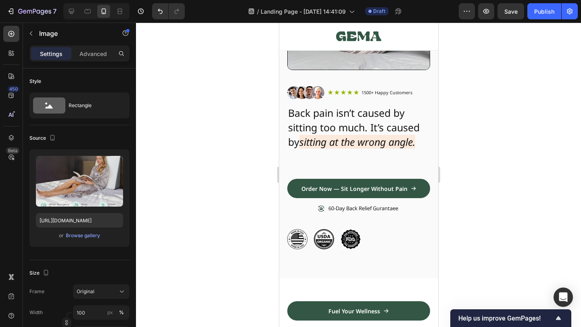
scroll to position [0, 0]
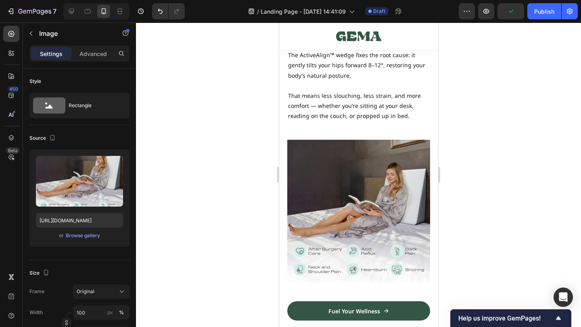
click at [370, 200] on img at bounding box center [358, 211] width 143 height 143
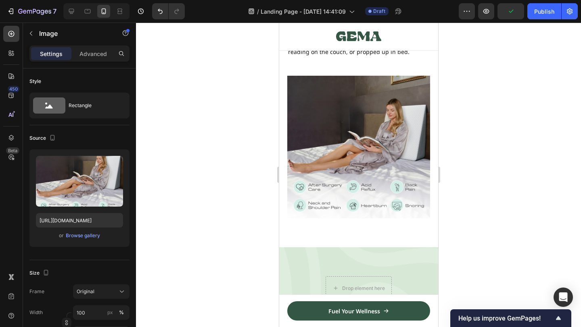
scroll to position [973, 0]
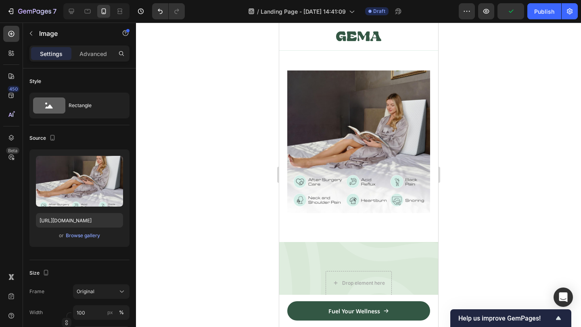
click at [386, 179] on img at bounding box center [358, 142] width 143 height 143
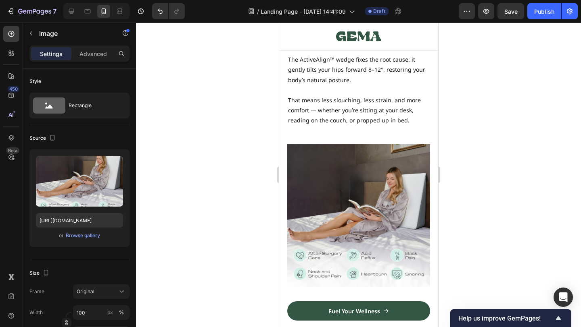
scroll to position [919, 0]
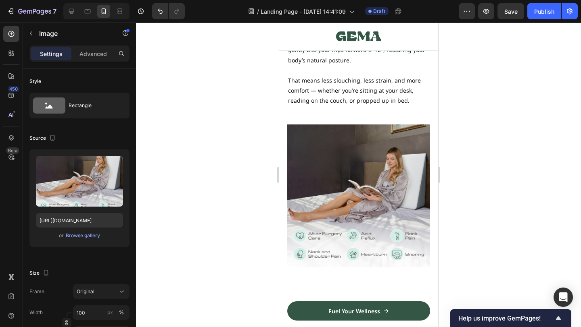
click at [358, 158] on img at bounding box center [358, 196] width 143 height 143
click at [379, 140] on img at bounding box center [358, 196] width 143 height 143
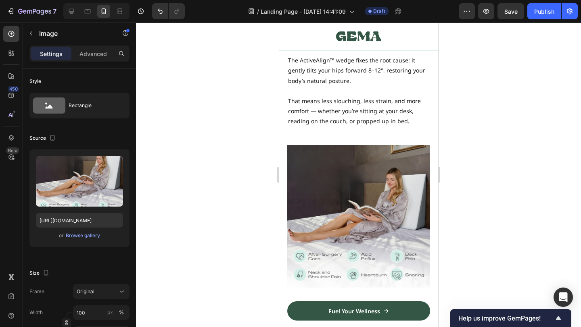
scroll to position [920, 0]
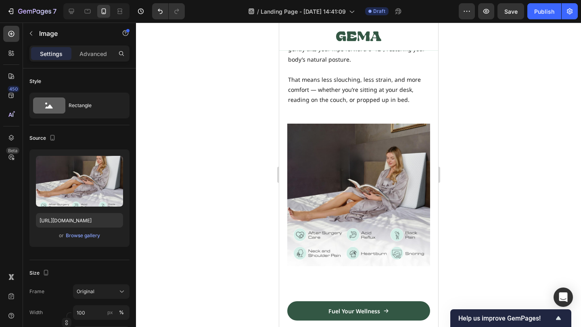
click at [362, 193] on img at bounding box center [358, 195] width 143 height 143
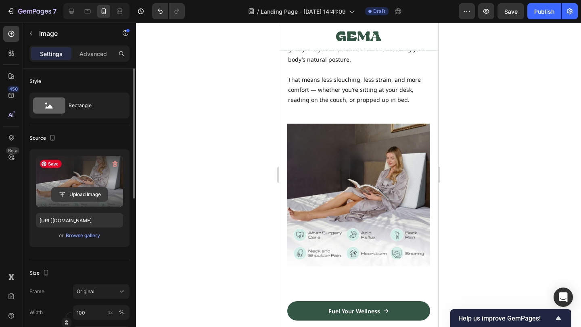
click at [90, 198] on input "file" at bounding box center [80, 195] width 56 height 14
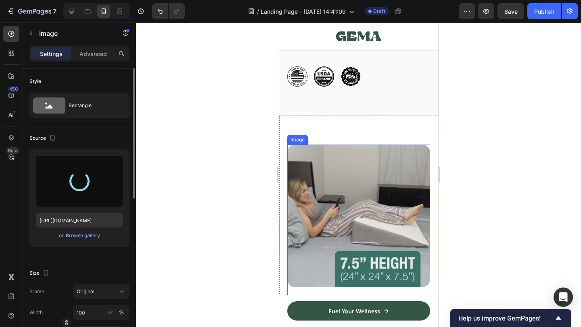
scroll to position [310, 0]
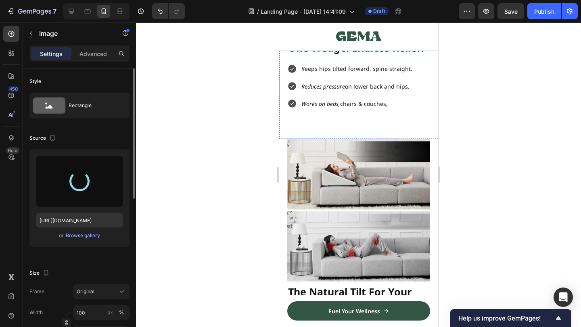
type input "[URL][DOMAIN_NAME]"
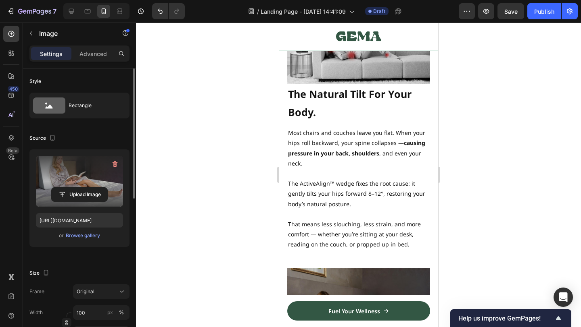
scroll to position [958, 0]
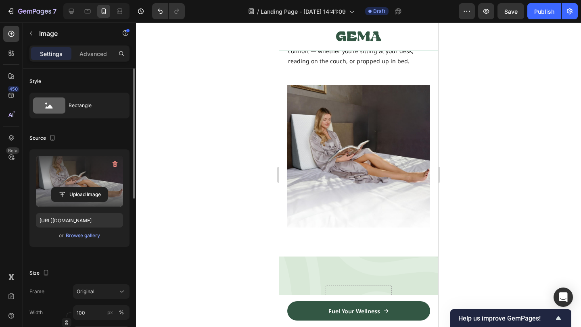
click at [400, 148] on img at bounding box center [358, 156] width 143 height 143
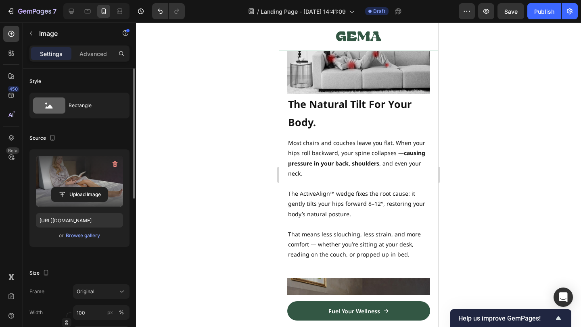
scroll to position [912, 0]
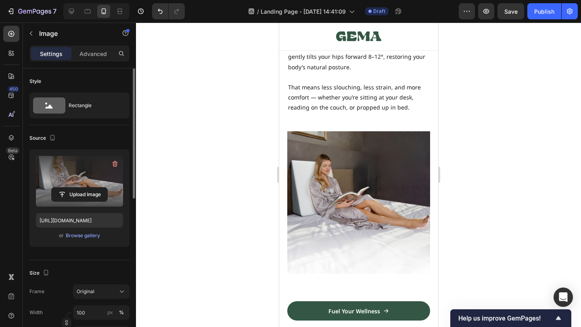
click at [395, 196] on img at bounding box center [358, 202] width 143 height 143
click at [371, 205] on img at bounding box center [358, 202] width 143 height 143
click at [85, 204] on label at bounding box center [79, 181] width 87 height 51
click at [85, 202] on input "file" at bounding box center [80, 195] width 56 height 14
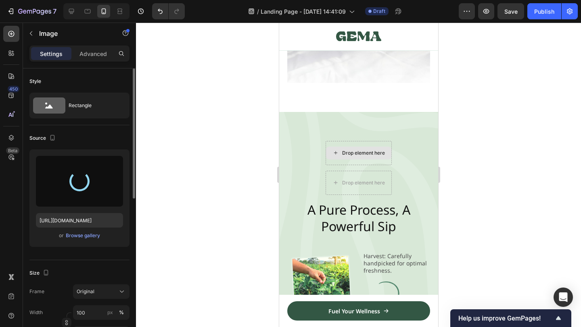
scroll to position [1117, 0]
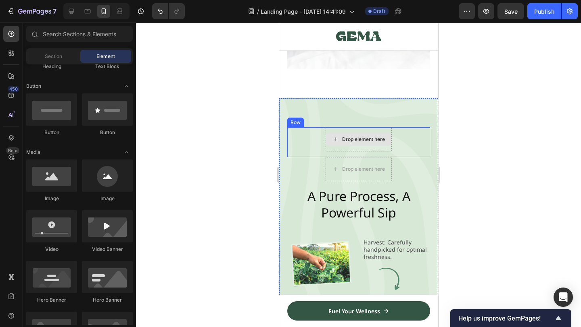
click at [375, 143] on div "Drop element here" at bounding box center [357, 139] width 65 height 13
click at [416, 137] on div "Drop element here Row" at bounding box center [358, 142] width 143 height 30
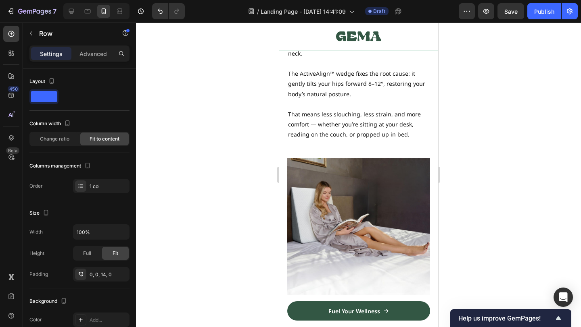
scroll to position [883, 0]
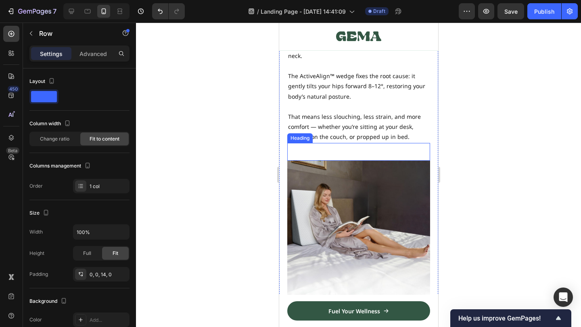
click at [342, 201] on img at bounding box center [358, 232] width 143 height 143
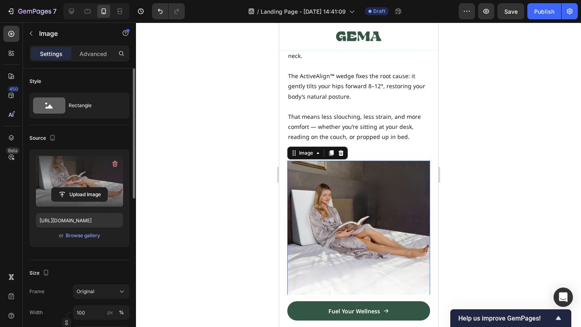
click at [85, 178] on label at bounding box center [79, 181] width 87 height 51
click at [85, 188] on input "file" at bounding box center [80, 195] width 56 height 14
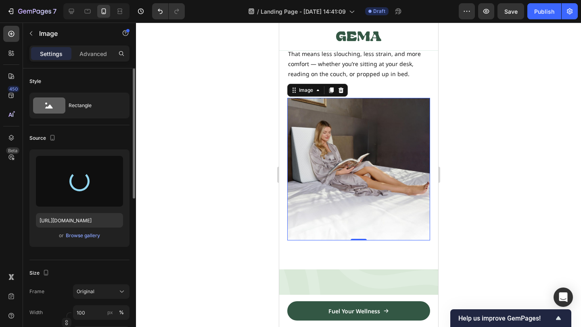
scroll to position [946, 0]
type input "[URL][DOMAIN_NAME]"
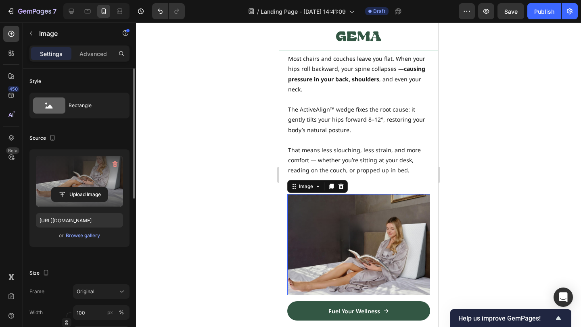
scroll to position [848, 0]
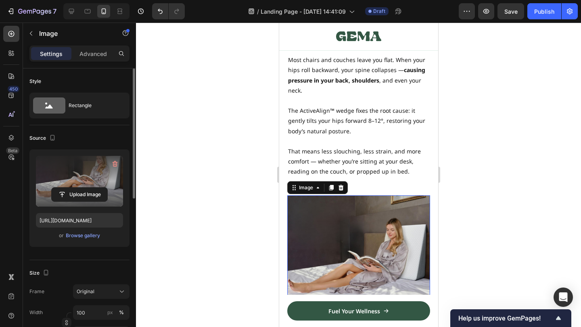
click at [476, 171] on div at bounding box center [358, 175] width 445 height 305
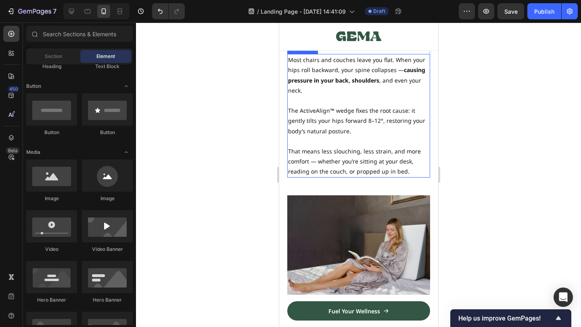
click at [381, 162] on p "That means less slouching, less strain, and more comfort — whether you’re sitti…" at bounding box center [357, 161] width 141 height 31
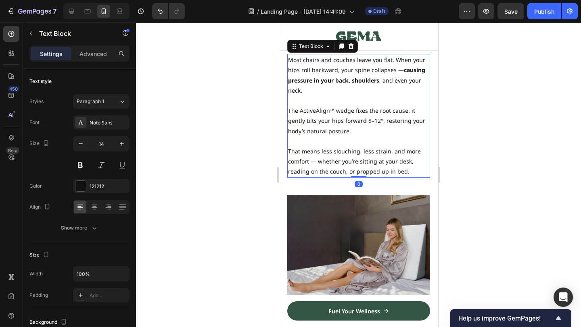
click at [381, 162] on p "That means less slouching, less strain, and more comfort — whether you’re sitti…" at bounding box center [357, 161] width 141 height 31
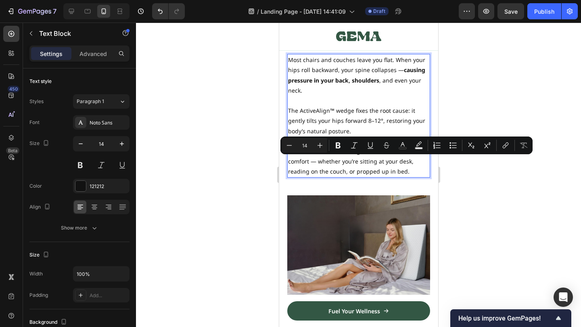
click at [339, 157] on p "That means less slouching, less strain, and more comfort — whether you’re sitti…" at bounding box center [357, 161] width 141 height 31
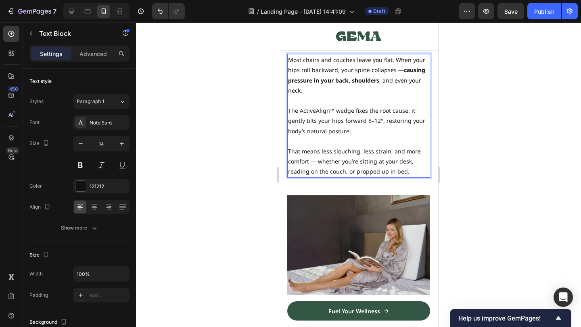
click at [324, 151] on p "That means less slouching, less strain, and more comfort — whether you’re sitti…" at bounding box center [357, 161] width 141 height 31
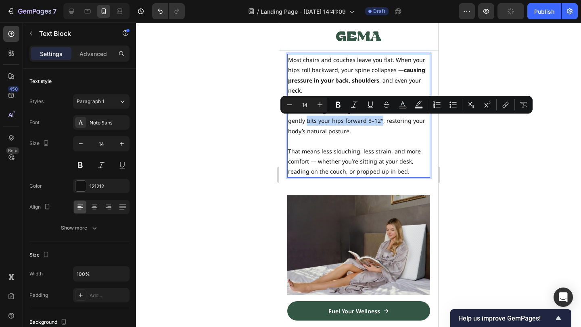
drag, startPoint x: 379, startPoint y: 119, endPoint x: 305, endPoint y: 122, distance: 73.8
click at [305, 122] on p "The ActiveAlign™ wedge fixes the root cause: it gently tilts your hips forward …" at bounding box center [357, 121] width 141 height 31
click at [469, 133] on div at bounding box center [358, 175] width 445 height 305
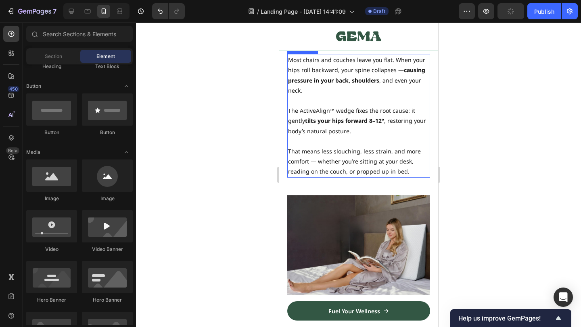
click at [410, 71] on strong "causing" at bounding box center [413, 70] width 21 height 8
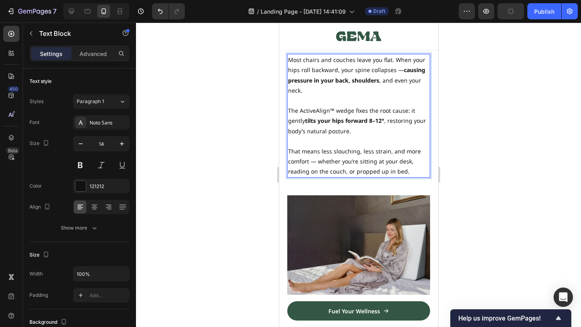
click at [403, 68] on strong "causing" at bounding box center [413, 70] width 21 height 8
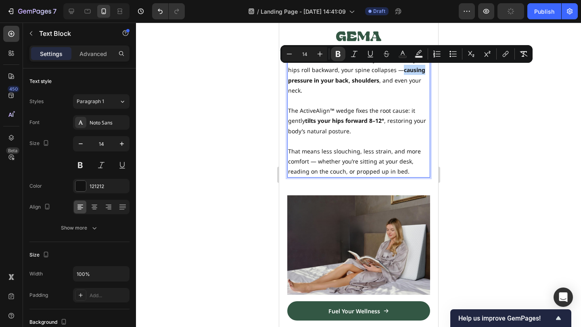
click at [403, 70] on strong "causing" at bounding box center [413, 70] width 21 height 8
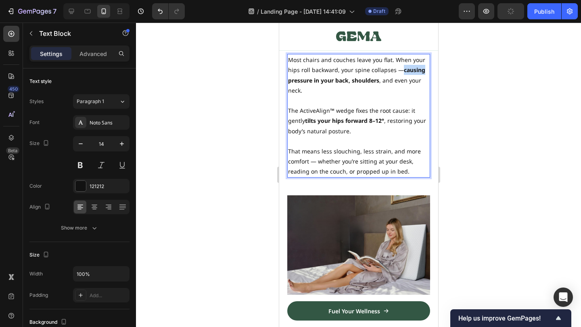
drag, startPoint x: 400, startPoint y: 70, endPoint x: 399, endPoint y: 74, distance: 4.7
click at [399, 74] on p "Most chairs and couches leave you flat. When your hips roll backward, your spin…" at bounding box center [357, 75] width 141 height 41
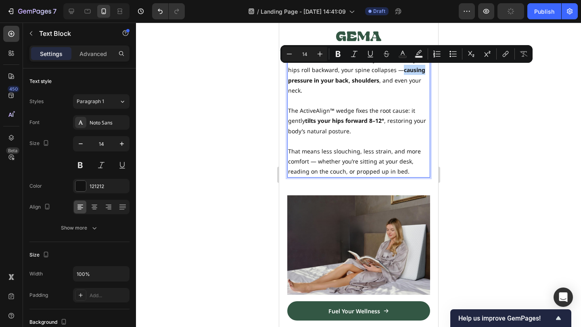
click at [398, 73] on p "Most chairs and couches leave you flat. When your hips roll backward, your spin…" at bounding box center [357, 75] width 141 height 41
drag, startPoint x: 401, startPoint y: 73, endPoint x: 377, endPoint y: 82, distance: 25.7
click at [377, 82] on p "Most chairs and couches leave you flat. When your hips roll backward, your spin…" at bounding box center [357, 75] width 141 height 41
click at [375, 135] on p "The ActiveAlign™ wedge fixes the root cause: it gently tilts your hips forward …" at bounding box center [357, 121] width 141 height 31
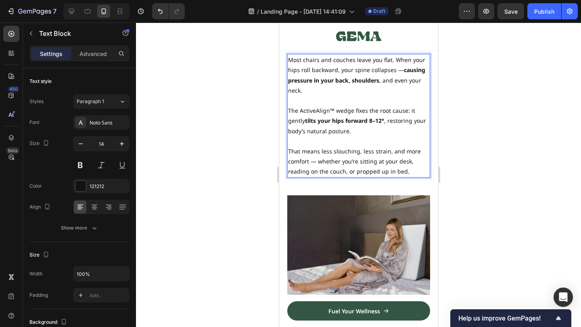
click at [502, 143] on div at bounding box center [358, 175] width 445 height 305
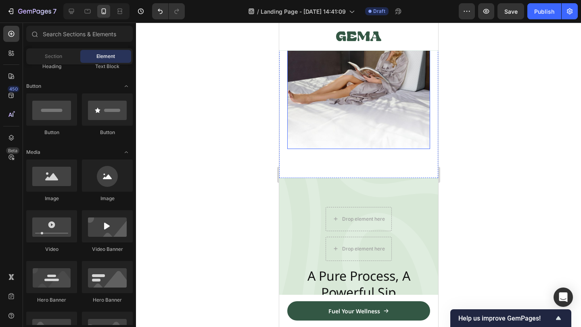
scroll to position [1060, 0]
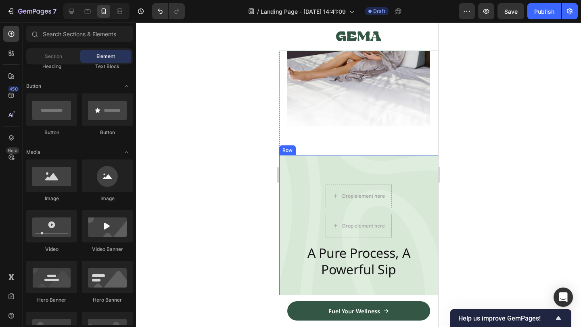
click at [371, 194] on div "Drop element here" at bounding box center [363, 196] width 43 height 6
click at [398, 190] on div "Drop element here Row" at bounding box center [358, 199] width 143 height 30
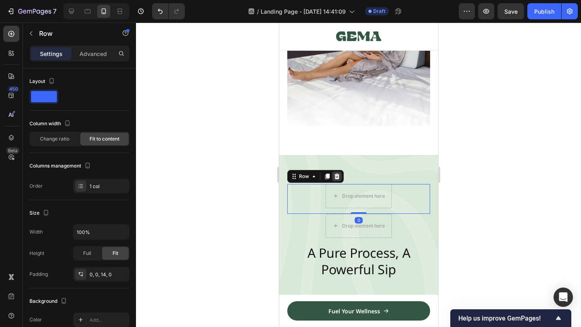
click at [337, 176] on icon at bounding box center [336, 176] width 6 height 6
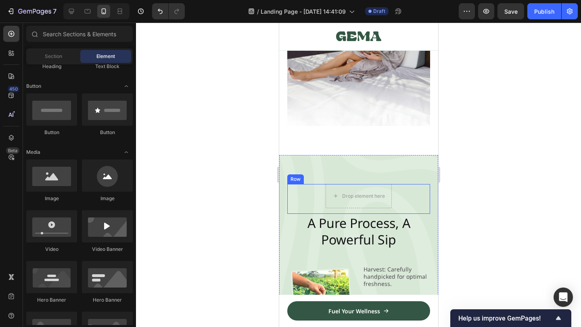
click at [411, 207] on div "Drop element here Row" at bounding box center [358, 199] width 143 height 30
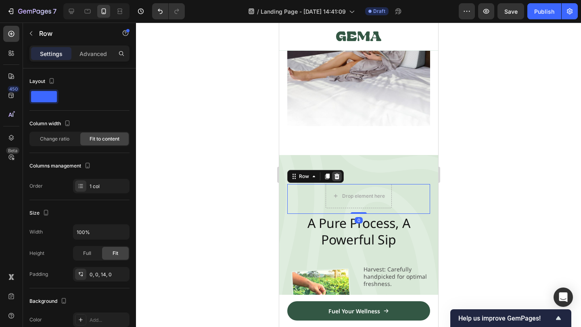
click at [334, 175] on icon at bounding box center [336, 176] width 6 height 6
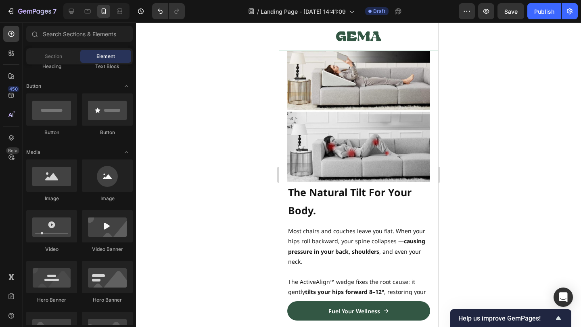
scroll to position [667, 0]
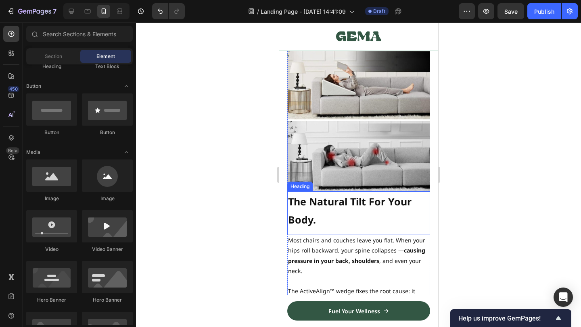
click at [352, 202] on strong "The Natural Tilt For Your Body." at bounding box center [348, 211] width 123 height 32
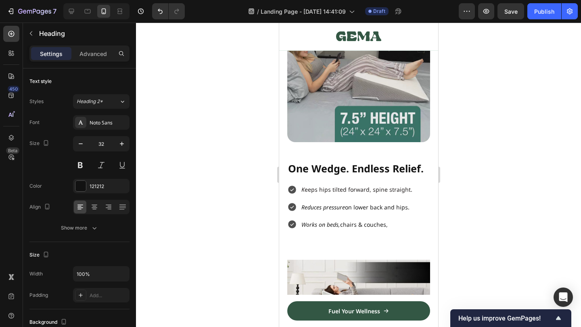
scroll to position [454, 0]
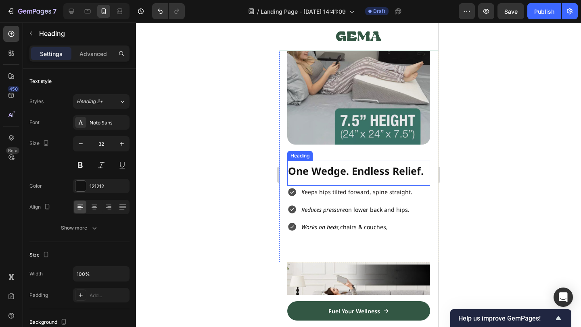
click at [380, 164] on span "One Wedge. Endless Relief." at bounding box center [354, 171] width 135 height 14
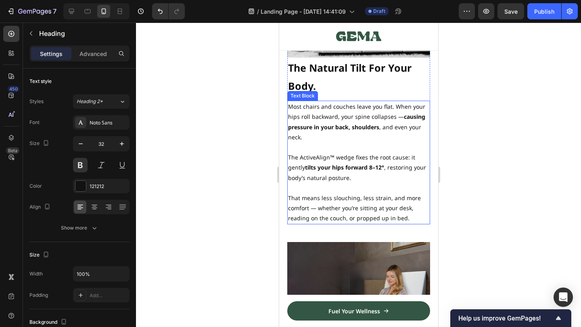
scroll to position [758, 0]
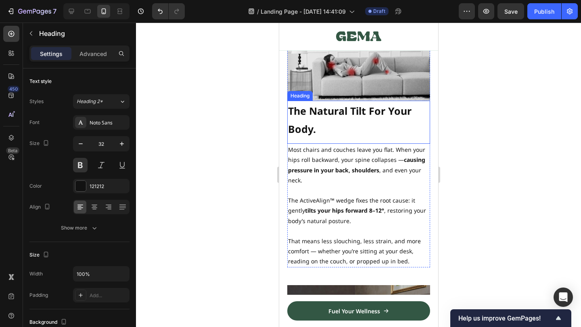
click at [355, 115] on strong "The Natural Tilt For Your Body." at bounding box center [348, 120] width 123 height 32
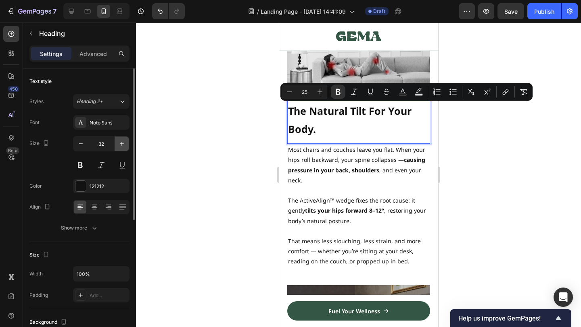
click at [122, 140] on icon "button" at bounding box center [122, 144] width 8 height 8
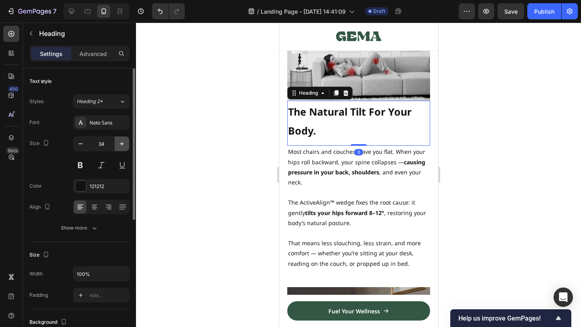
click at [120, 143] on icon "button" at bounding box center [122, 144] width 8 height 8
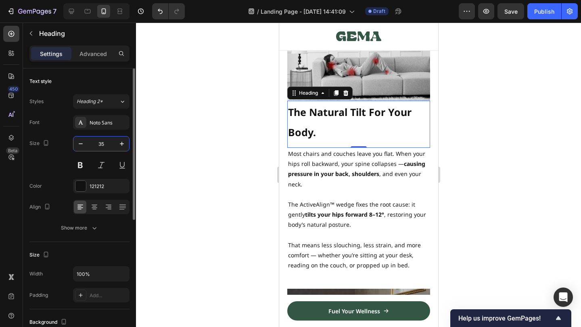
click at [102, 146] on input "35" at bounding box center [101, 144] width 27 height 15
click at [96, 144] on input "35" at bounding box center [101, 144] width 27 height 15
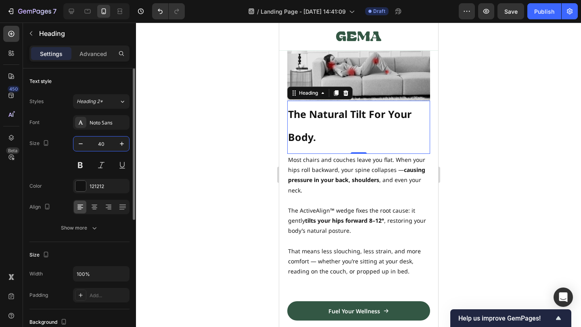
type input "4"
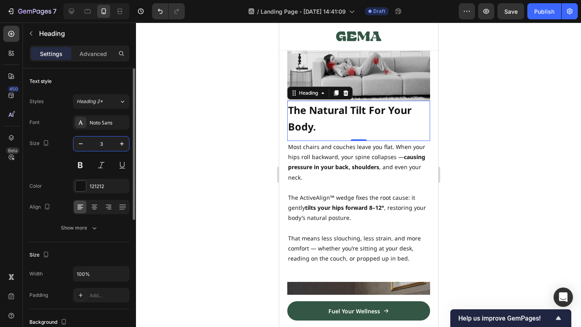
type input "35"
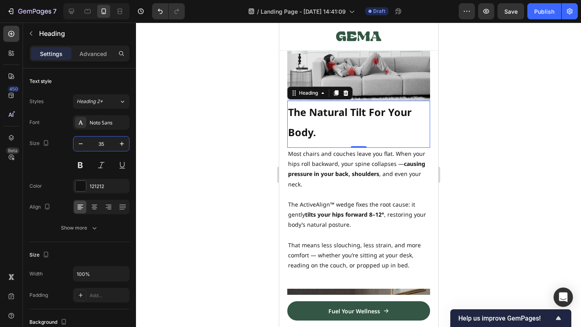
click at [263, 193] on div at bounding box center [358, 175] width 445 height 305
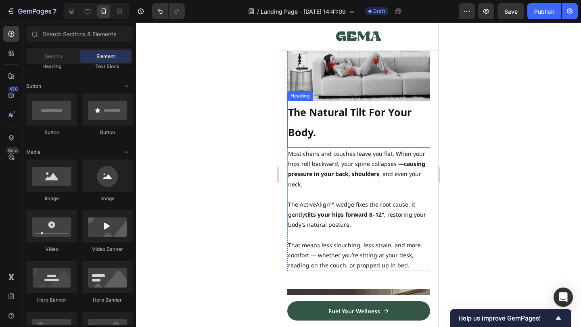
click at [323, 122] on p "⁠⁠⁠⁠⁠⁠⁠ The Natural Tilt For Your Body." at bounding box center [357, 122] width 141 height 40
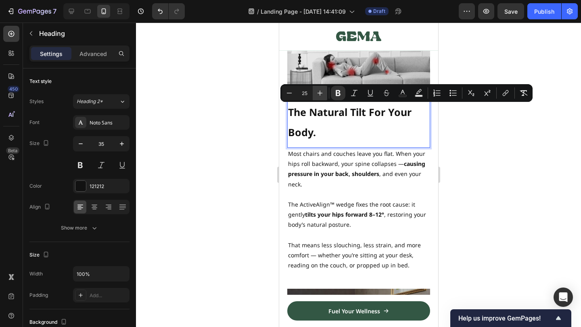
click at [320, 90] on icon "Editor contextual toolbar" at bounding box center [320, 93] width 8 height 8
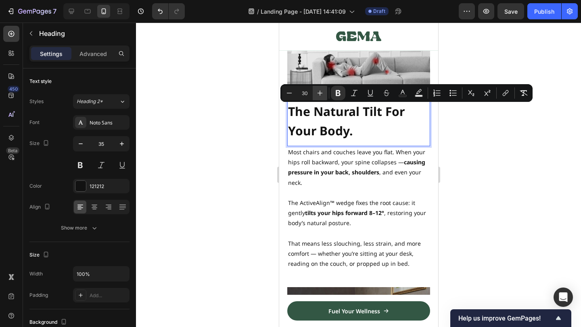
click at [320, 90] on icon "Editor contextual toolbar" at bounding box center [320, 93] width 8 height 8
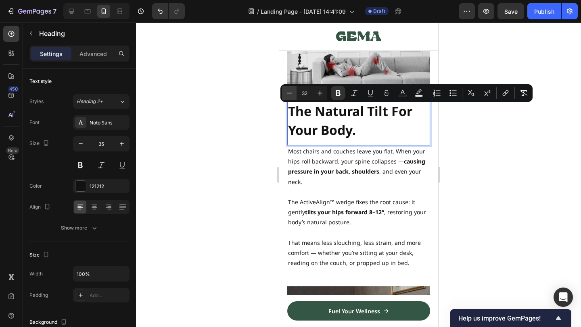
click at [294, 93] on button "Minus" at bounding box center [289, 93] width 15 height 15
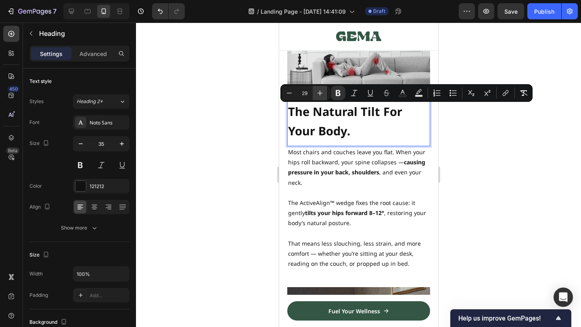
click at [318, 94] on icon "Editor contextual toolbar" at bounding box center [320, 93] width 8 height 8
click at [328, 92] on div "Minus 31 Plus Bold Italic Underline Strikethrough Text Color Text Background Co…" at bounding box center [406, 93] width 249 height 15
click at [322, 92] on icon "Editor contextual toolbar" at bounding box center [320, 93] width 8 height 8
type input "32"
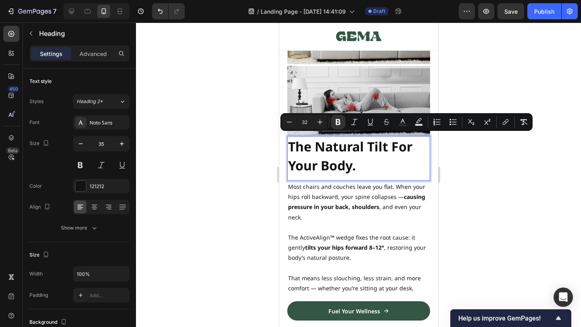
scroll to position [711, 0]
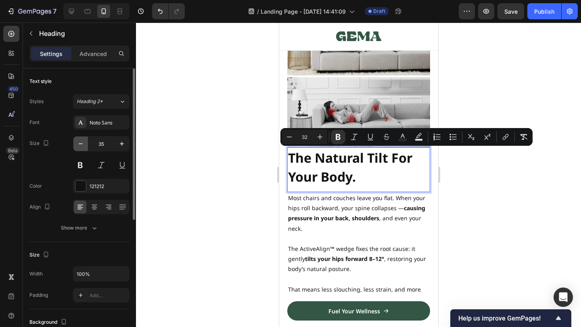
click at [82, 145] on icon "button" at bounding box center [81, 144] width 8 height 8
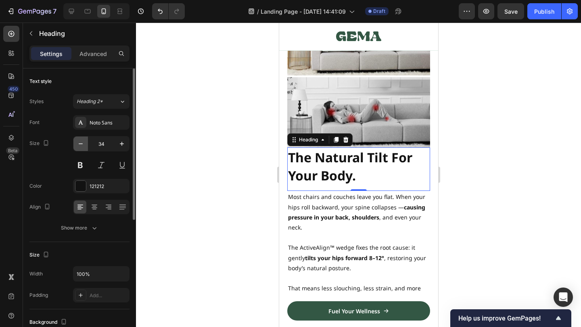
click at [82, 145] on icon "button" at bounding box center [81, 144] width 8 height 8
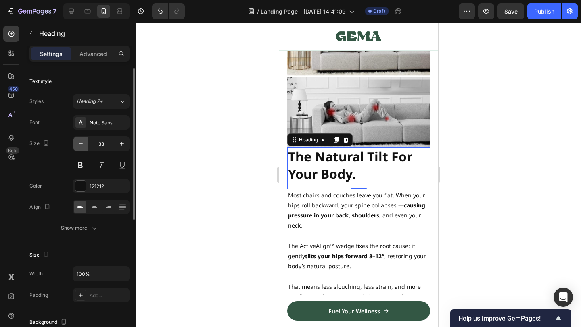
click at [80, 145] on icon "button" at bounding box center [81, 144] width 8 height 8
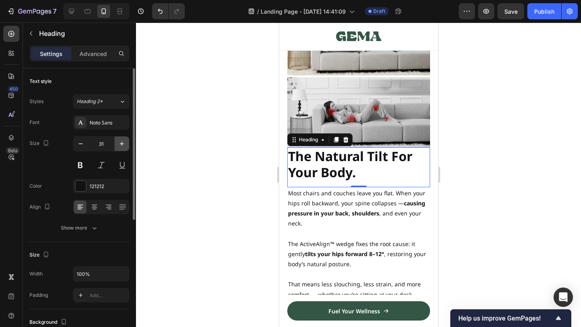
click at [127, 144] on button "button" at bounding box center [122, 144] width 15 height 15
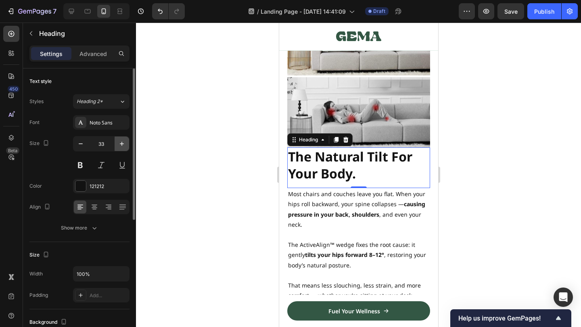
click at [127, 144] on button "button" at bounding box center [122, 144] width 15 height 15
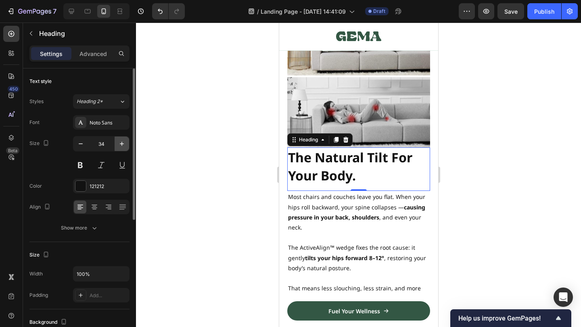
click at [127, 144] on button "button" at bounding box center [122, 144] width 15 height 15
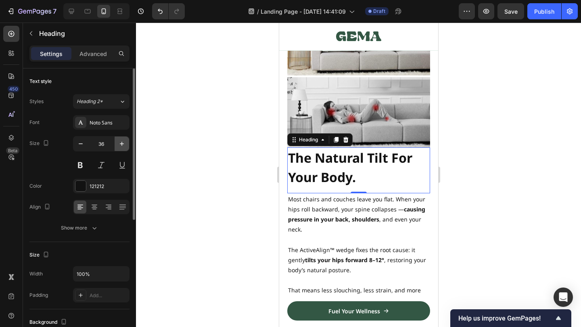
click at [127, 144] on button "button" at bounding box center [122, 144] width 15 height 15
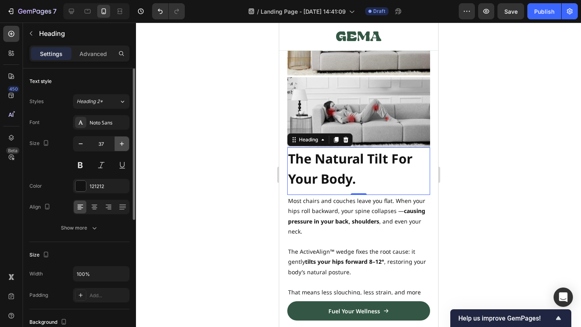
click at [127, 144] on button "button" at bounding box center [122, 144] width 15 height 15
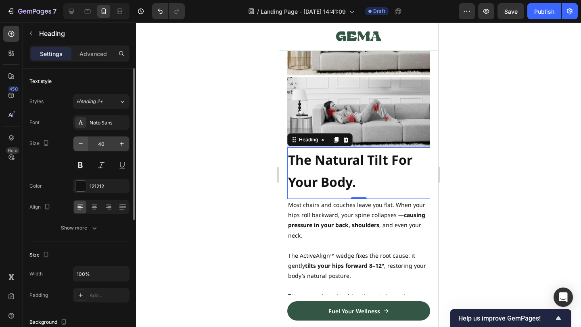
click at [77, 146] on icon "button" at bounding box center [81, 144] width 8 height 8
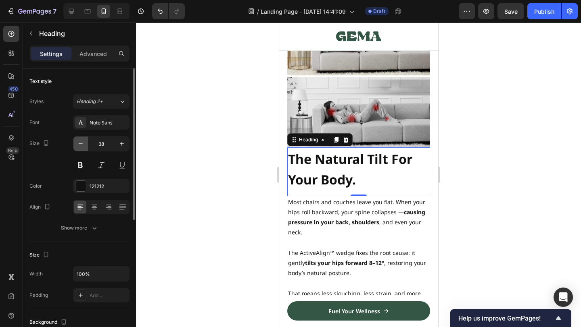
click at [77, 146] on icon "button" at bounding box center [81, 144] width 8 height 8
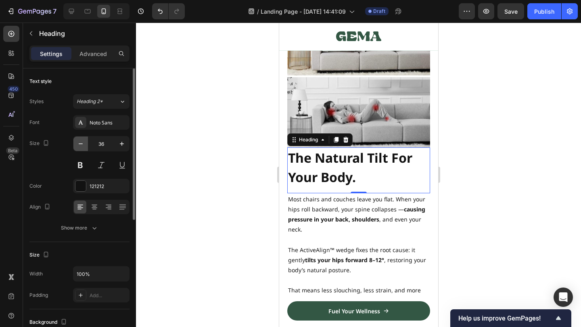
click at [77, 146] on icon "button" at bounding box center [81, 144] width 8 height 8
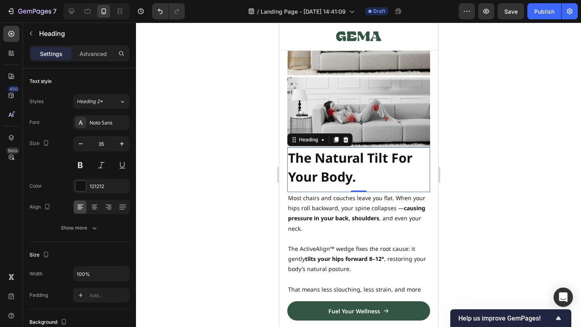
type input "34"
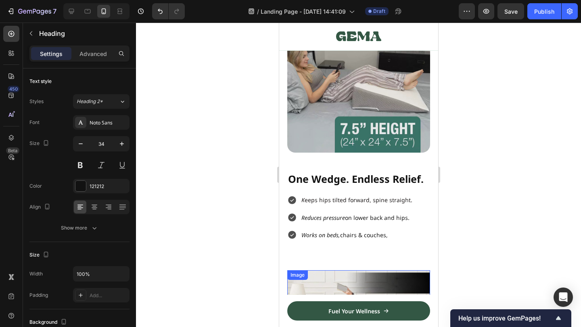
scroll to position [435, 0]
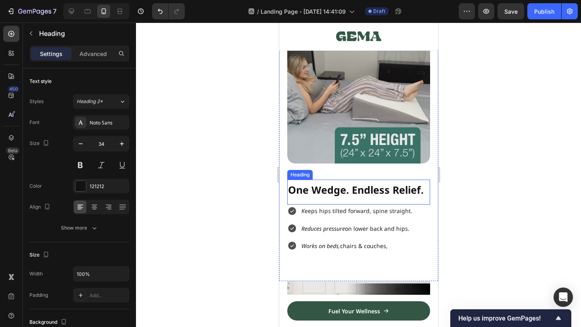
click at [341, 192] on span "One Wedge. Endless Relief." at bounding box center [354, 190] width 135 height 14
click at [350, 190] on span "One Wedge. Endless Relief." at bounding box center [354, 190] width 135 height 14
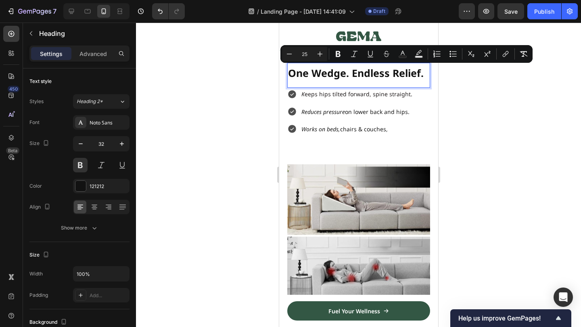
scroll to position [717, 0]
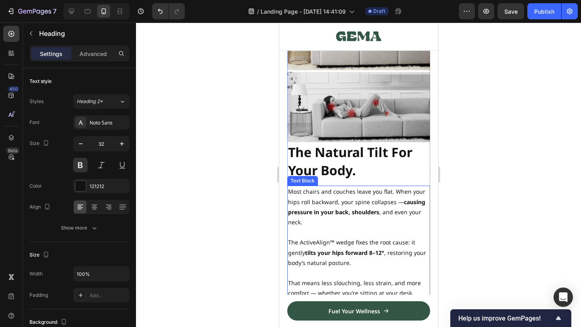
click at [352, 154] on strong "The Natural Tilt For Your Body." at bounding box center [349, 161] width 124 height 35
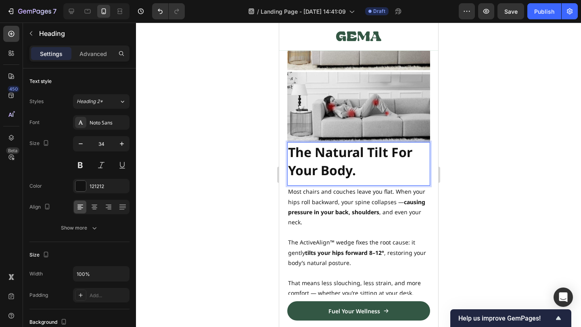
click at [341, 165] on strong "The Natural Tilt For Your Body." at bounding box center [349, 161] width 124 height 35
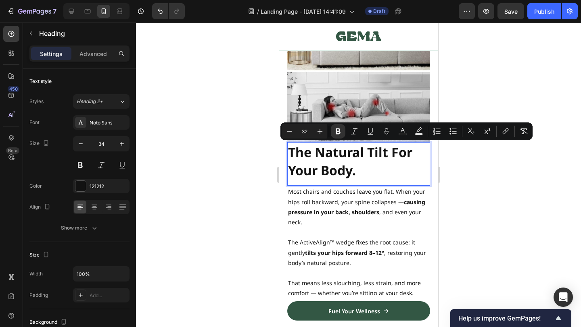
click at [340, 161] on strong "The Natural Tilt For Your Body." at bounding box center [349, 161] width 124 height 35
click at [305, 131] on input "32" at bounding box center [304, 132] width 16 height 10
click at [291, 132] on icon "Editor contextual toolbar" at bounding box center [289, 131] width 8 height 8
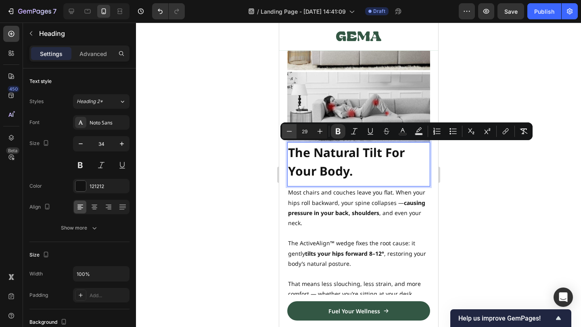
click at [291, 132] on icon "Editor contextual toolbar" at bounding box center [289, 131] width 8 height 8
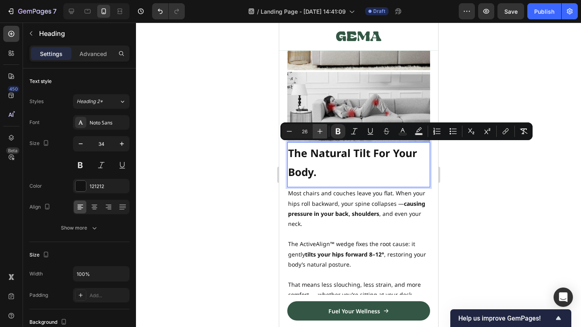
click at [322, 132] on icon "Editor contextual toolbar" at bounding box center [320, 131] width 8 height 8
click at [283, 133] on button "Minus" at bounding box center [289, 131] width 15 height 15
type input "26"
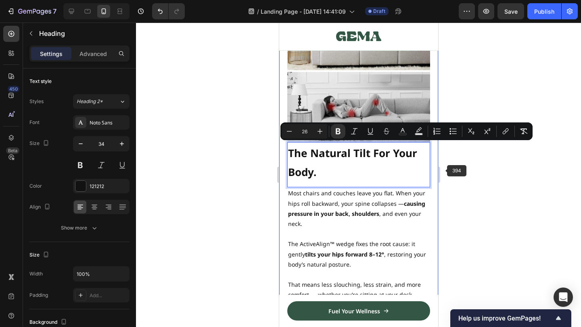
click at [462, 171] on div at bounding box center [358, 175] width 445 height 305
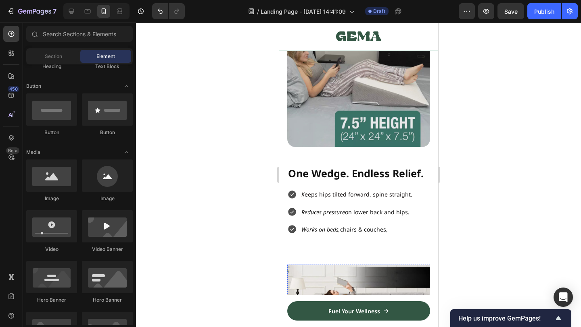
scroll to position [628, 0]
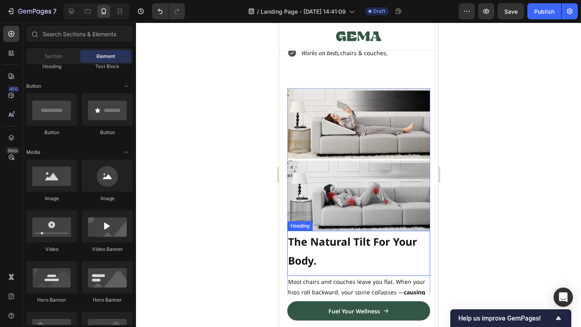
click at [347, 249] on p "⁠⁠⁠⁠⁠⁠⁠ The Natural Tilt For Your Body." at bounding box center [357, 251] width 141 height 38
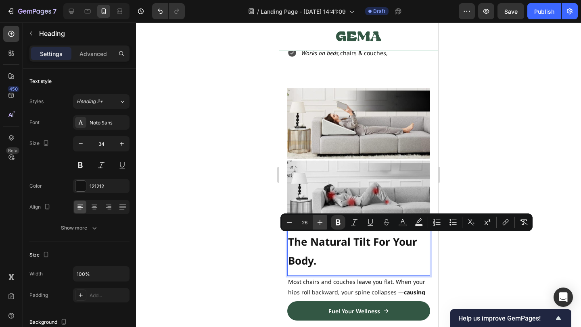
click at [322, 227] on button "Plus" at bounding box center [319, 222] width 15 height 15
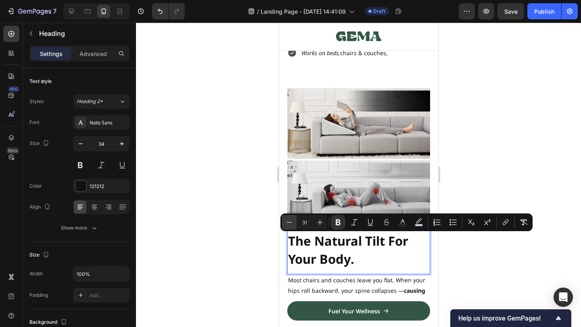
click at [288, 224] on icon "Editor contextual toolbar" at bounding box center [289, 223] width 8 height 8
type input "30"
click at [416, 253] on p "The Natural Tilt For Your Body." at bounding box center [357, 250] width 141 height 37
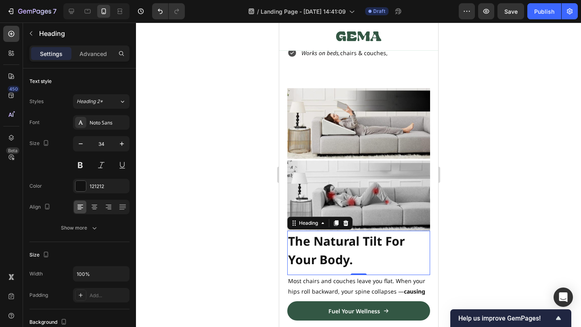
drag, startPoint x: 148, startPoint y: 229, endPoint x: 483, endPoint y: 240, distance: 334.9
click at [483, 240] on div at bounding box center [358, 175] width 445 height 305
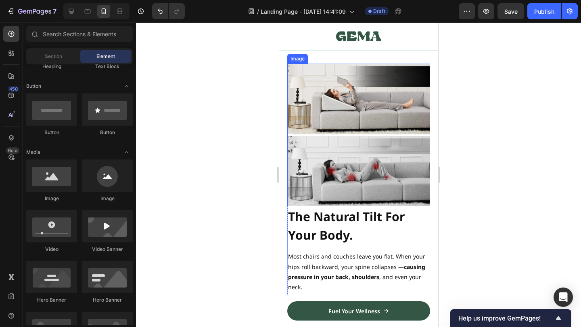
scroll to position [655, 0]
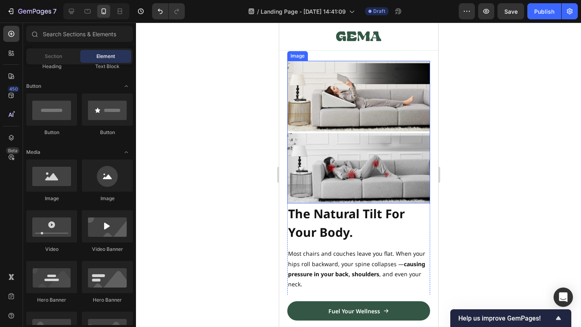
click at [342, 235] on strong "The Natural Tilt For Your Body." at bounding box center [345, 223] width 117 height 35
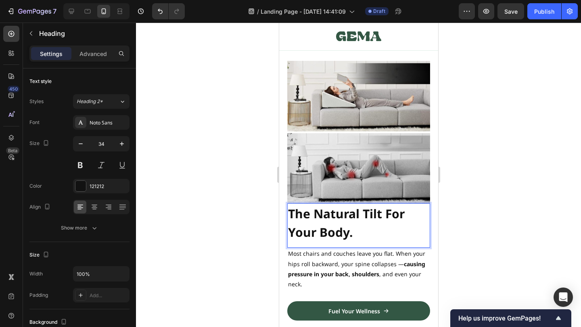
click at [336, 218] on strong "The Natural Tilt For Your Body." at bounding box center [345, 223] width 117 height 35
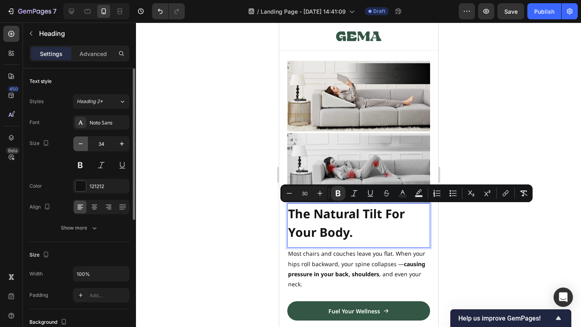
click at [85, 146] on button "button" at bounding box center [80, 144] width 15 height 15
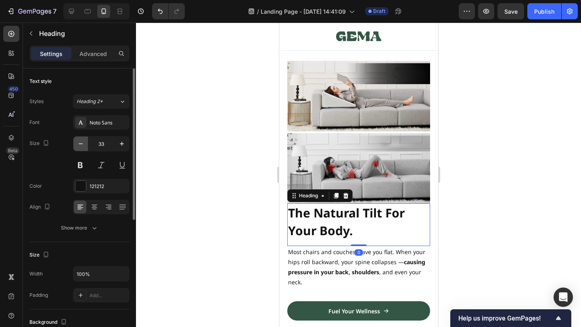
click at [85, 146] on button "button" at bounding box center [80, 144] width 15 height 15
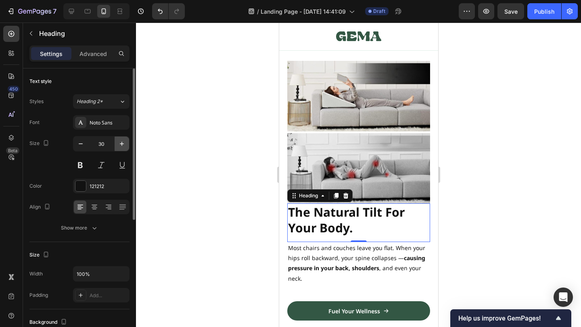
click at [124, 146] on icon "button" at bounding box center [122, 144] width 8 height 8
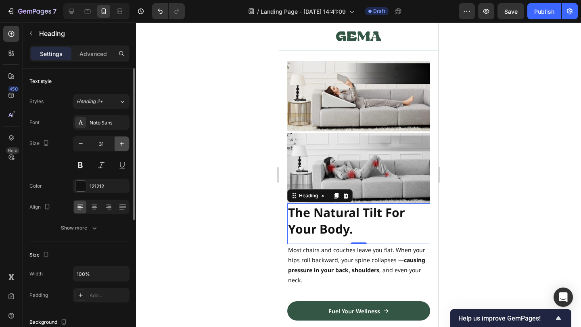
click at [124, 146] on icon "button" at bounding box center [122, 144] width 8 height 8
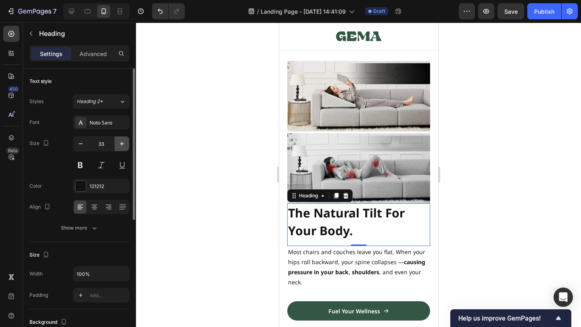
click at [124, 146] on icon "button" at bounding box center [122, 144] width 8 height 8
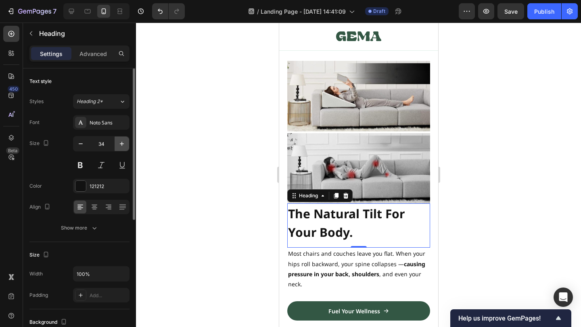
click at [124, 146] on icon "button" at bounding box center [122, 144] width 8 height 8
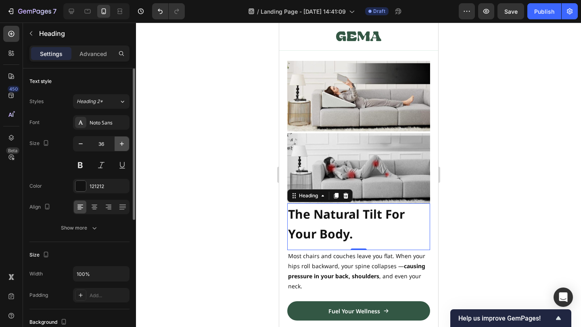
click at [124, 146] on icon "button" at bounding box center [122, 144] width 8 height 8
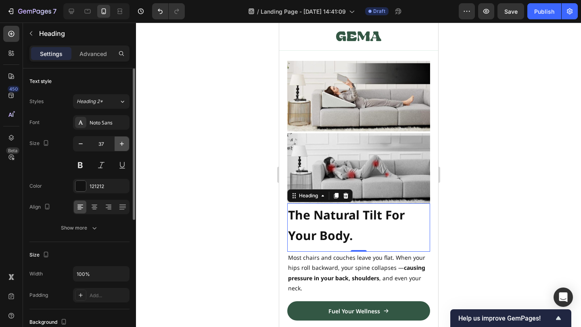
click at [124, 146] on icon "button" at bounding box center [122, 144] width 8 height 8
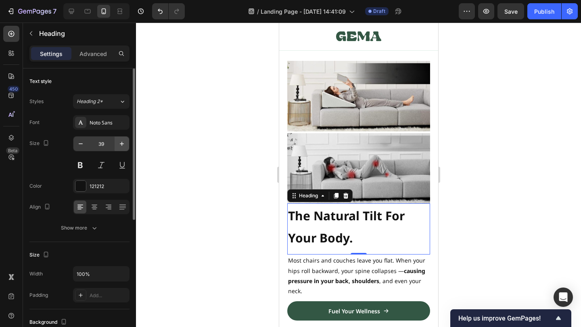
click at [119, 145] on icon "button" at bounding box center [122, 144] width 8 height 8
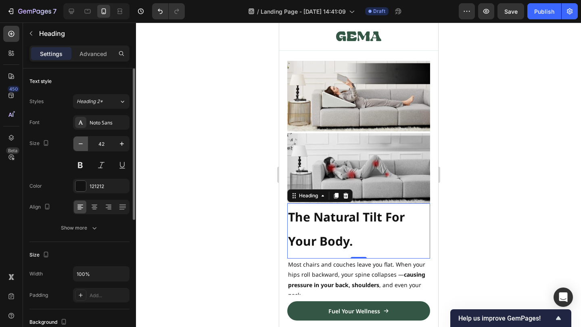
click at [79, 144] on icon "button" at bounding box center [81, 144] width 8 height 8
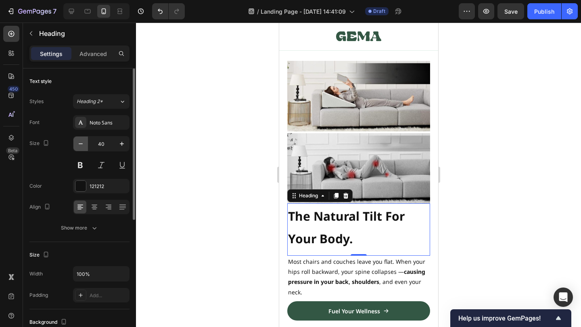
click at [79, 144] on icon "button" at bounding box center [81, 144] width 8 height 8
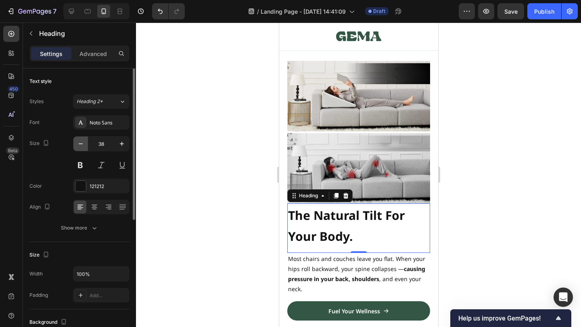
click at [79, 144] on icon "button" at bounding box center [81, 144] width 8 height 8
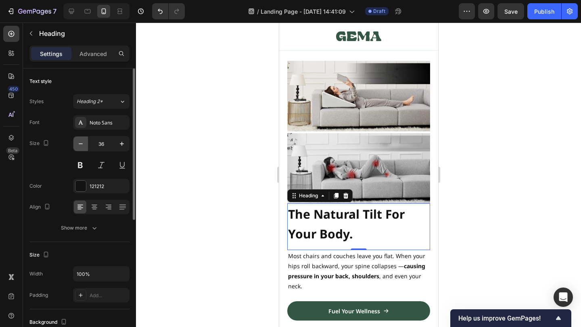
click at [79, 144] on icon "button" at bounding box center [81, 144] width 8 height 8
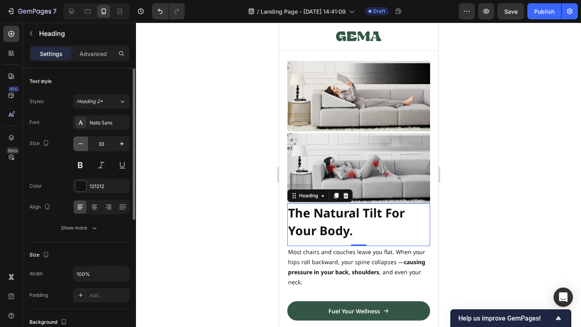
click at [79, 144] on icon "button" at bounding box center [81, 144] width 8 height 8
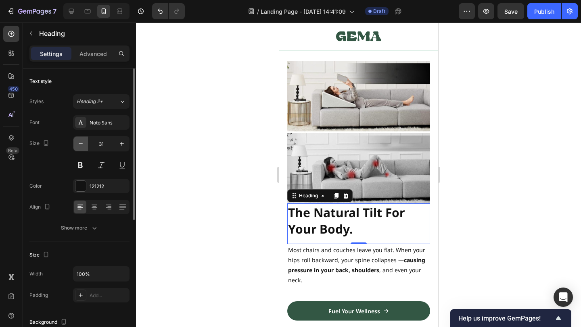
click at [77, 146] on icon "button" at bounding box center [81, 144] width 8 height 8
type input "30"
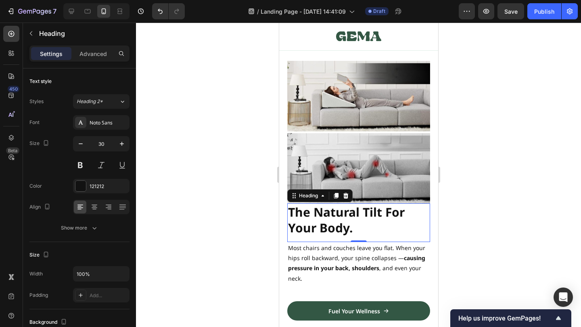
click at [335, 238] on div "The Natural Tilt For Your Body. Heading 0" at bounding box center [358, 223] width 143 height 39
click at [354, 221] on p "The Natural Tilt For Your Body." at bounding box center [357, 219] width 141 height 31
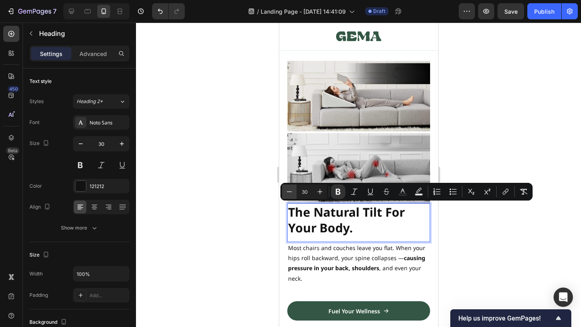
click at [286, 189] on icon "Editor contextual toolbar" at bounding box center [289, 192] width 8 height 8
click at [321, 192] on icon "Editor contextual toolbar" at bounding box center [319, 192] width 5 height 5
type input "29"
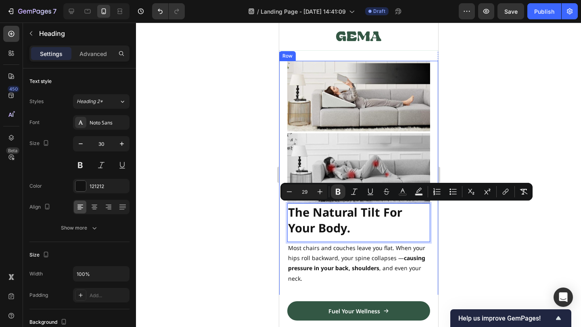
click at [430, 225] on div "Image The Natural Tilt For Your Body. Heading 0 Most chairs and couches leave y…" at bounding box center [358, 308] width 159 height 494
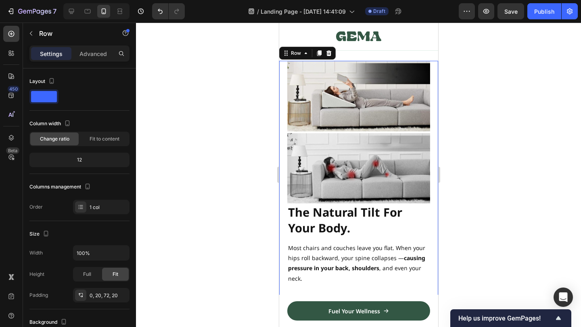
drag, startPoint x: 468, startPoint y: 219, endPoint x: 156, endPoint y: 202, distance: 312.1
click at [468, 219] on div at bounding box center [358, 175] width 445 height 305
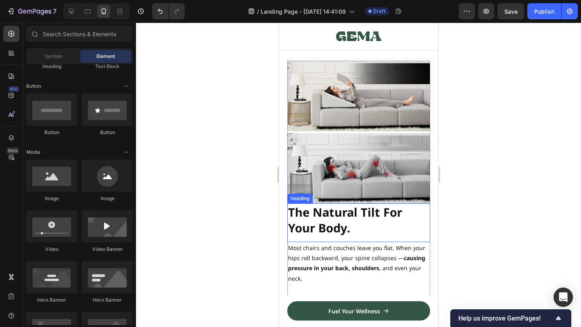
click at [392, 219] on strong "The Natural Tilt For Your Body." at bounding box center [344, 219] width 114 height 31
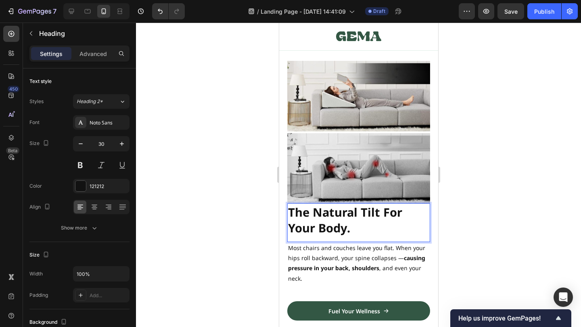
click at [370, 227] on p "The Natural Tilt For Your Body." at bounding box center [357, 219] width 141 height 31
click at [431, 221] on div "Image The Natural Tilt For Your Body. Heading 0 Most chairs and couches leave y…" at bounding box center [358, 308] width 159 height 494
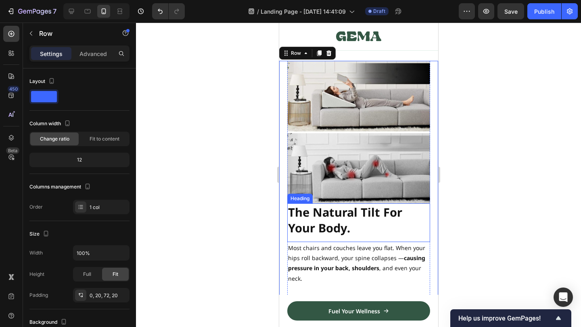
click at [393, 222] on p "⁠⁠⁠⁠⁠⁠⁠ The Natural Tilt For Your Body." at bounding box center [357, 219] width 141 height 31
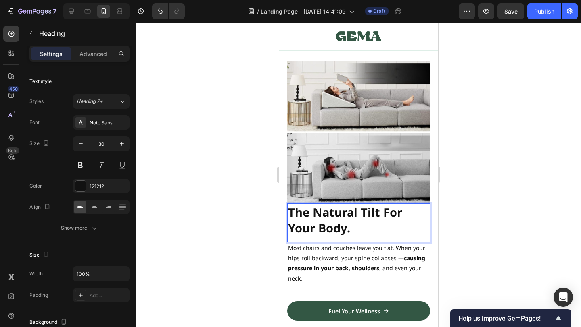
click at [371, 222] on p "The Natural Tilt For Your Body." at bounding box center [357, 219] width 141 height 31
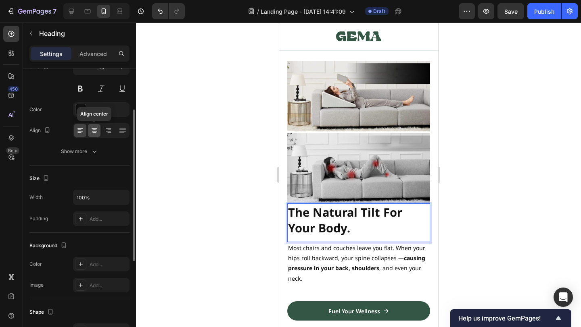
click at [96, 132] on icon at bounding box center [94, 131] width 8 height 8
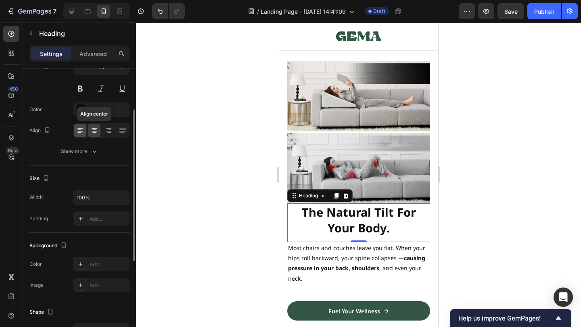
click at [83, 132] on icon at bounding box center [80, 131] width 8 height 8
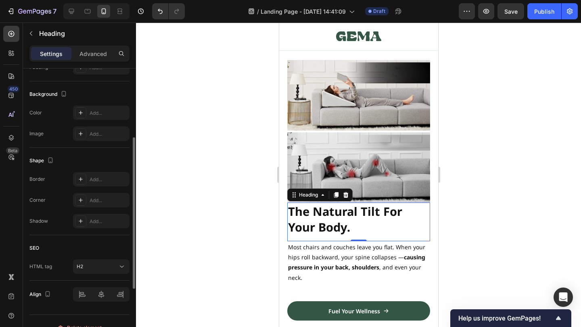
scroll to position [0, 0]
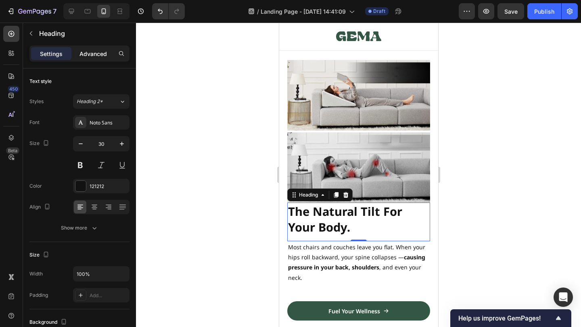
click at [98, 54] on p "Advanced" at bounding box center [92, 54] width 27 height 8
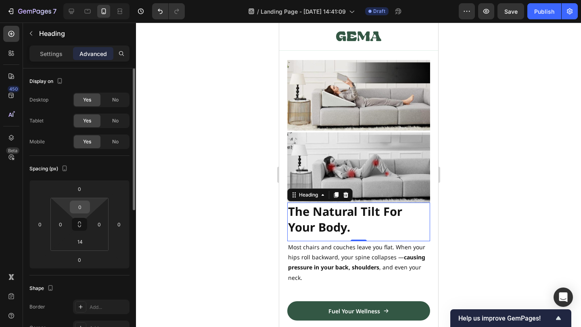
click at [84, 206] on input "0" at bounding box center [80, 207] width 16 height 12
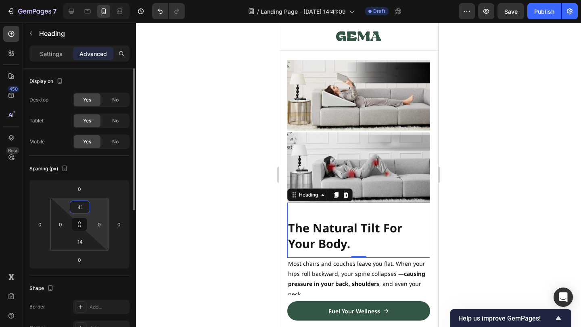
type input "4"
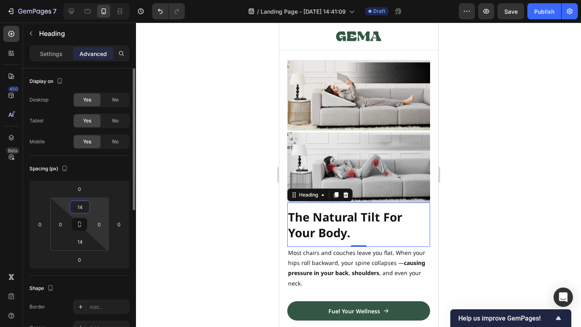
type input "14"
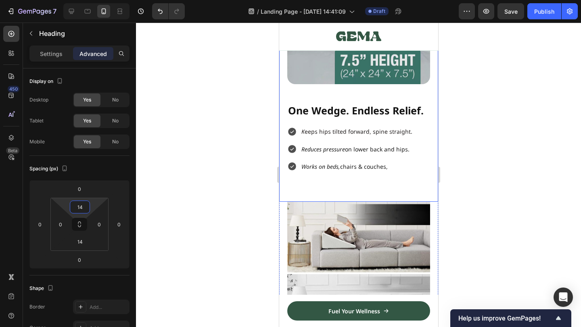
scroll to position [499, 0]
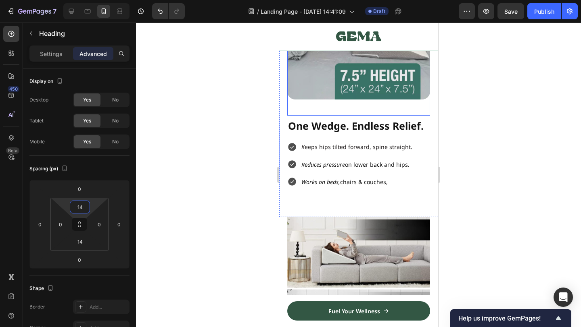
click at [337, 120] on span "One Wedge. Endless Relief." at bounding box center [354, 126] width 135 height 14
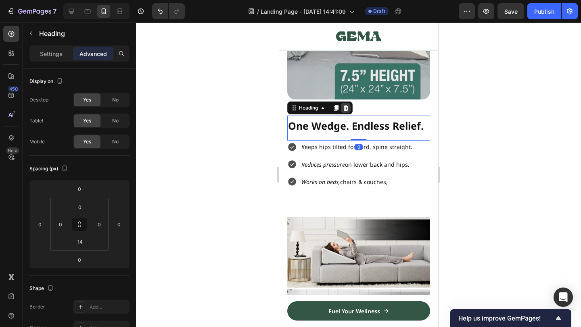
click at [349, 108] on div at bounding box center [345, 108] width 10 height 10
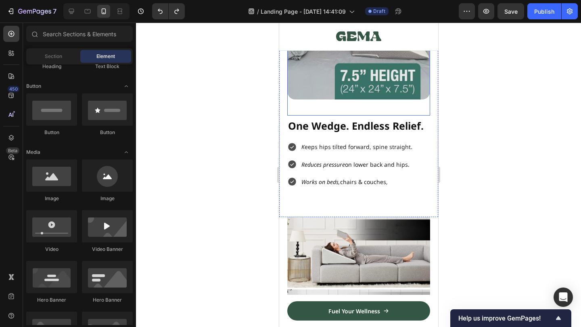
click at [375, 104] on div "Image" at bounding box center [358, 36] width 143 height 159
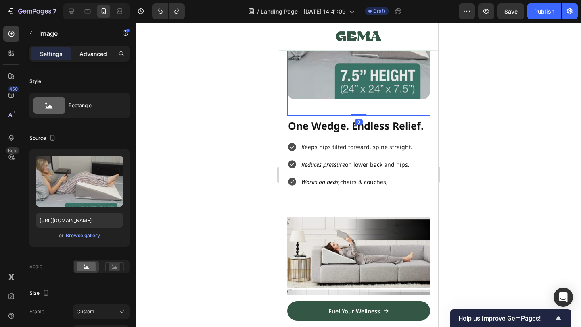
click at [102, 54] on p "Advanced" at bounding box center [92, 54] width 27 height 8
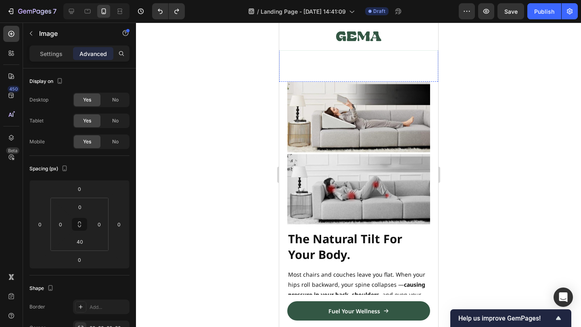
scroll to position [671, 0]
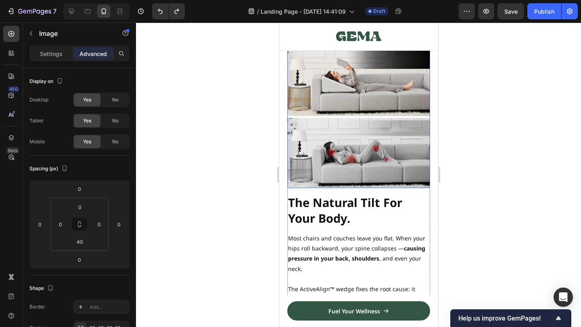
click at [391, 150] on img at bounding box center [358, 117] width 143 height 143
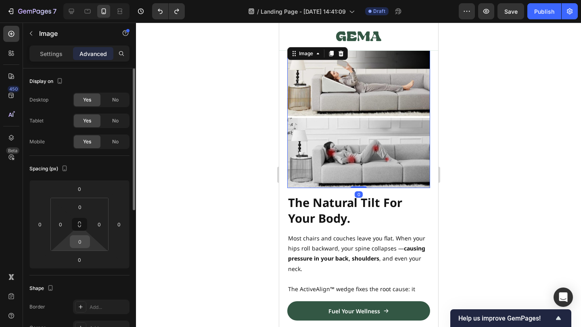
click at [81, 246] on input "0" at bounding box center [80, 242] width 16 height 12
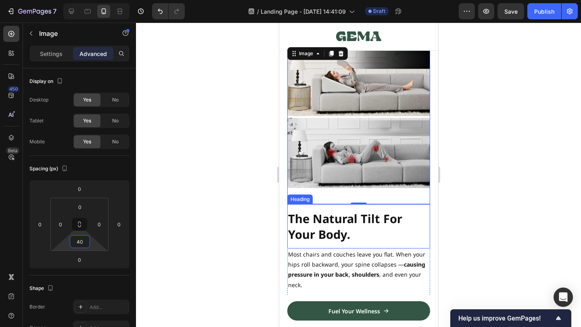
type input "40"
click at [333, 192] on div "Image 0" at bounding box center [358, 125] width 143 height 159
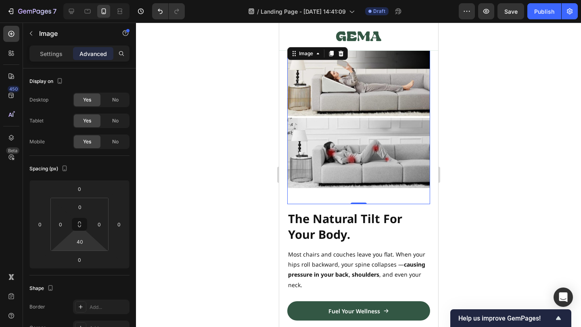
click at [323, 227] on strong "The Natural Tilt For Your Body." at bounding box center [344, 226] width 114 height 31
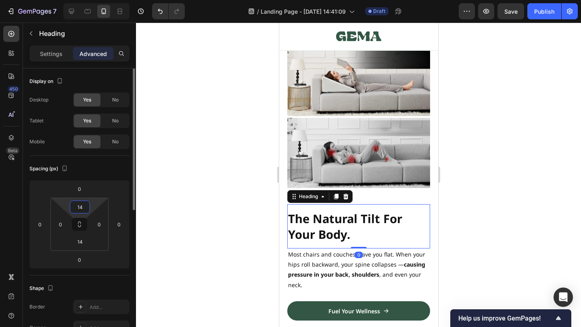
click at [77, 210] on input "14" at bounding box center [80, 207] width 16 height 12
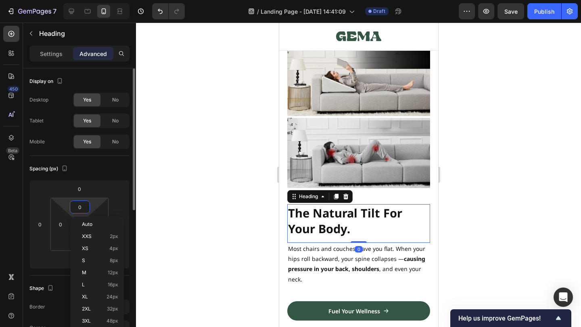
type input "0"
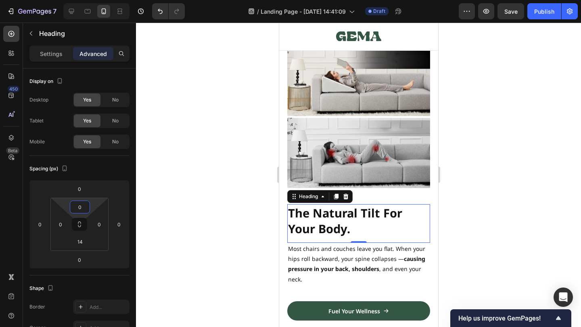
click at [516, 208] on div at bounding box center [358, 175] width 445 height 305
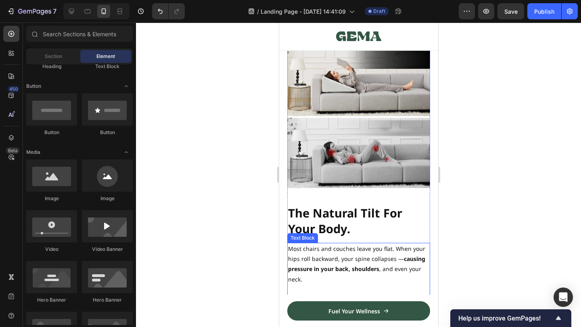
click at [349, 216] on strong "The Natural Tilt For Your Body." at bounding box center [344, 220] width 114 height 31
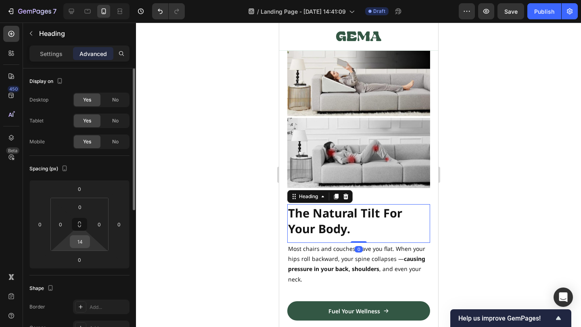
click at [85, 242] on input "14" at bounding box center [80, 242] width 16 height 12
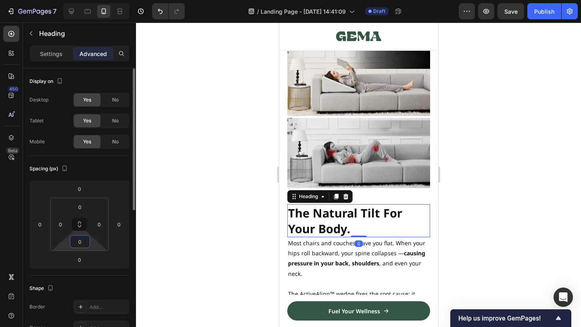
type input "0"
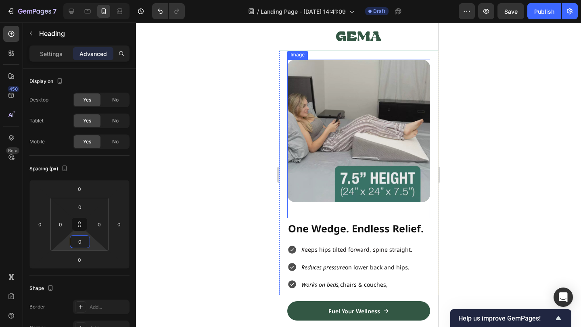
scroll to position [408, 0]
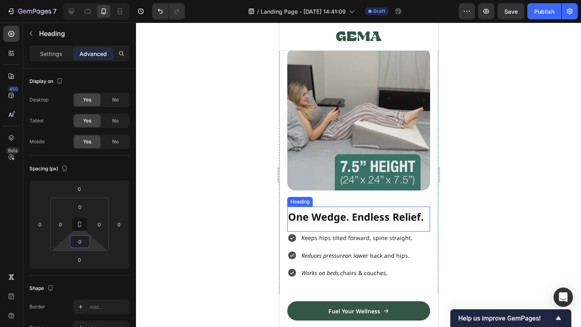
click at [358, 219] on span "One Wedge. Endless Relief." at bounding box center [354, 217] width 135 height 14
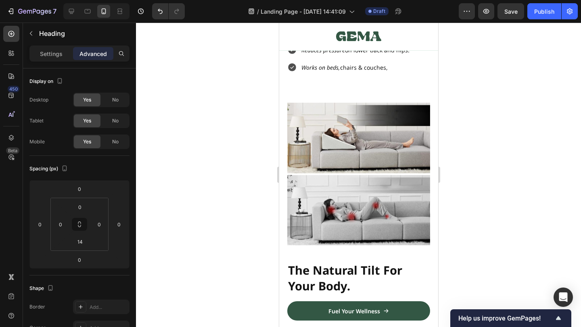
scroll to position [646, 0]
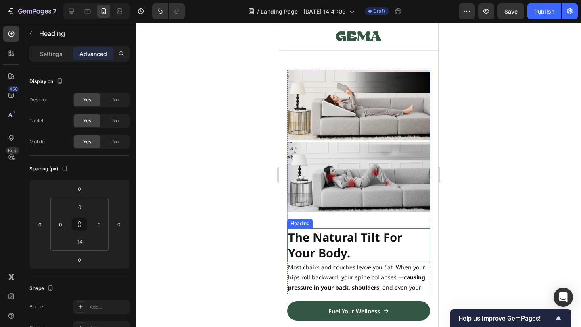
click at [331, 237] on strong "The Natural Tilt For Your Body." at bounding box center [344, 244] width 114 height 31
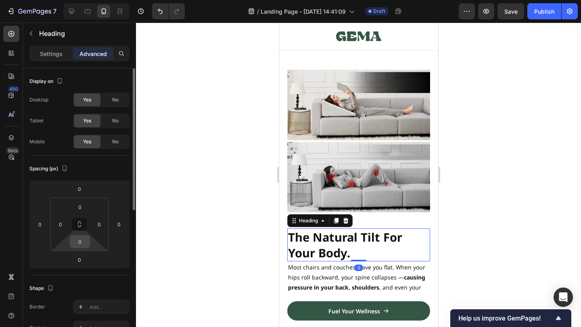
click at [86, 245] on input "0" at bounding box center [80, 242] width 16 height 12
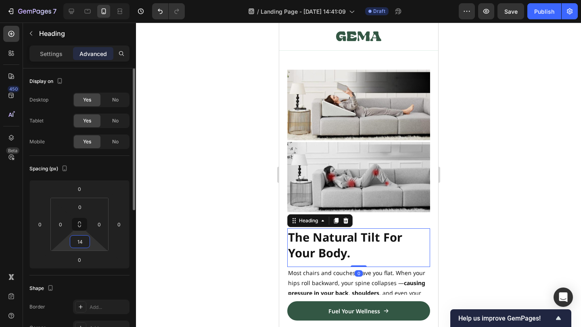
type input "14"
click at [467, 219] on div at bounding box center [358, 175] width 445 height 305
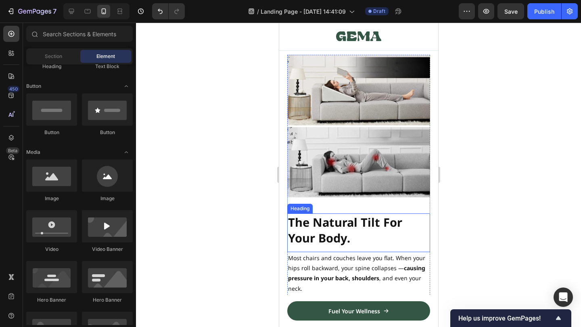
scroll to position [662, 0]
click at [373, 232] on p "⁠⁠⁠⁠⁠⁠⁠ The Natural Tilt For Your Body." at bounding box center [357, 229] width 141 height 31
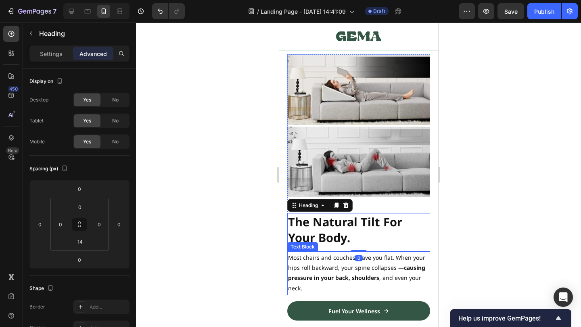
click at [412, 252] on div "Most chairs and couches leave you flat. When your hips roll backward, your spin…" at bounding box center [358, 313] width 143 height 123
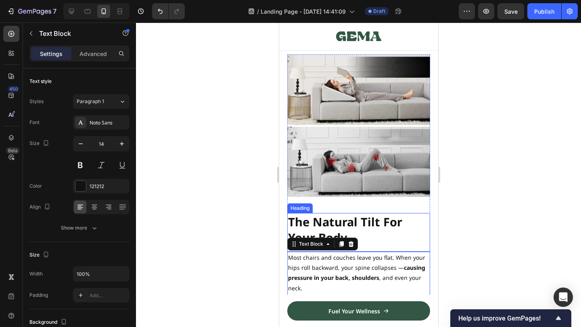
click at [363, 236] on p "⁠⁠⁠⁠⁠⁠⁠ The Natural Tilt For Your Body." at bounding box center [357, 229] width 141 height 31
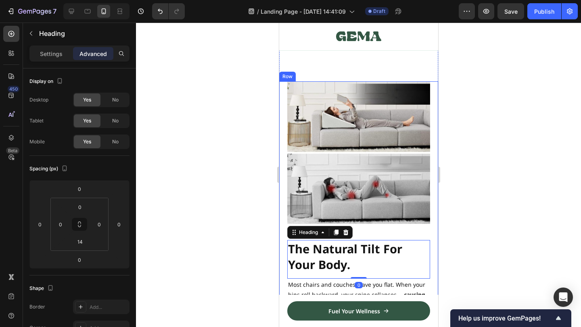
scroll to position [698, 0]
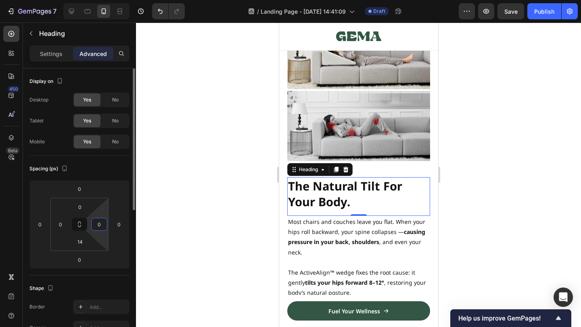
click at [100, 225] on input "0" at bounding box center [99, 225] width 12 height 12
type input "20"
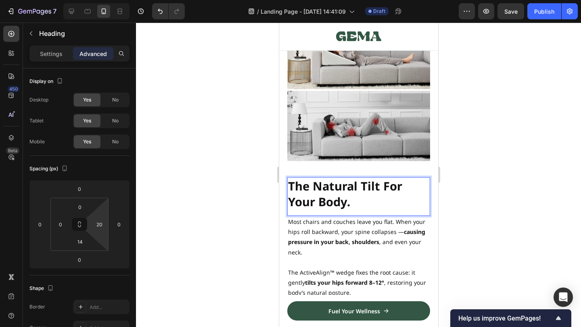
click at [358, 197] on p "The Natural Tilt For Your Body." at bounding box center [353, 193] width 133 height 31
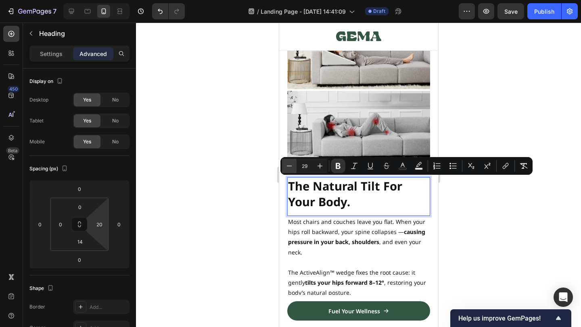
click at [289, 166] on icon "Editor contextual toolbar" at bounding box center [289, 166] width 5 height 0
click at [293, 166] on button "Minus" at bounding box center [289, 166] width 15 height 15
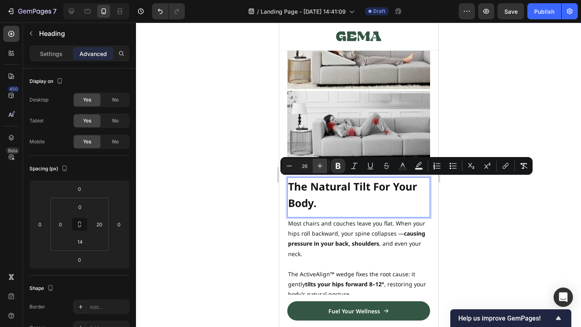
click at [315, 165] on button "Plus" at bounding box center [319, 166] width 15 height 15
click at [316, 165] on icon "Editor contextual toolbar" at bounding box center [320, 166] width 8 height 8
click at [287, 168] on icon "Editor contextual toolbar" at bounding box center [289, 166] width 8 height 8
type input "26"
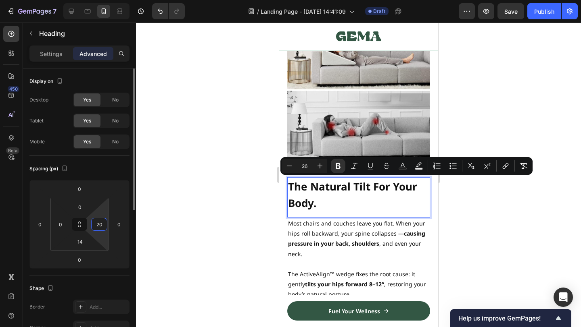
click at [101, 225] on input "20" at bounding box center [99, 225] width 12 height 12
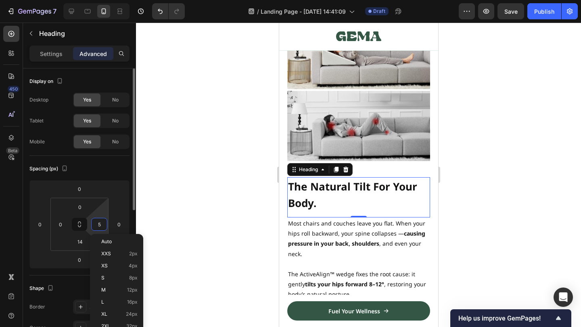
type input "50"
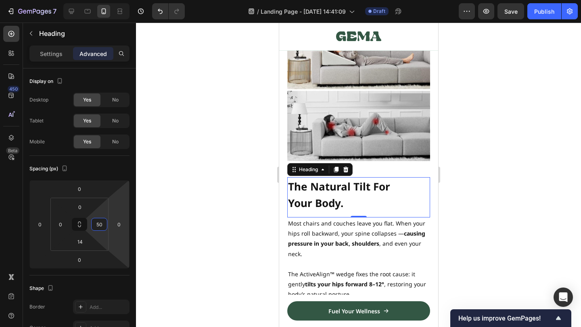
click at [531, 177] on div at bounding box center [358, 175] width 445 height 305
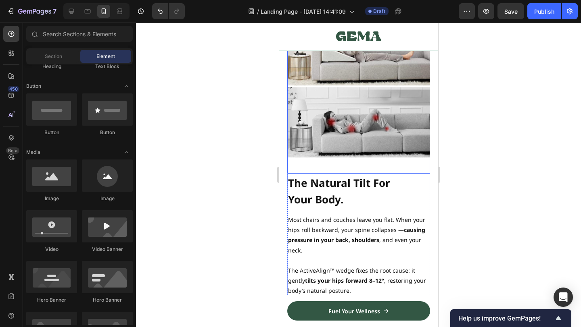
scroll to position [689, 0]
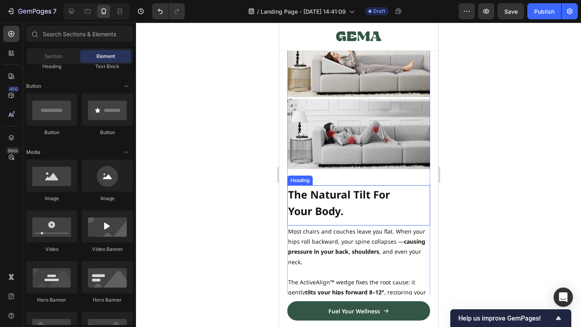
click at [355, 224] on div "⁠⁠⁠⁠⁠⁠⁠ The Natural Tilt For Your Body. Heading" at bounding box center [358, 205] width 143 height 40
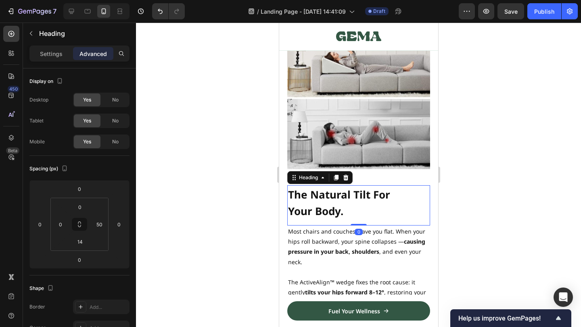
click at [355, 224] on div at bounding box center [358, 225] width 16 height 2
click at [354, 220] on div "⁠⁠⁠⁠⁠⁠⁠ The Natural Tilt For Your Body. Heading 0" at bounding box center [358, 205] width 143 height 40
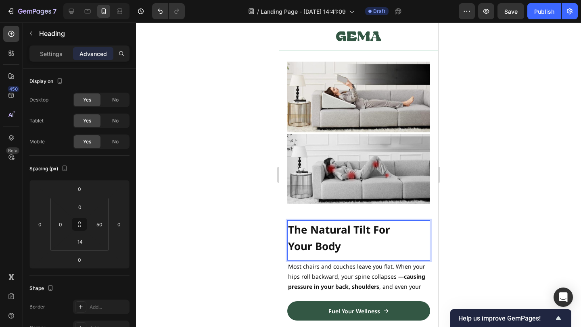
scroll to position [657, 0]
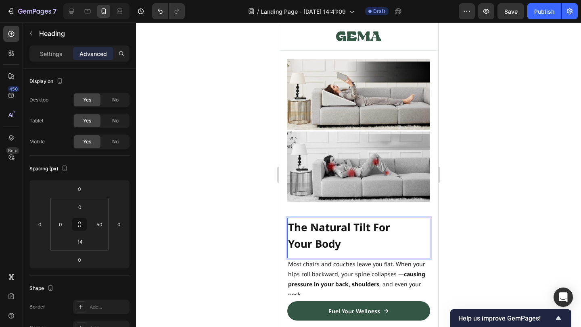
click at [543, 181] on div at bounding box center [358, 175] width 445 height 305
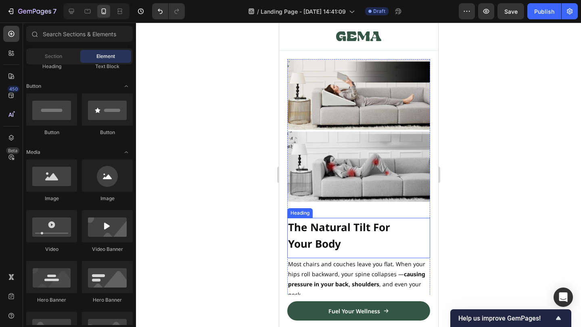
click at [393, 228] on p "⁠⁠⁠⁠⁠⁠⁠ The Natural Tilt For Your Body" at bounding box center [347, 235] width 121 height 33
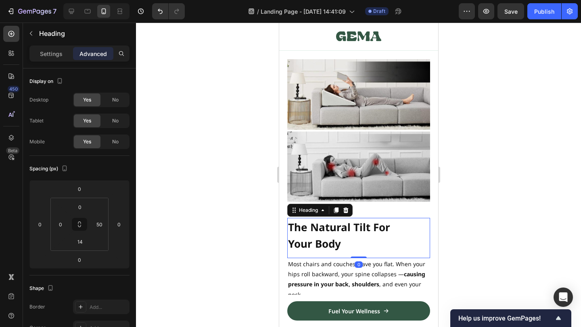
click at [475, 195] on div at bounding box center [358, 175] width 445 height 305
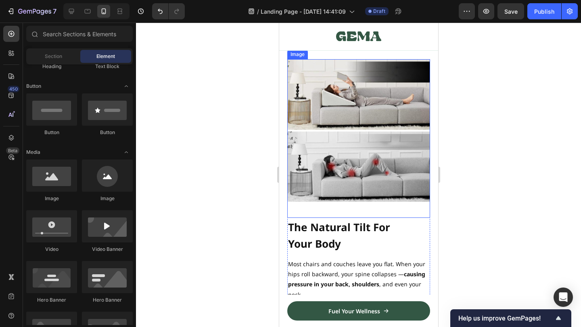
click at [357, 226] on strong "The Natural Tilt For Your Body" at bounding box center [338, 235] width 102 height 31
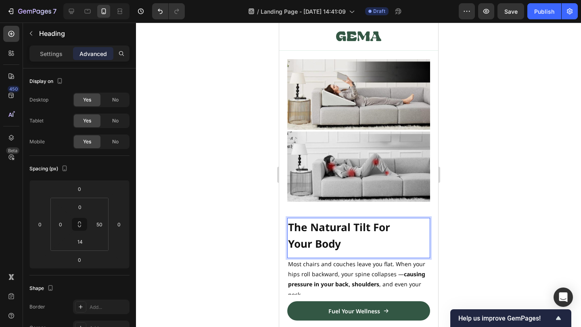
click at [389, 237] on p "The Natural Tilt For Your Body" at bounding box center [347, 235] width 121 height 33
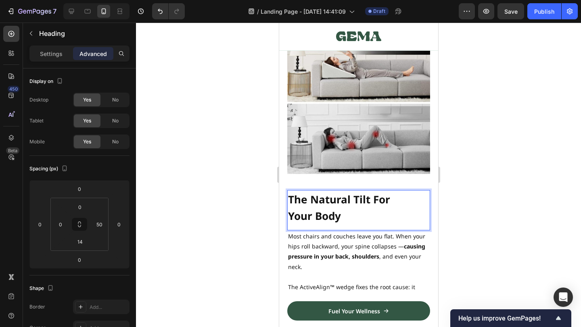
click at [343, 191] on p "The Natural Tilt For Your Body" at bounding box center [347, 207] width 121 height 33
click at [343, 216] on p "The Natural Tilt For Your Body" at bounding box center [347, 207] width 121 height 33
click at [99, 226] on input "50" at bounding box center [99, 225] width 12 height 12
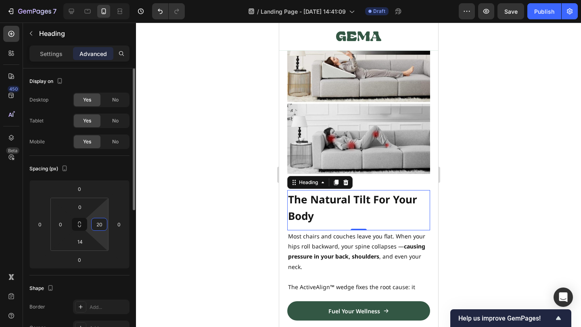
click at [100, 226] on input "20" at bounding box center [99, 225] width 12 height 12
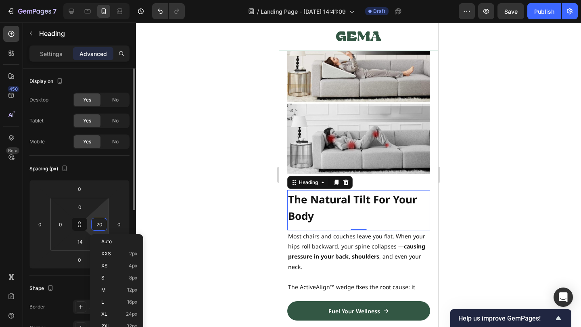
click at [100, 226] on input "20" at bounding box center [99, 225] width 12 height 12
click at [123, 240] on p "Auto" at bounding box center [119, 242] width 36 height 6
type input "Auto"
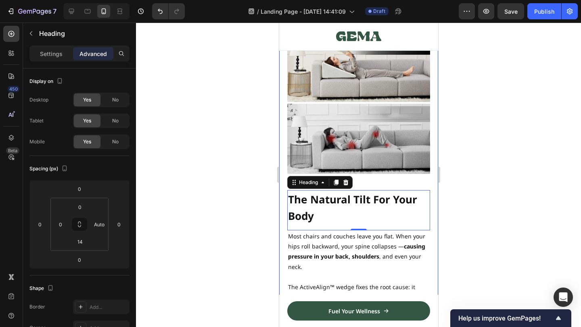
click at [456, 204] on div at bounding box center [358, 175] width 445 height 305
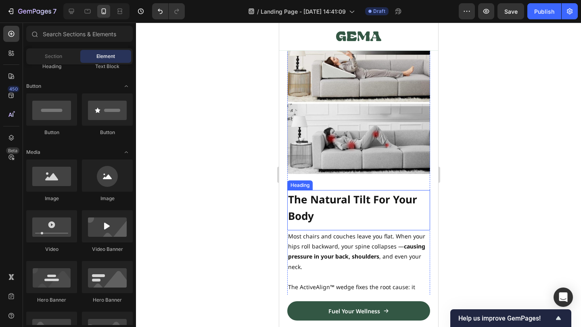
click at [337, 210] on p "⁠⁠⁠⁠⁠⁠⁠ The Natural Tilt For Your Body" at bounding box center [357, 207] width 141 height 33
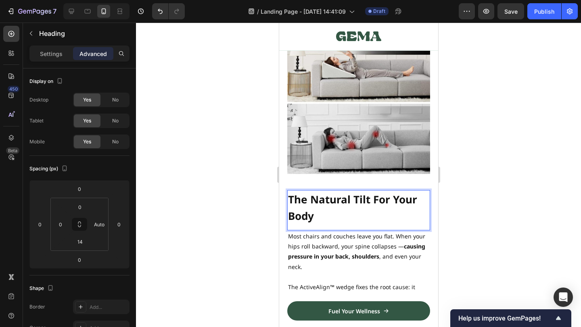
click at [400, 199] on strong "The Natural Tilt For Your Body" at bounding box center [351, 207] width 129 height 31
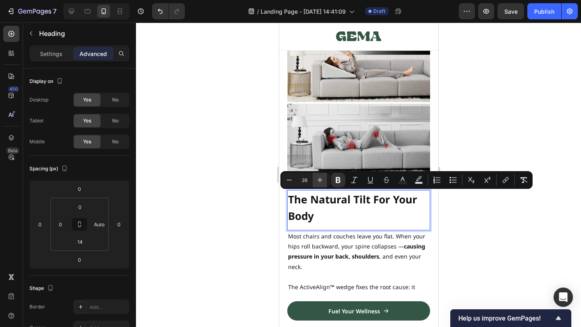
click at [317, 176] on icon "Editor contextual toolbar" at bounding box center [320, 180] width 8 height 8
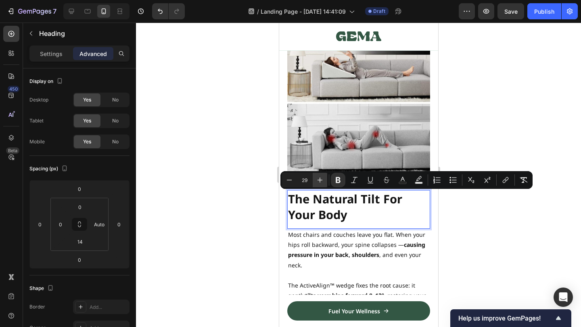
click at [317, 176] on icon "Editor contextual toolbar" at bounding box center [320, 180] width 8 height 8
click at [292, 179] on icon "Editor contextual toolbar" at bounding box center [289, 180] width 8 height 8
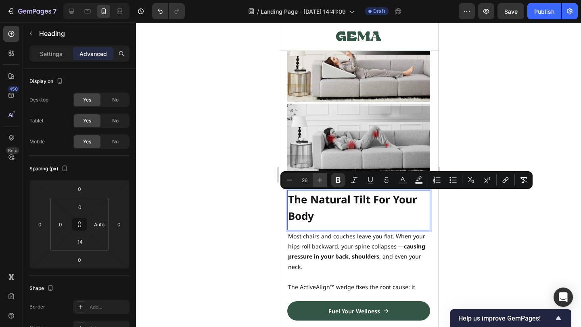
click at [321, 179] on icon "Editor contextual toolbar" at bounding box center [320, 180] width 8 height 8
type input "29"
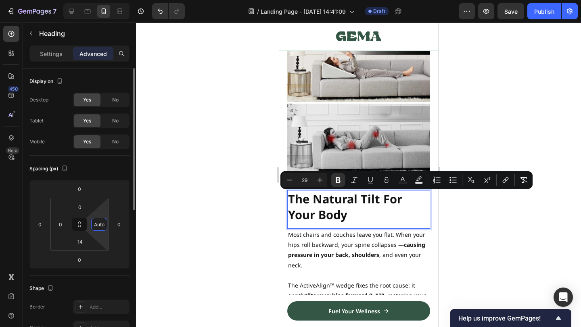
click at [95, 223] on input "Auto" at bounding box center [99, 225] width 12 height 12
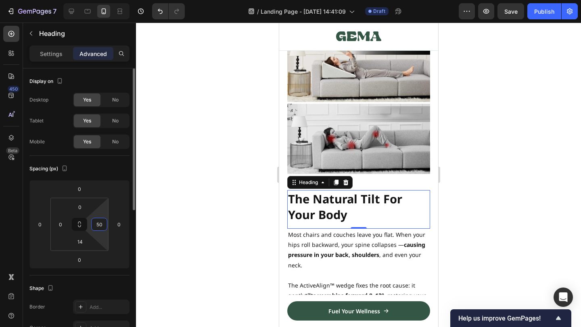
click at [95, 223] on input "50" at bounding box center [99, 225] width 12 height 12
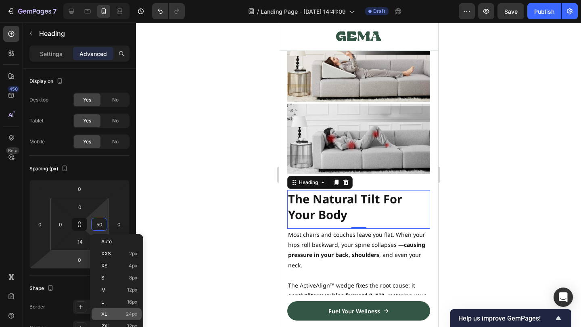
click at [114, 308] on div "XL 24px" at bounding box center [117, 314] width 50 height 12
type input "24"
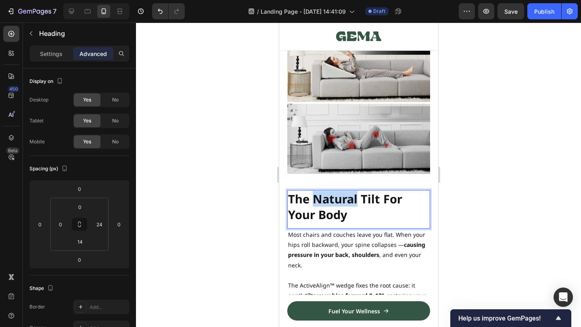
click at [330, 202] on strong "The Natural Tilt For Your Body" at bounding box center [344, 206] width 114 height 31
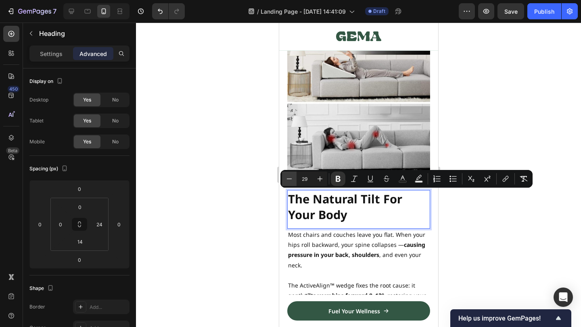
click at [291, 182] on icon "Editor contextual toolbar" at bounding box center [289, 179] width 8 height 8
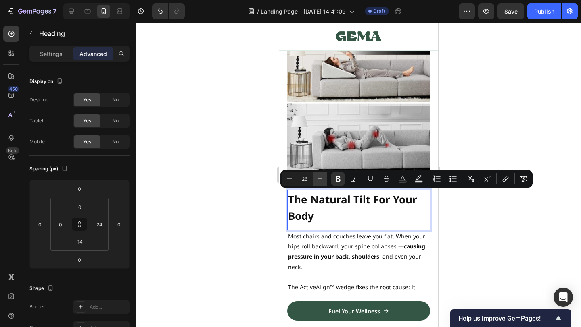
click at [321, 179] on icon "Editor contextual toolbar" at bounding box center [320, 179] width 8 height 8
type input "27"
click at [504, 124] on div at bounding box center [358, 175] width 445 height 305
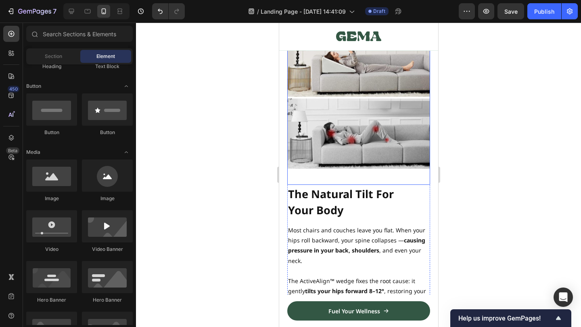
scroll to position [702, 0]
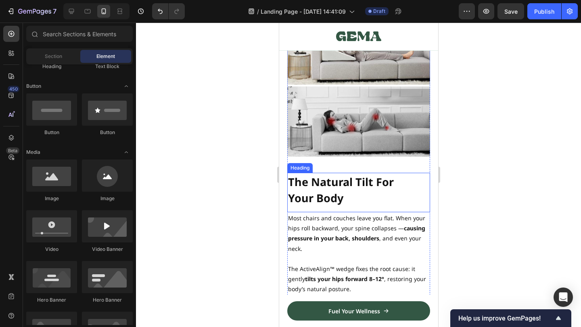
click at [360, 196] on p "⁠⁠⁠⁠⁠⁠⁠ The Natural Tilt For Your Body" at bounding box center [352, 190] width 131 height 32
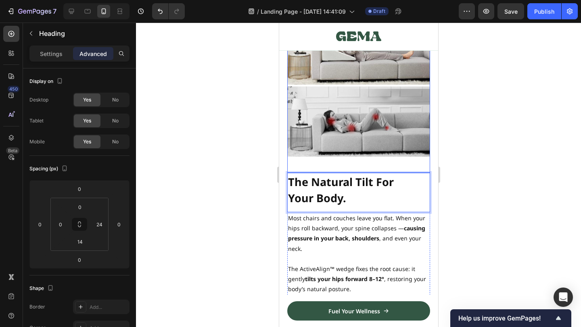
click at [472, 136] on div at bounding box center [358, 175] width 445 height 305
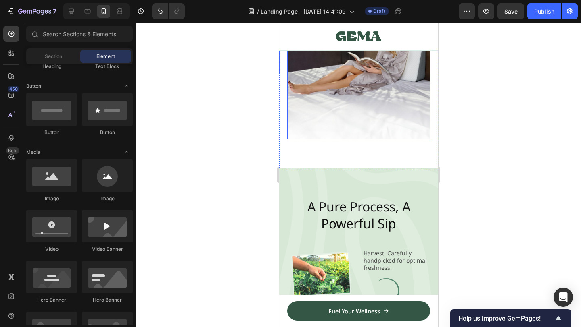
scroll to position [1063, 0]
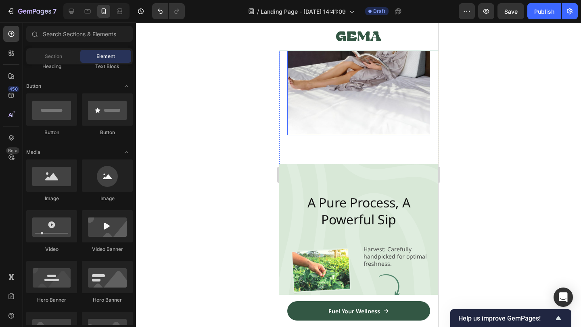
click at [355, 169] on div "A Pure Process, A Powerful Sip Heading Image Harvest: Carefully handpicked for …" at bounding box center [358, 306] width 159 height 283
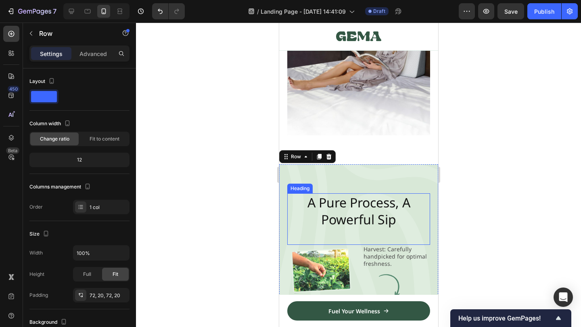
click at [350, 181] on div "A Pure Process, A Powerful Sip Heading Image Harvest: Carefully handpicked for …" at bounding box center [358, 306] width 159 height 283
click at [80, 43] on div "Row" at bounding box center [69, 33] width 92 height 21
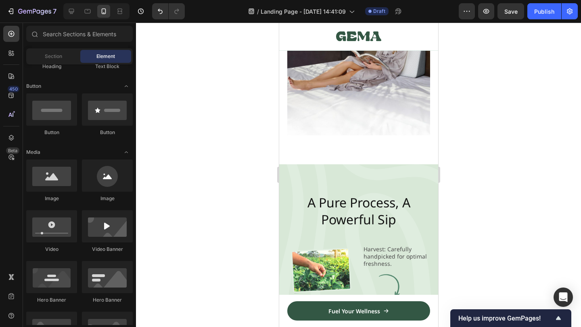
click at [83, 55] on div "Element" at bounding box center [105, 56] width 51 height 13
click at [392, 176] on div "A Pure Process, A Powerful Sip Heading Image Harvest: Carefully handpicked for …" at bounding box center [358, 306] width 159 height 283
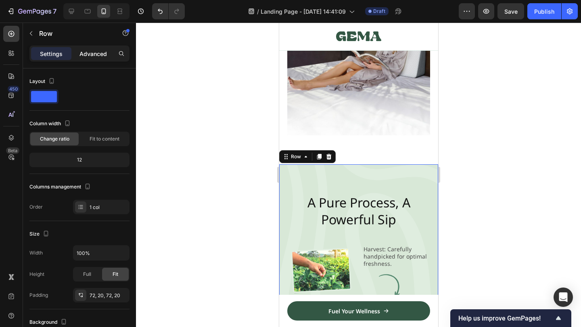
click at [87, 58] on div "Advanced" at bounding box center [93, 53] width 40 height 13
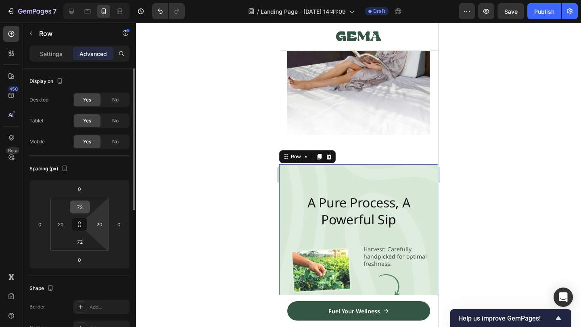
click at [83, 211] on input "72" at bounding box center [80, 207] width 16 height 12
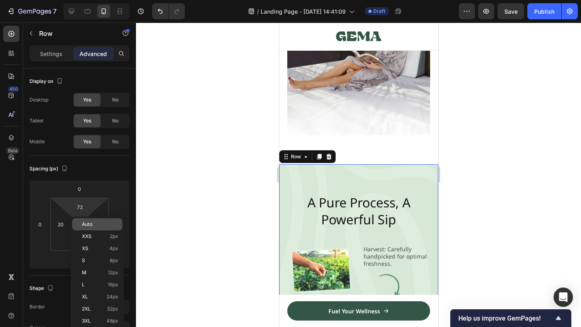
click at [109, 221] on div "Auto" at bounding box center [97, 225] width 50 height 12
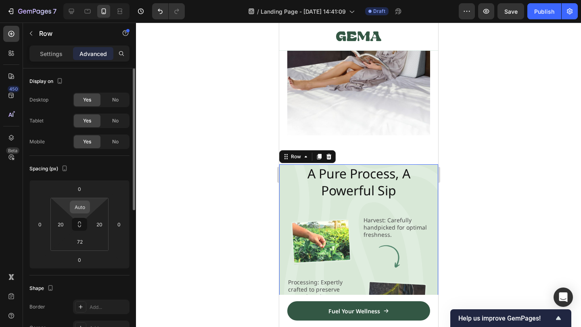
click at [84, 211] on input "Auto" at bounding box center [80, 207] width 16 height 12
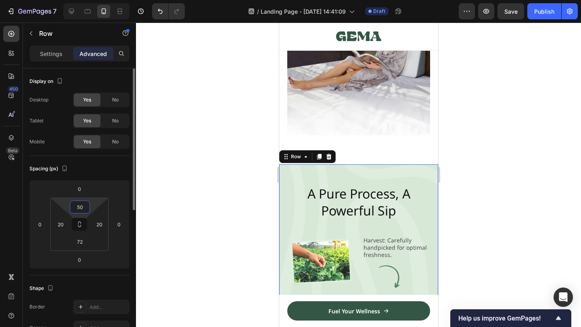
type input "50"
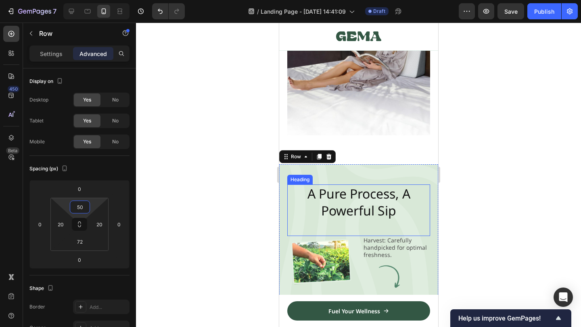
click at [383, 202] on h2 "A Pure Process, A Powerful Sip" at bounding box center [358, 202] width 143 height 35
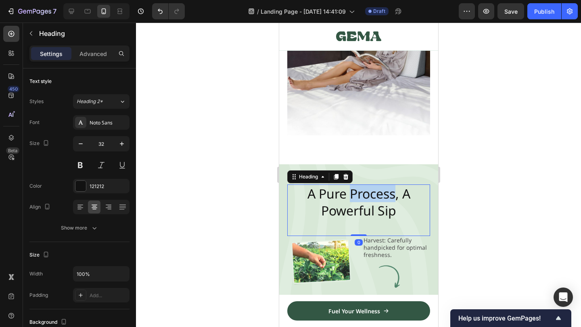
click at [383, 202] on h2 "A Pure Process, A Powerful Sip" at bounding box center [358, 202] width 143 height 35
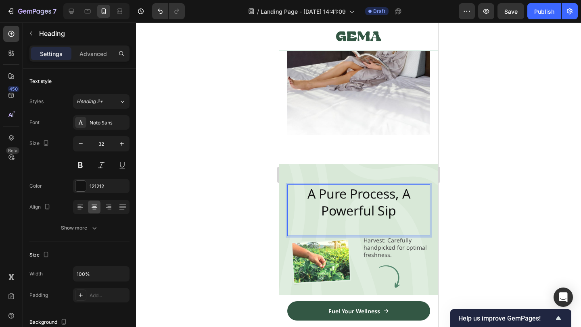
click at [379, 210] on p "A Pure Process, A Powerful Sip" at bounding box center [357, 201] width 141 height 33
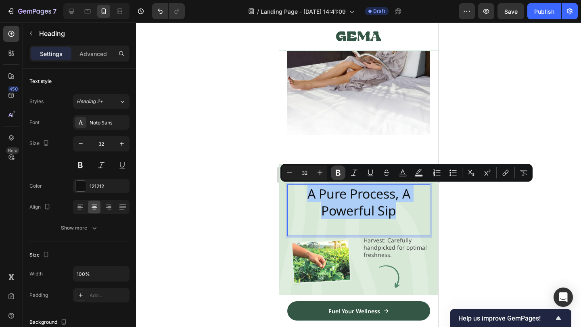
click at [342, 176] on button "Bold" at bounding box center [338, 173] width 15 height 15
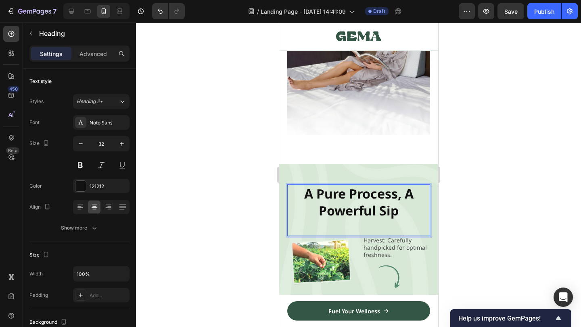
scroll to position [1227, 0]
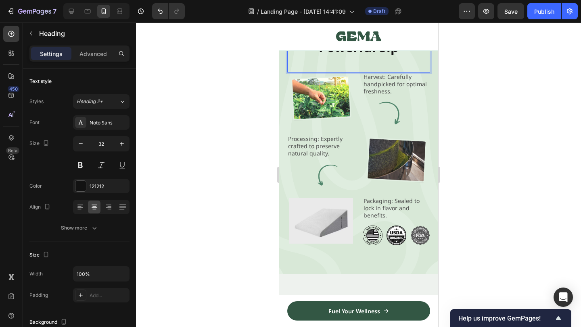
click at [383, 129] on div "Image Harvest: Carefully handpicked for optimal freshness. Text Block Image Row" at bounding box center [358, 104] width 143 height 62
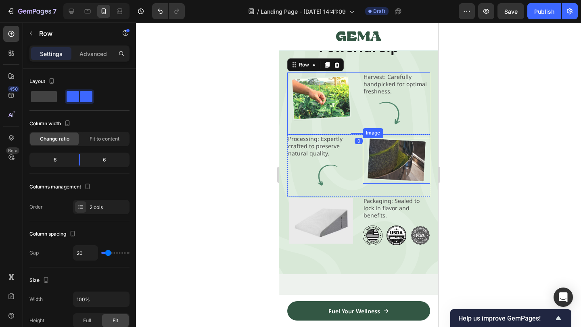
click at [343, 215] on img at bounding box center [321, 221] width 64 height 46
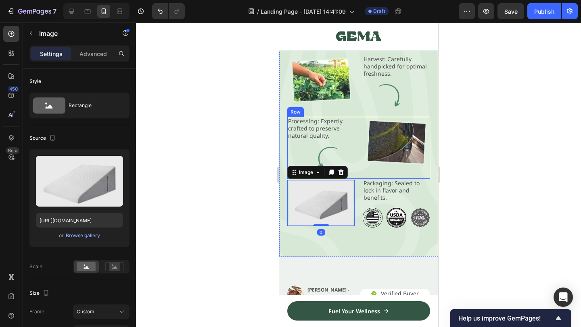
click at [458, 125] on div at bounding box center [358, 175] width 445 height 305
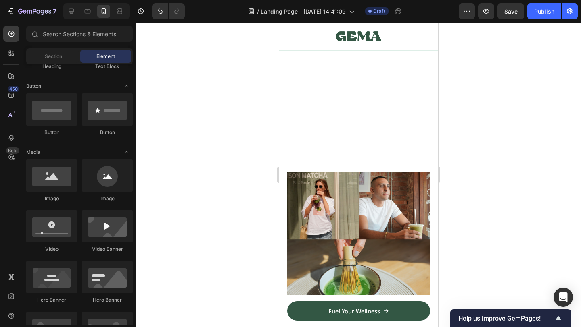
scroll to position [3135, 0]
click at [389, 0] on img at bounding box center [358, 0] width 143 height 0
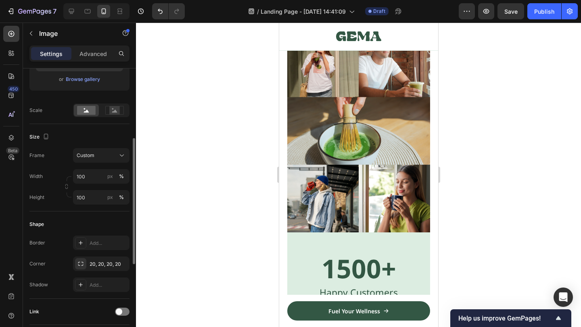
scroll to position [347, 0]
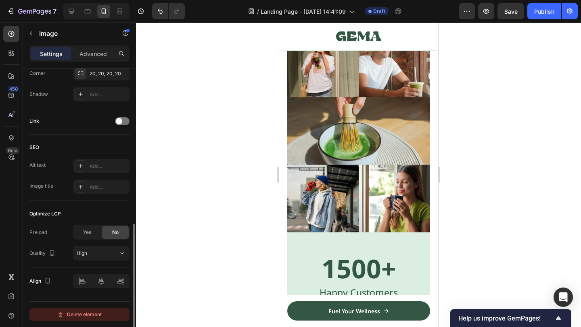
click at [67, 315] on div "Delete element" at bounding box center [79, 315] width 44 height 10
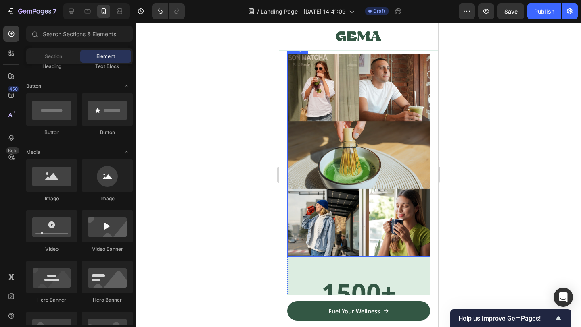
click at [344, 121] on img at bounding box center [358, 155] width 143 height 203
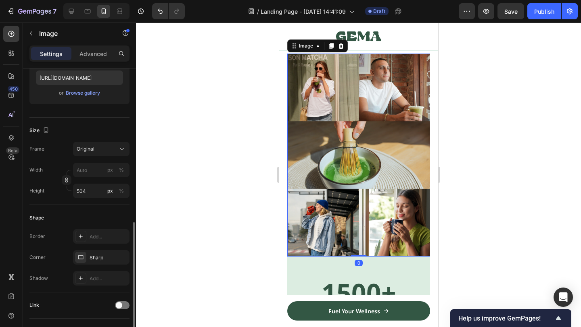
scroll to position [231, 0]
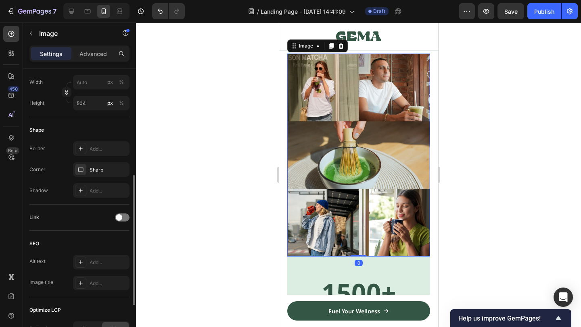
click at [402, 161] on img at bounding box center [358, 155] width 143 height 203
click at [340, 42] on div at bounding box center [340, 46] width 10 height 10
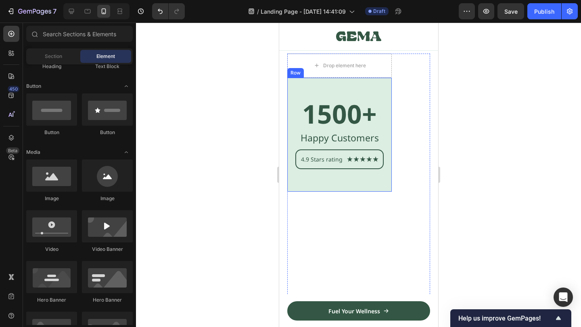
click at [407, 89] on div "1500+ Heading Happy Customers Text Block 4.9 Stars rating Text Block Icon Icon …" at bounding box center [358, 135] width 143 height 115
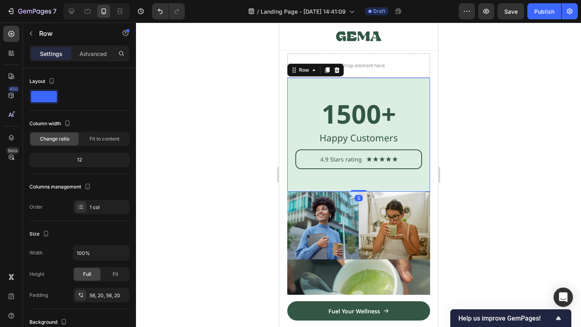
click at [415, 62] on div "Drop element here" at bounding box center [358, 66] width 143 height 24
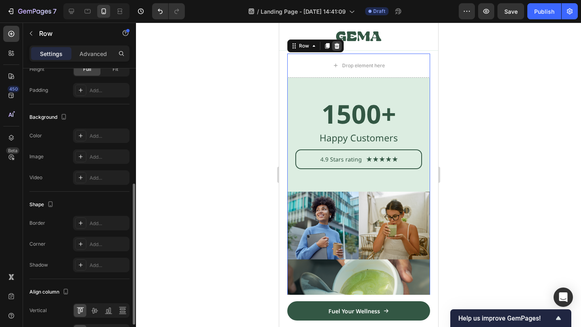
click at [336, 43] on icon at bounding box center [336, 46] width 6 height 6
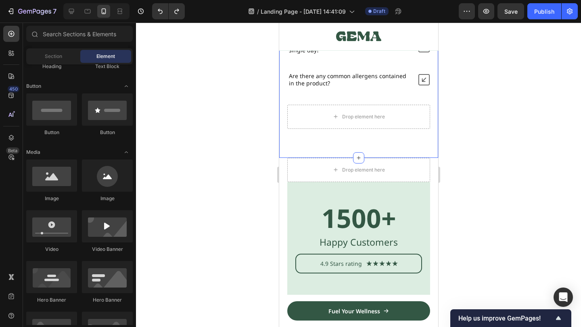
scroll to position [3039, 0]
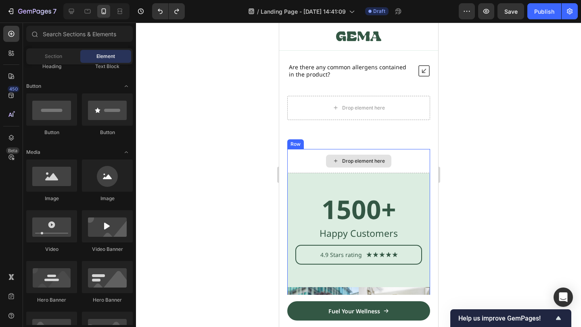
click at [408, 162] on div "Drop element here" at bounding box center [358, 161] width 143 height 24
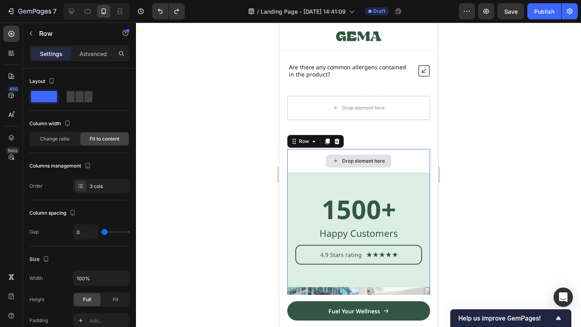
click at [400, 153] on div "Drop element here" at bounding box center [358, 161] width 143 height 24
click at [377, 156] on div "Drop element here" at bounding box center [357, 161] width 65 height 13
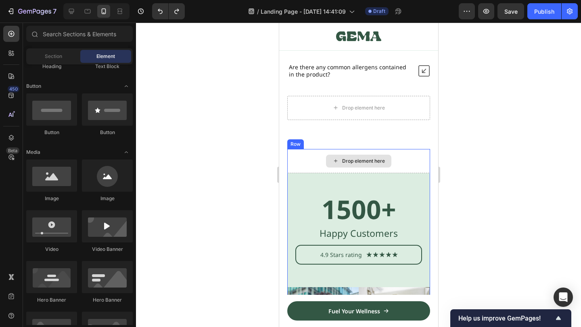
click at [417, 160] on div "Drop element here" at bounding box center [358, 161] width 143 height 24
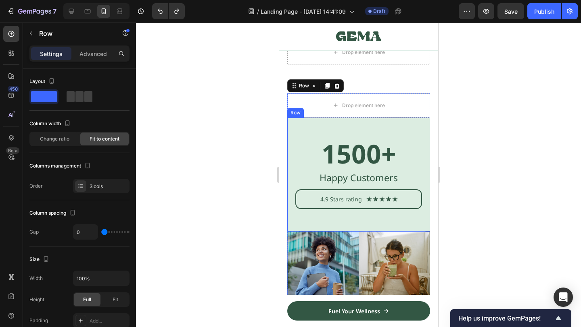
scroll to position [3110, 0]
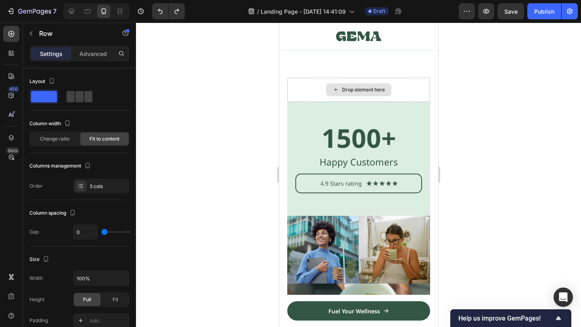
click at [373, 85] on div "Drop element here" at bounding box center [357, 89] width 65 height 13
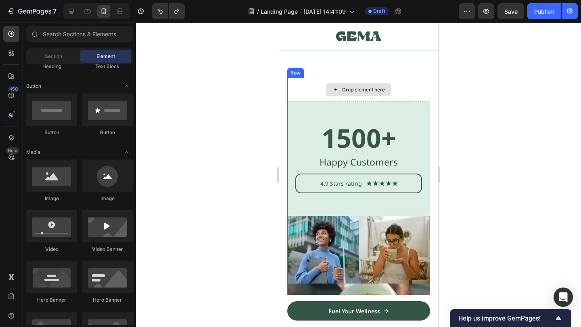
click at [325, 88] on div "Drop element here" at bounding box center [357, 89] width 65 height 13
click at [312, 87] on div "Drop element here" at bounding box center [358, 90] width 143 height 24
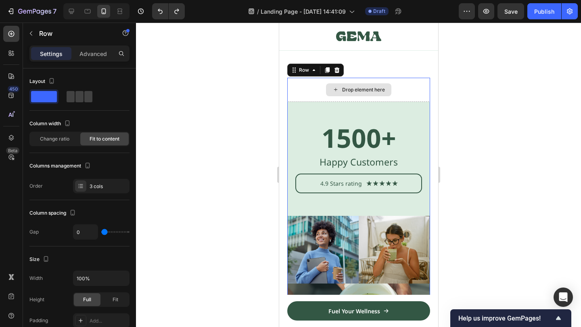
click at [319, 85] on div "Drop element here" at bounding box center [358, 90] width 143 height 24
click at [335, 85] on div "Drop element here" at bounding box center [357, 89] width 65 height 13
click at [409, 84] on div "Drop element here" at bounding box center [358, 90] width 143 height 24
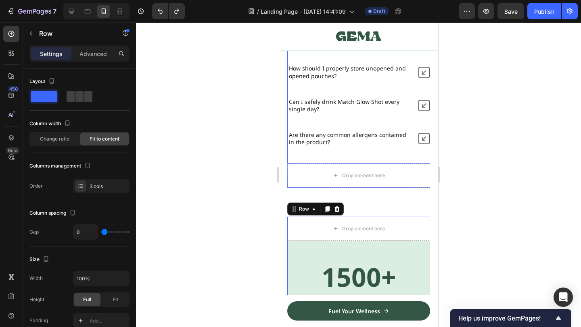
click at [381, 166] on div "Drop element here" at bounding box center [358, 176] width 143 height 24
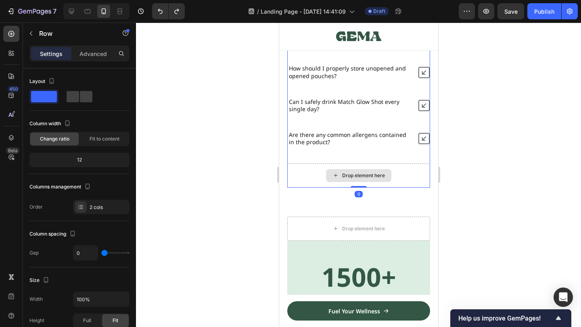
scroll to position [231, 0]
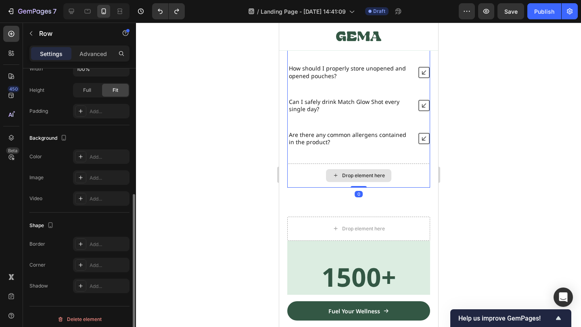
click at [397, 168] on div "Drop element here" at bounding box center [358, 176] width 143 height 24
click at [373, 176] on div "Drop element here" at bounding box center [363, 176] width 43 height 6
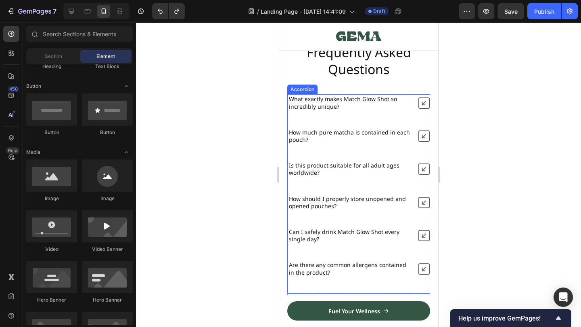
scroll to position [2978, 0]
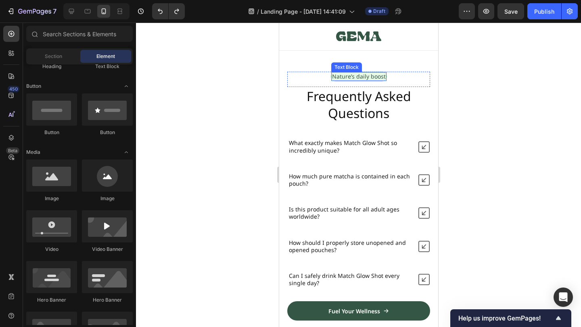
click at [374, 80] on p "Nature’s daily boost" at bounding box center [358, 76] width 54 height 7
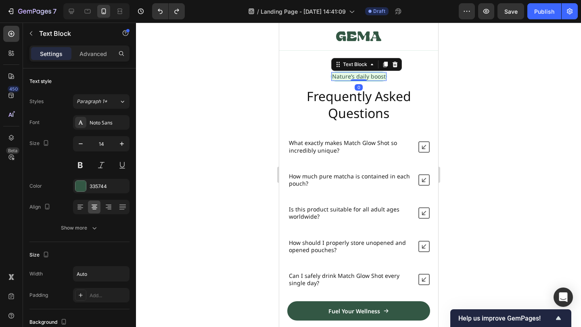
click at [374, 80] on p "Nature’s daily boost" at bounding box center [358, 76] width 54 height 7
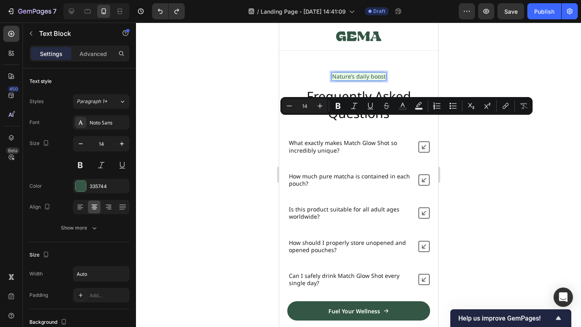
click at [377, 80] on p "Nature’s daily boost" at bounding box center [358, 76] width 54 height 7
click at [514, 50] on div at bounding box center [358, 175] width 445 height 305
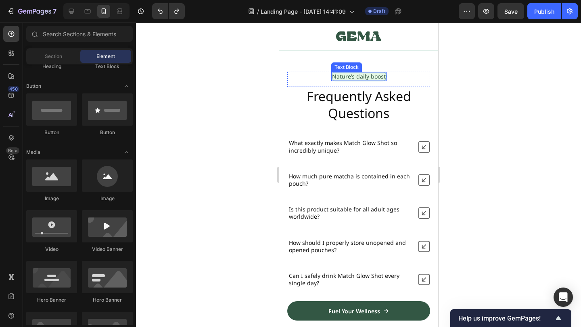
click at [379, 80] on p "Nature’s daily boost" at bounding box center [358, 76] width 54 height 7
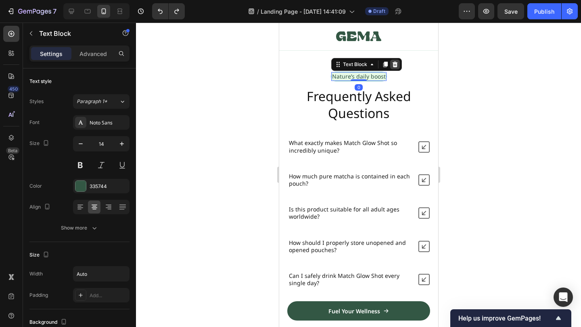
click at [389, 69] on div at bounding box center [394, 65] width 10 height 10
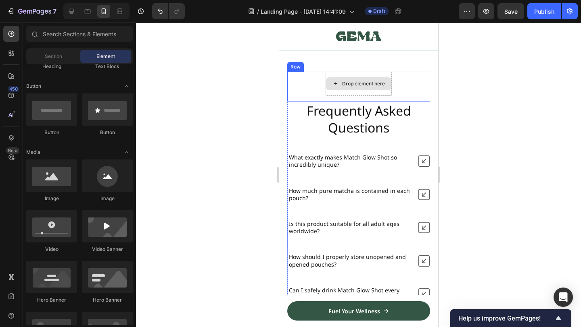
click at [369, 90] on div "Drop element here" at bounding box center [357, 83] width 65 height 13
click at [365, 90] on div "Drop element here" at bounding box center [357, 83] width 65 height 13
click at [309, 102] on div "Drop element here Row" at bounding box center [358, 87] width 143 height 30
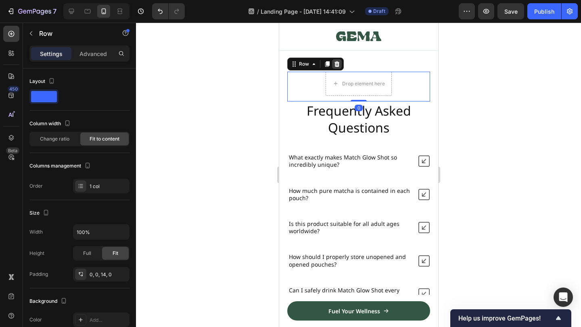
click at [337, 69] on div at bounding box center [336, 64] width 10 height 10
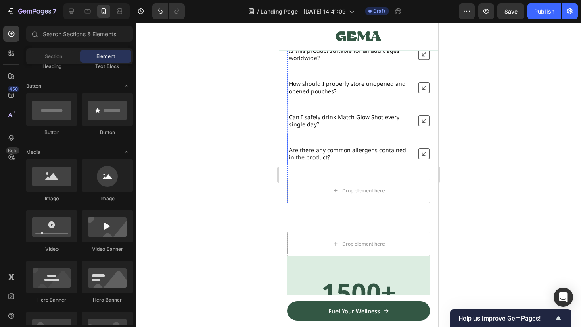
scroll to position [3168, 0]
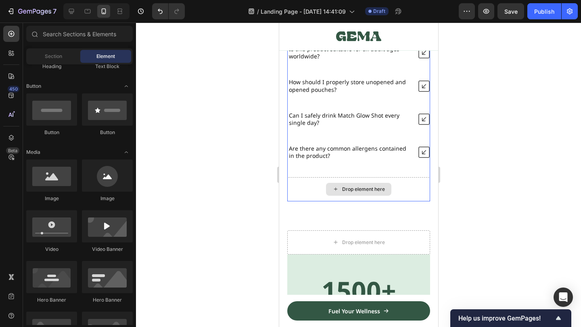
click at [420, 186] on div "Drop element here" at bounding box center [358, 189] width 143 height 24
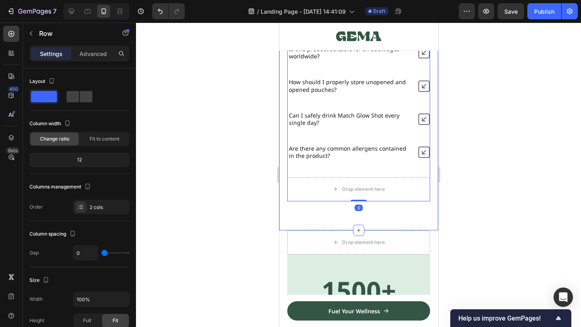
click at [412, 196] on div "Drop element here" at bounding box center [358, 189] width 143 height 24
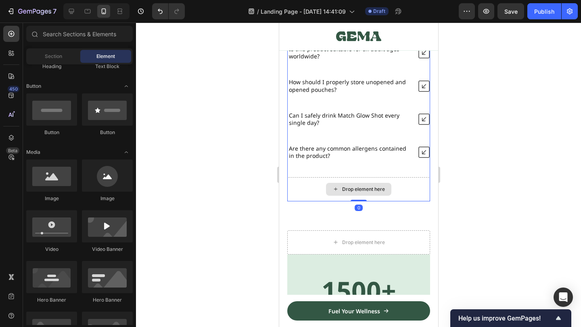
click at [383, 194] on div "Drop element here" at bounding box center [357, 189] width 65 height 13
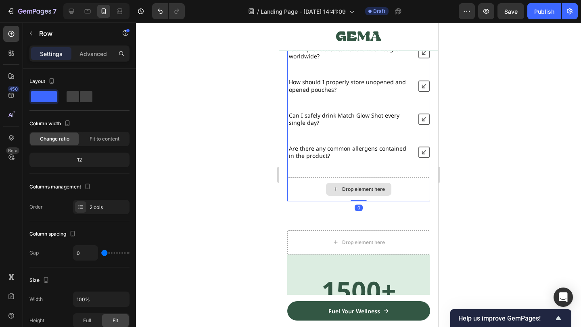
click at [402, 196] on div "Drop element here" at bounding box center [358, 189] width 143 height 24
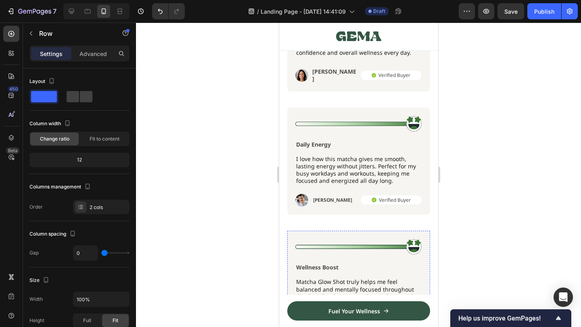
scroll to position [2682, 0]
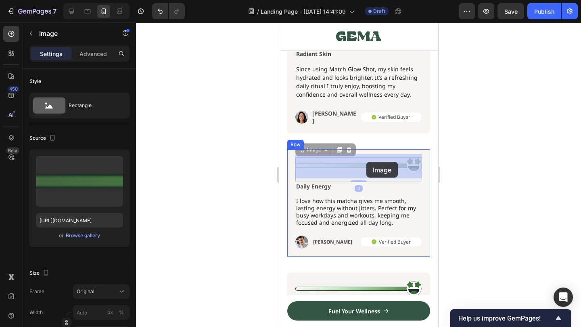
drag, startPoint x: 417, startPoint y: 159, endPoint x: 366, endPoint y: 162, distance: 50.9
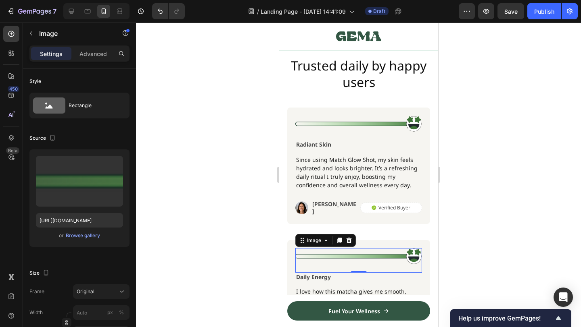
scroll to position [2548, 0]
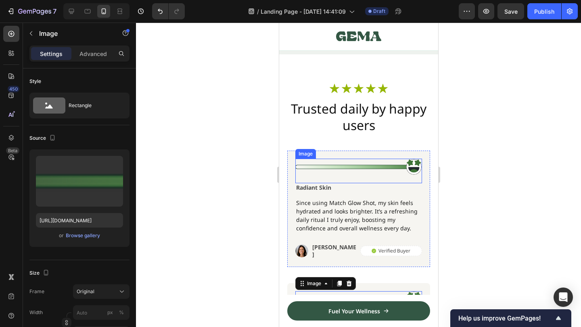
click at [365, 169] on img at bounding box center [358, 167] width 127 height 16
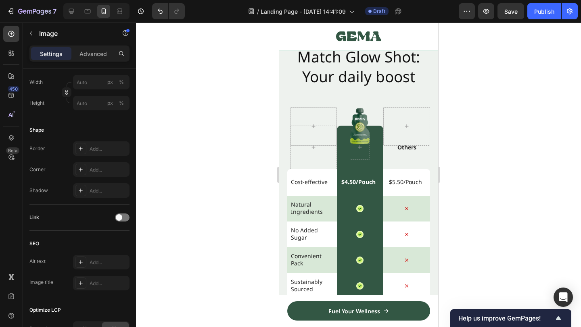
scroll to position [2161, 0]
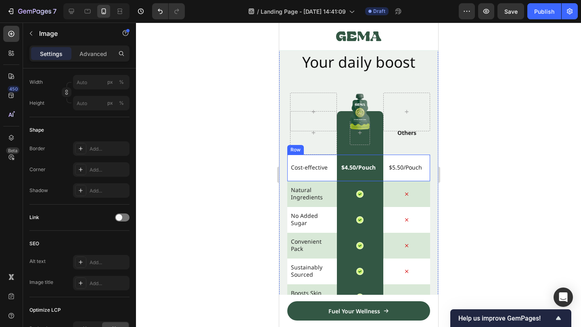
click at [370, 120] on img at bounding box center [359, 112] width 22 height 39
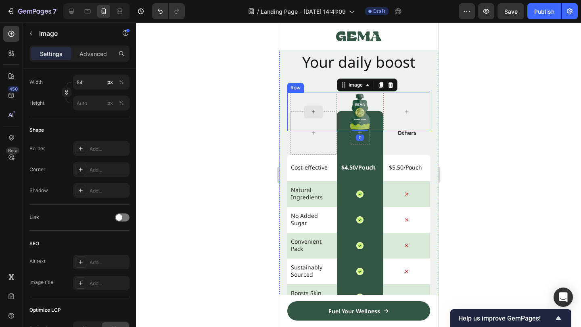
click at [330, 122] on div at bounding box center [313, 112] width 47 height 39
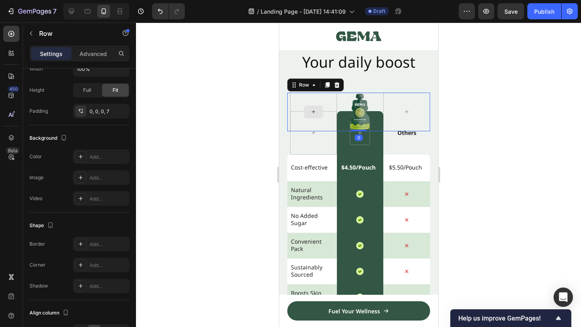
scroll to position [0, 0]
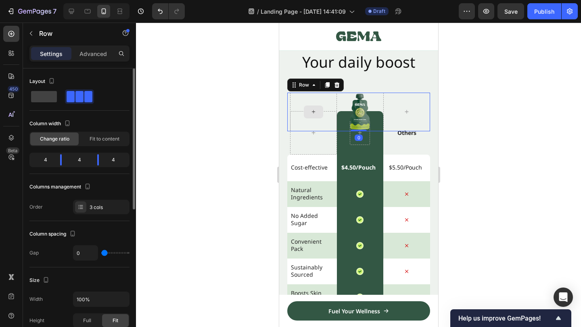
click at [312, 130] on div at bounding box center [313, 112] width 47 height 39
click at [314, 156] on div "Cost-effective Text Block" at bounding box center [313, 168] width 47 height 27
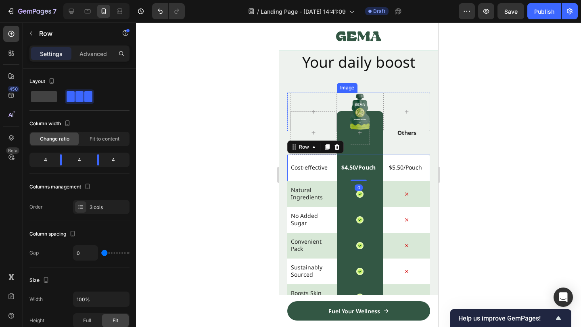
click at [379, 120] on div at bounding box center [359, 112] width 47 height 39
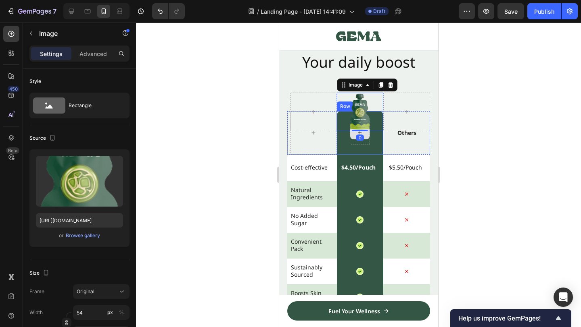
click at [368, 133] on div at bounding box center [359, 133] width 19 height 13
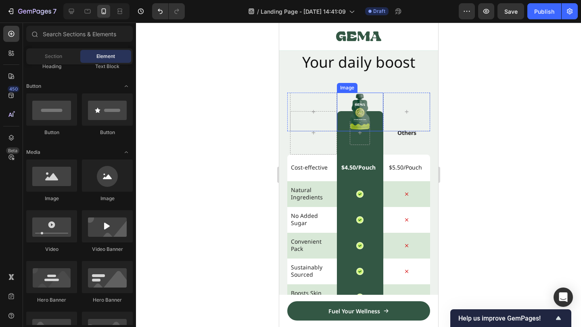
click at [371, 122] on div at bounding box center [359, 112] width 47 height 39
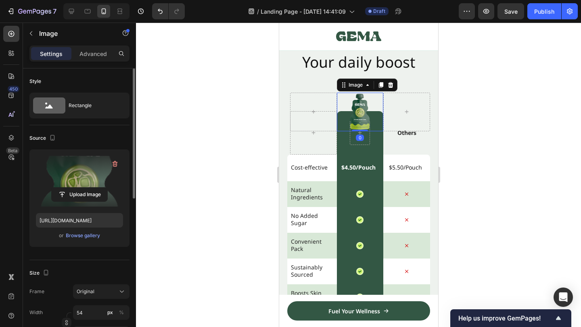
click at [117, 176] on label at bounding box center [79, 181] width 87 height 51
click at [107, 188] on input "file" at bounding box center [80, 195] width 56 height 14
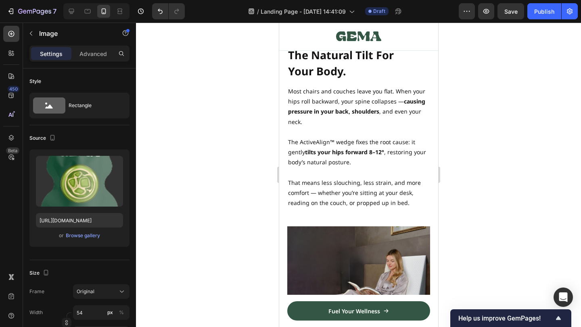
scroll to position [627, 0]
